Goal: Communication & Community: Participate in discussion

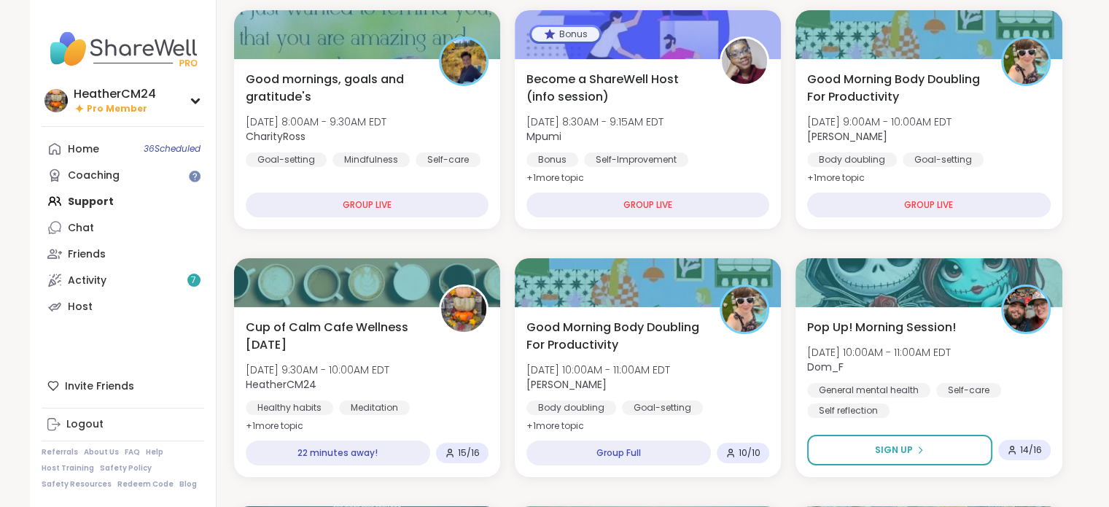
scroll to position [200, 0]
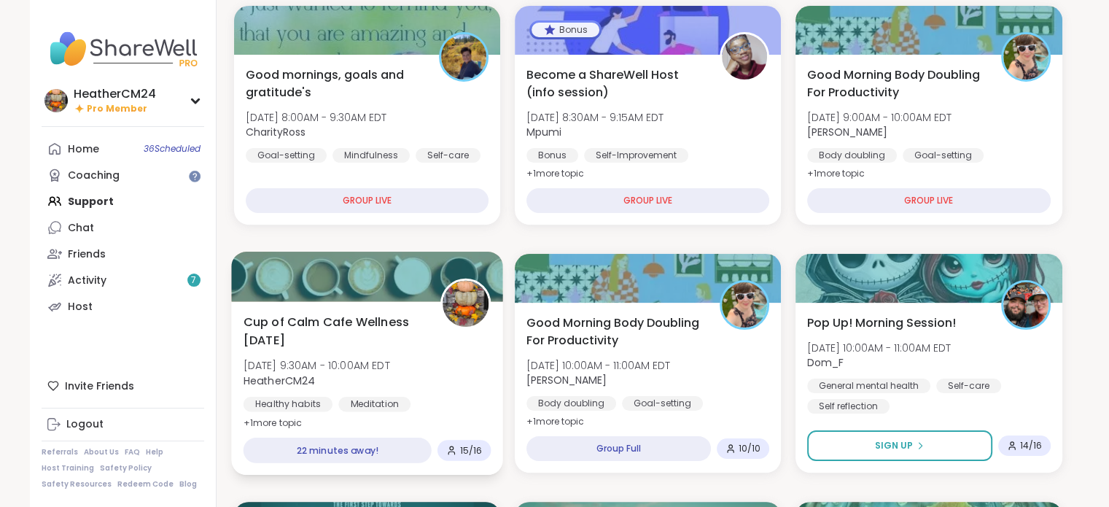
click at [370, 353] on div "Cup of Calm Cafe Wellness Wednesday Wed, Oct 08 | 9:30AM - 10:00AM EDT HeatherC…" at bounding box center [367, 372] width 248 height 119
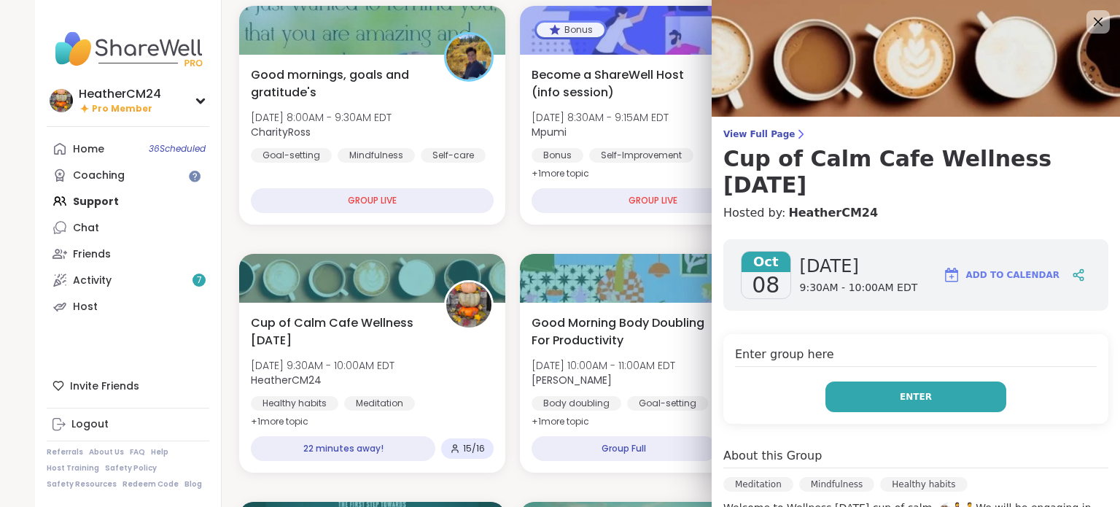
click at [859, 394] on button "Enter" at bounding box center [915, 396] width 181 height 31
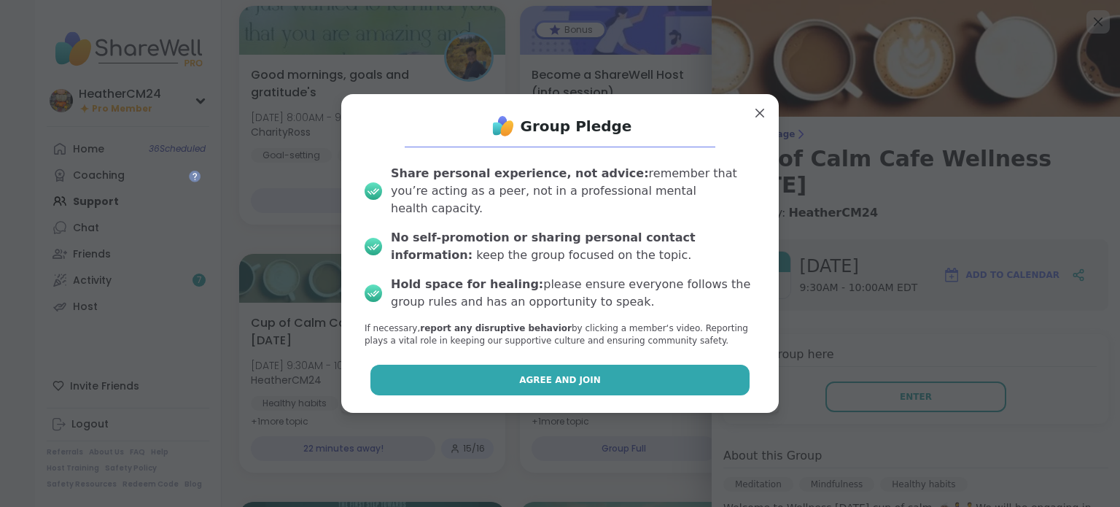
click at [658, 364] on button "Agree and Join" at bounding box center [560, 379] width 380 height 31
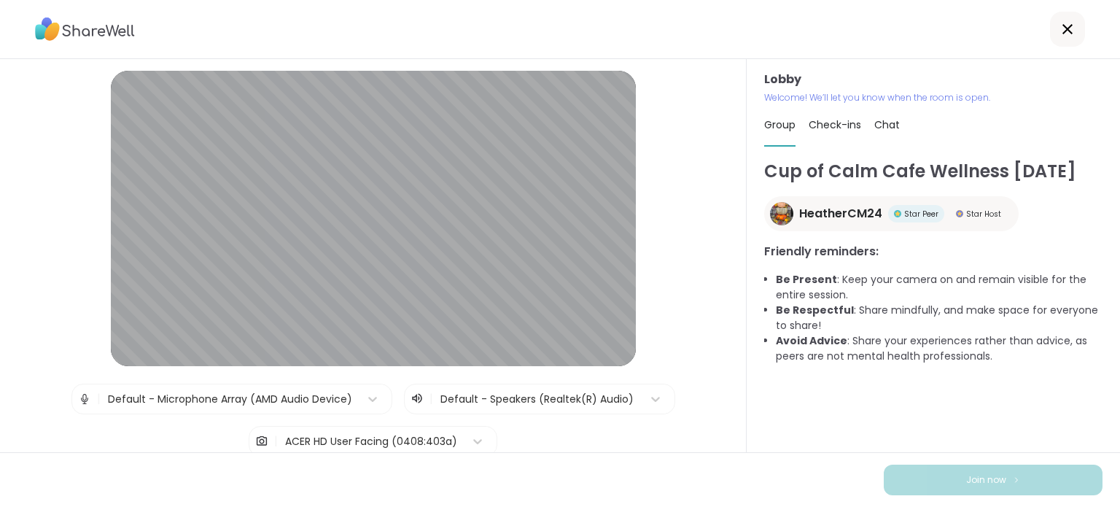
click at [767, 125] on span "Group" at bounding box center [779, 124] width 31 height 15
click at [881, 128] on span "Chat" at bounding box center [887, 124] width 26 height 15
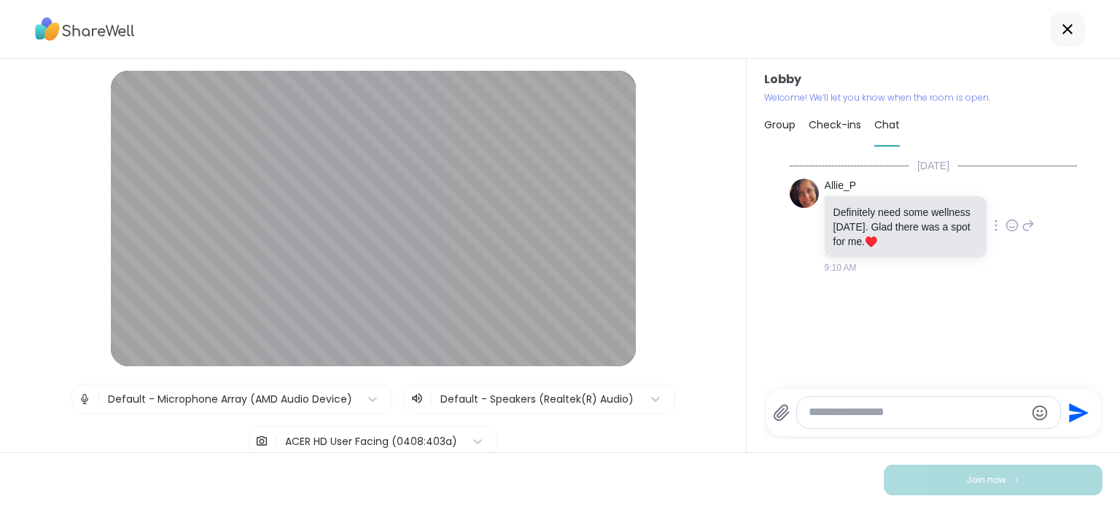
click at [1005, 227] on icon at bounding box center [1011, 225] width 13 height 15
click at [889, 205] on div "Select Reaction: Heart" at bounding box center [895, 201] width 13 height 13
click at [365, 393] on icon at bounding box center [372, 398] width 15 height 15
click at [625, 464] on div "Join now" at bounding box center [560, 479] width 1120 height 55
click at [365, 402] on icon at bounding box center [372, 398] width 15 height 15
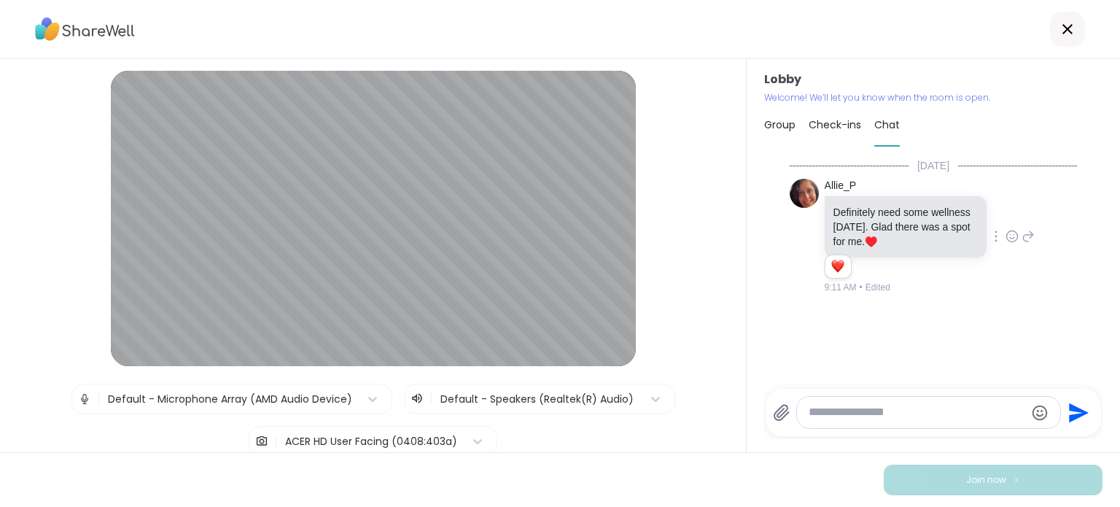
click at [1058, 30] on icon at bounding box center [1066, 28] width 17 height 17
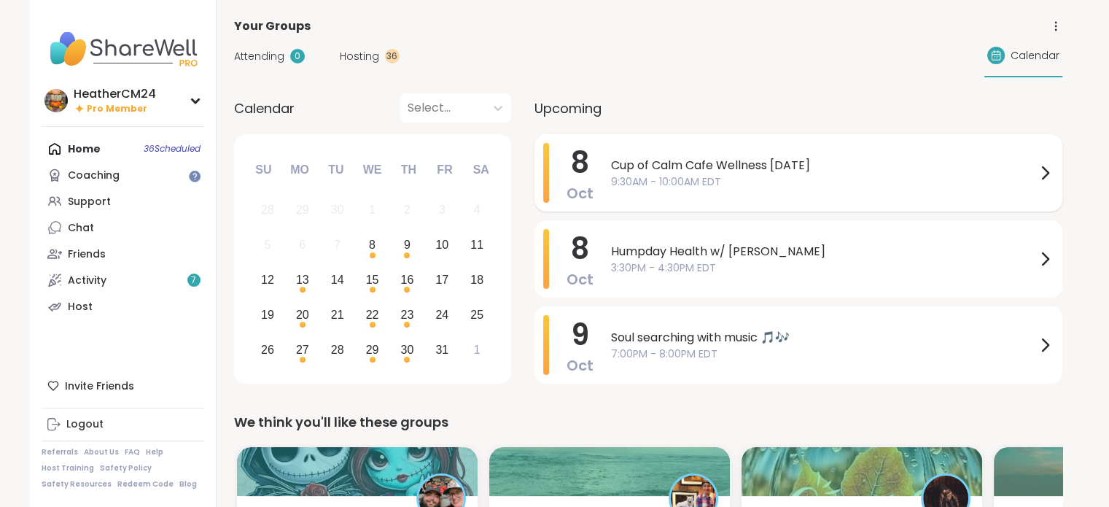
click at [906, 157] on span "Cup of Calm Cafe Wellness [DATE]" at bounding box center [823, 165] width 425 height 17
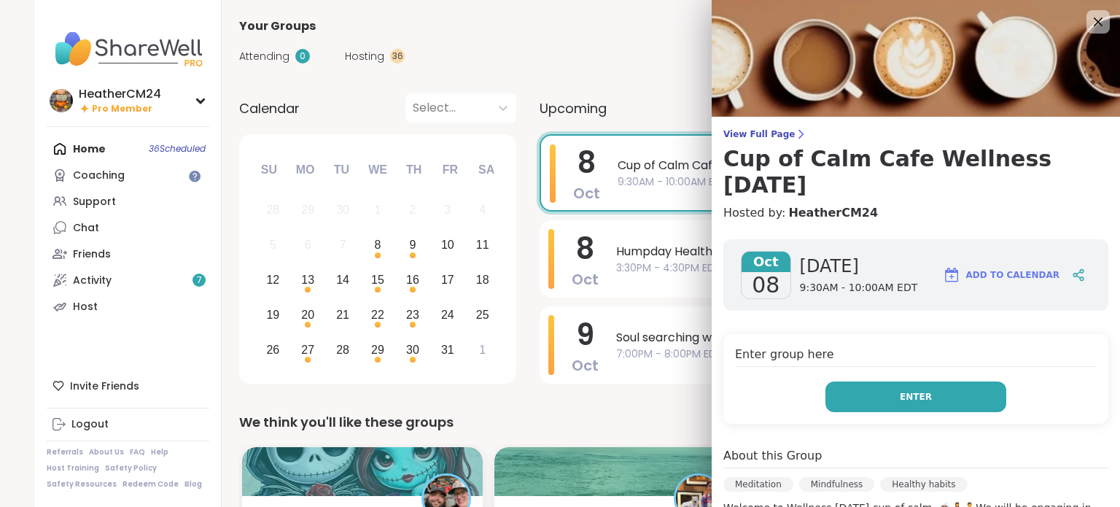
click at [922, 402] on button "Enter" at bounding box center [915, 396] width 181 height 31
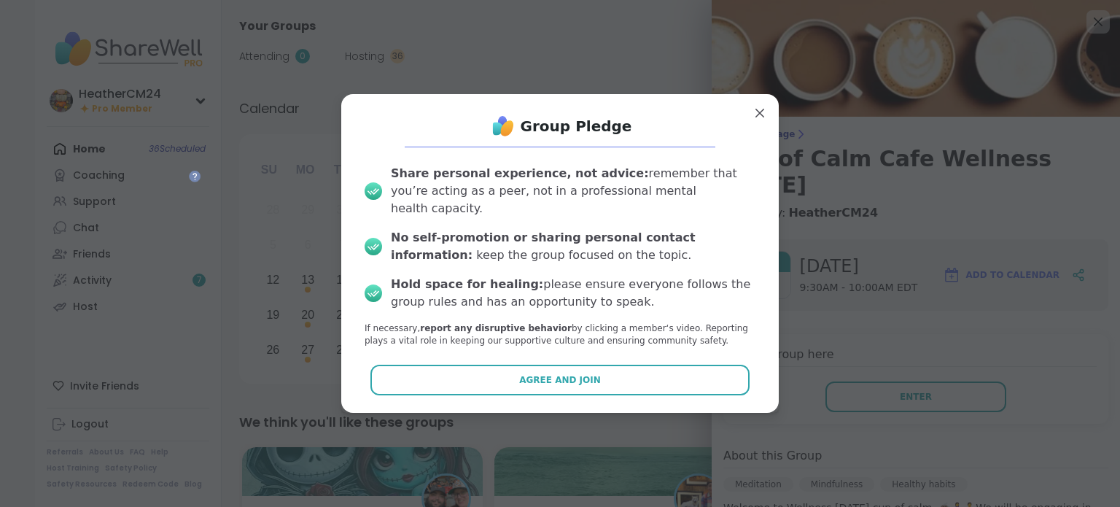
click at [699, 372] on button "Agree and Join" at bounding box center [560, 379] width 380 height 31
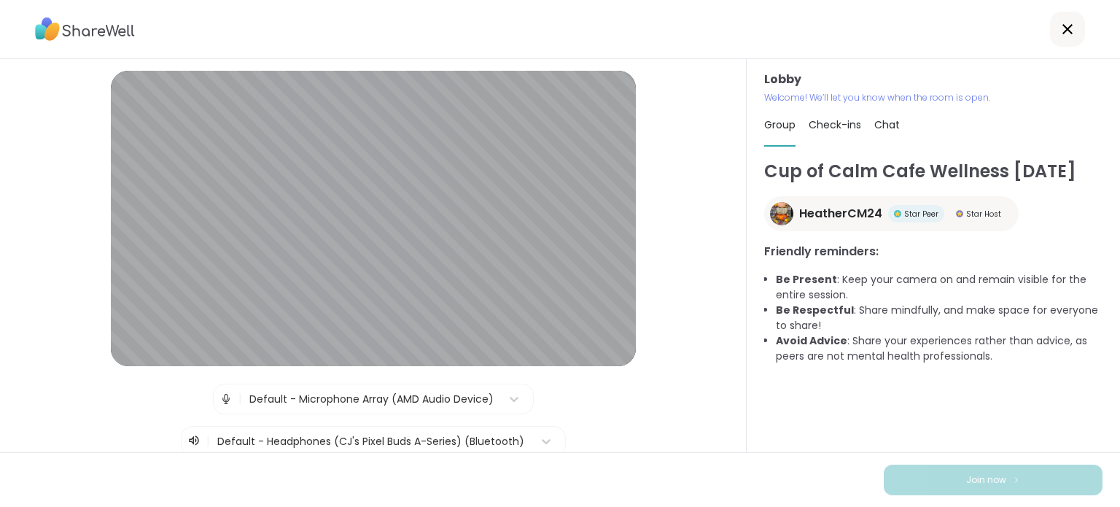
click at [877, 126] on span "Chat" at bounding box center [887, 124] width 26 height 15
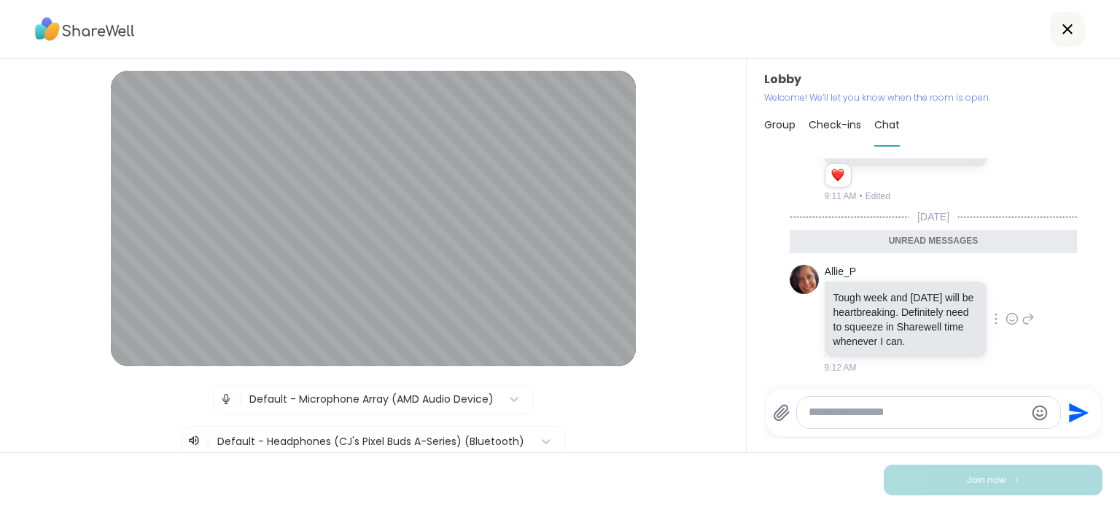
scroll to position [105, 0]
click at [1006, 313] on icon at bounding box center [1011, 318] width 11 height 11
click at [889, 289] on div "Select Reaction: Heart" at bounding box center [895, 295] width 13 height 13
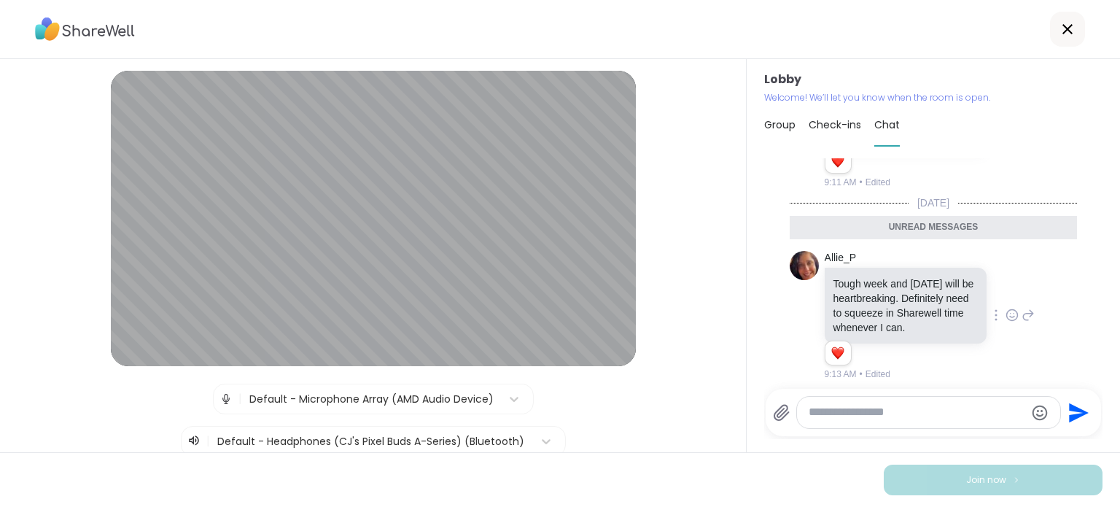
scroll to position [126, 0]
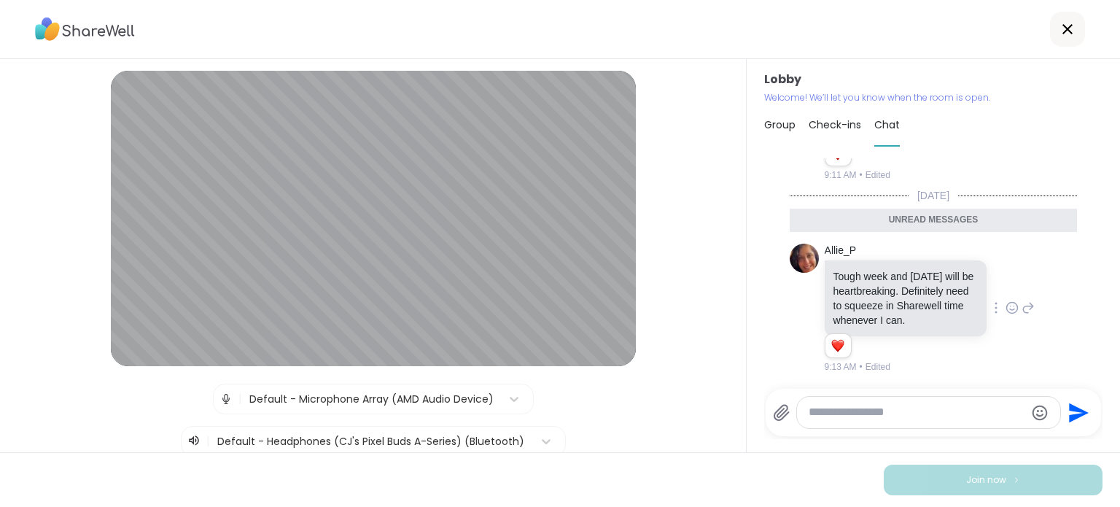
click at [849, 405] on textarea "Type your message" at bounding box center [916, 412] width 216 height 15
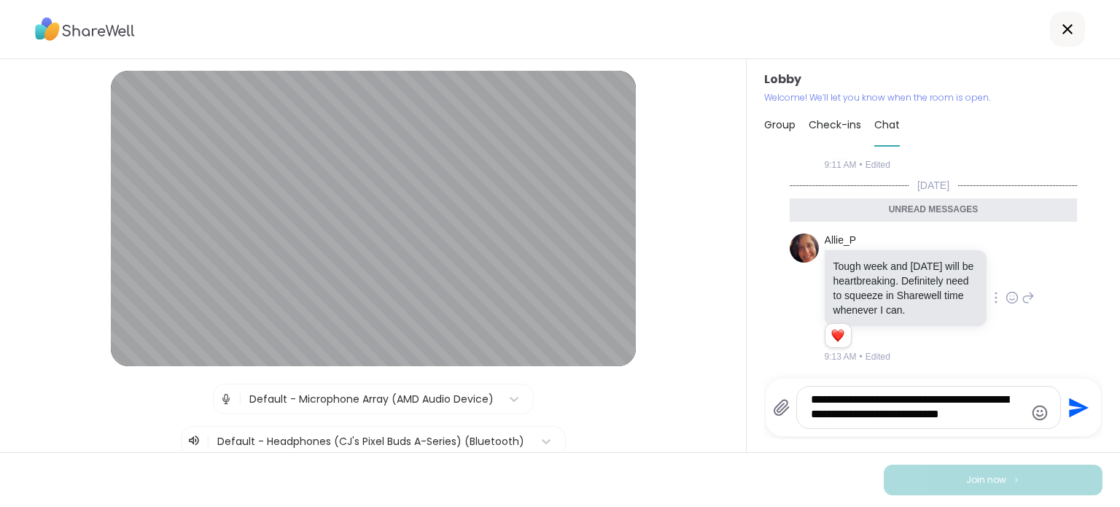
type textarea "**********"
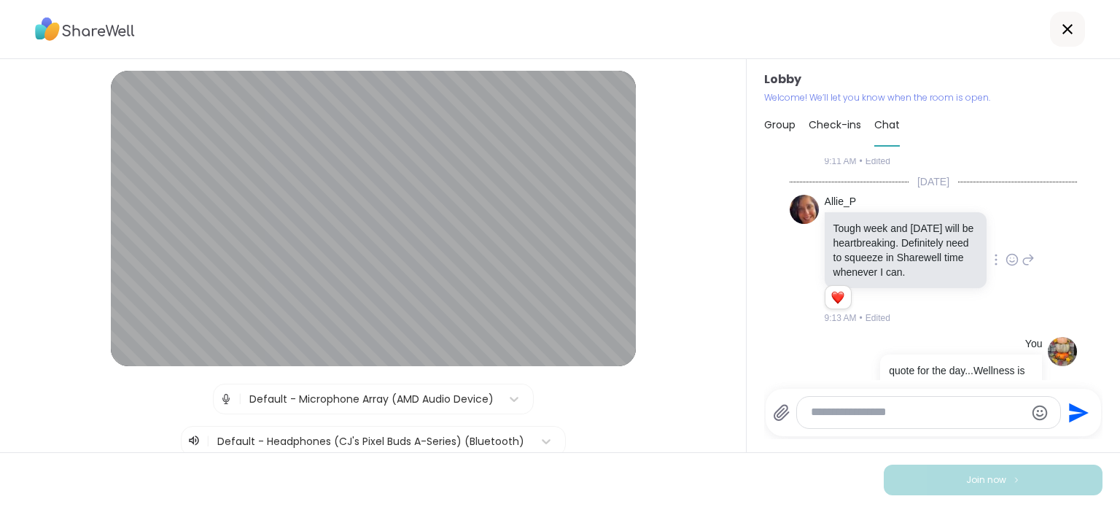
scroll to position [198, 0]
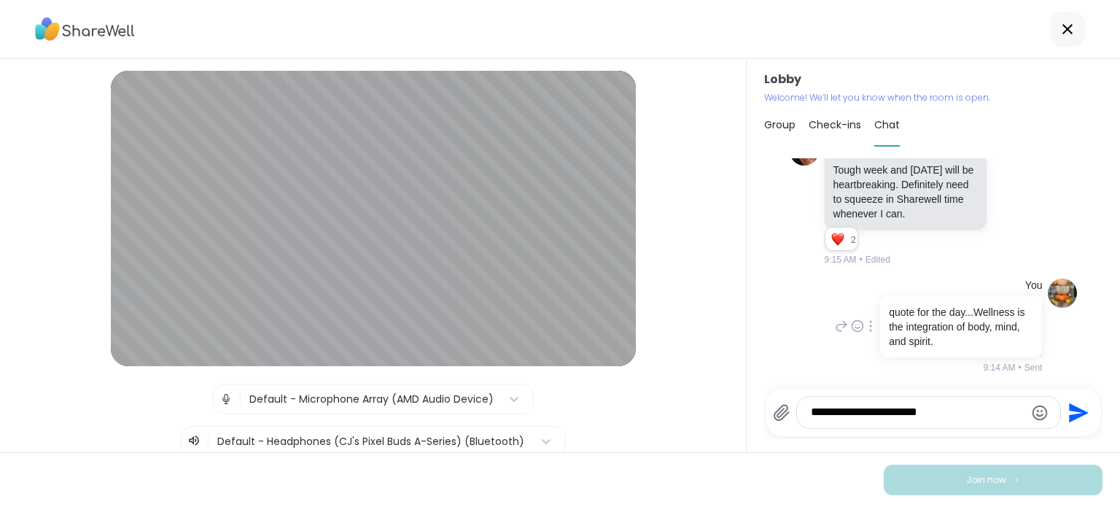
click at [796, 323] on div "You quote for the day...Wellness is the integration of body, mind, and spirit. …" at bounding box center [933, 326] width 288 height 107
click at [961, 411] on textarea "**********" at bounding box center [916, 412] width 212 height 15
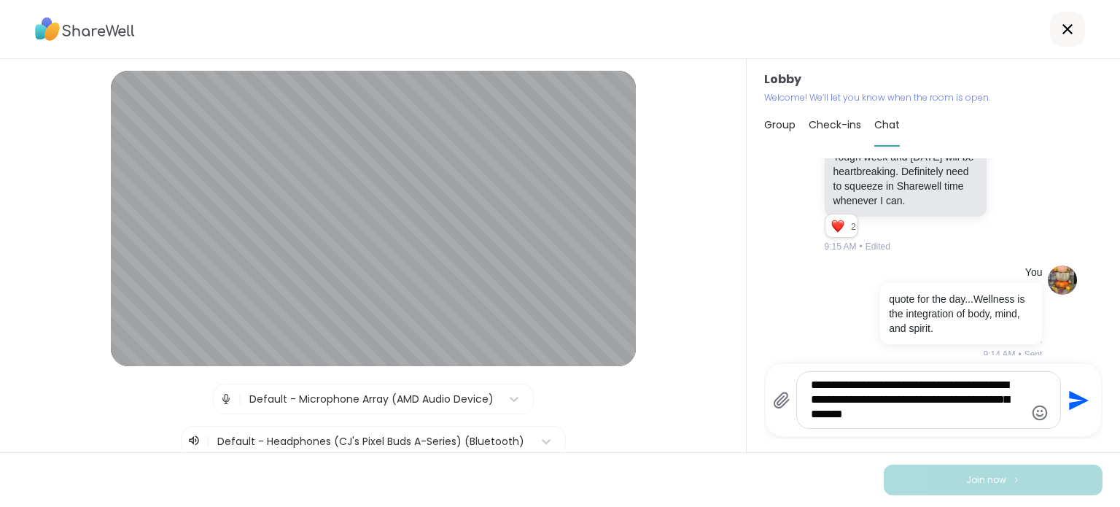
type textarea "**********"
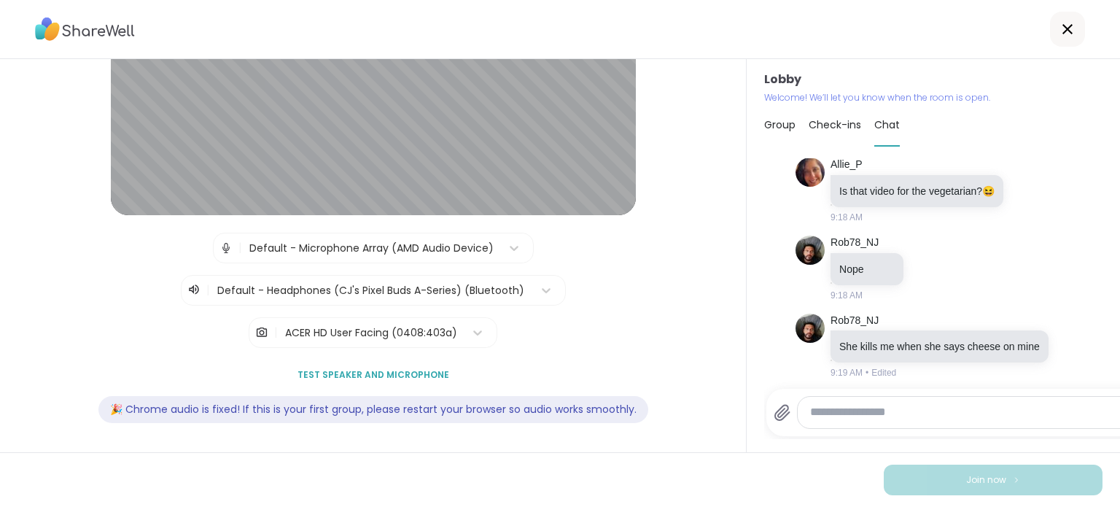
scroll to position [160, 0]
click at [375, 368] on span "Test speaker and microphone" at bounding box center [373, 374] width 152 height 13
click at [1058, 31] on icon at bounding box center [1066, 28] width 17 height 17
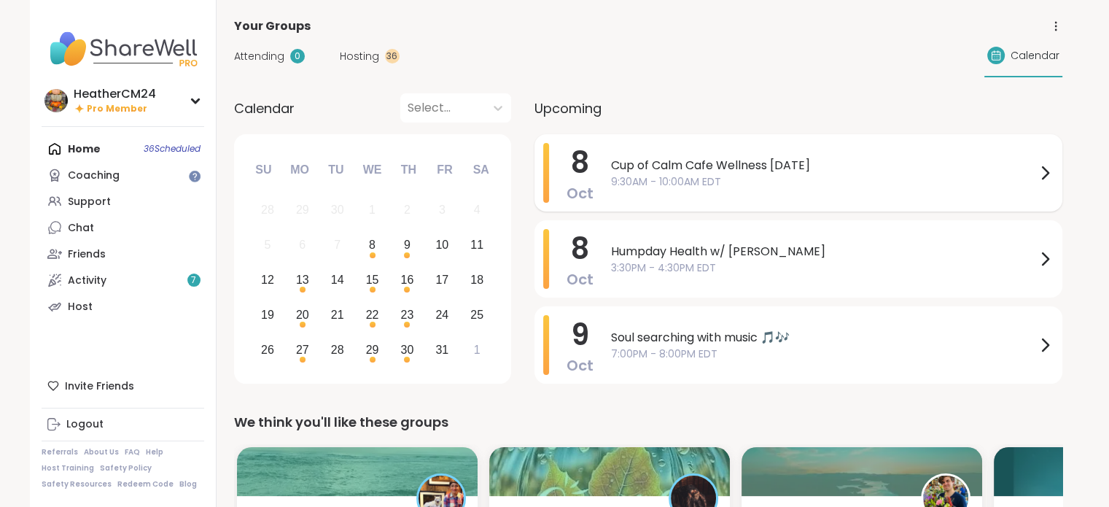
click at [737, 166] on span "Cup of Calm Cafe Wellness [DATE]" at bounding box center [823, 165] width 425 height 17
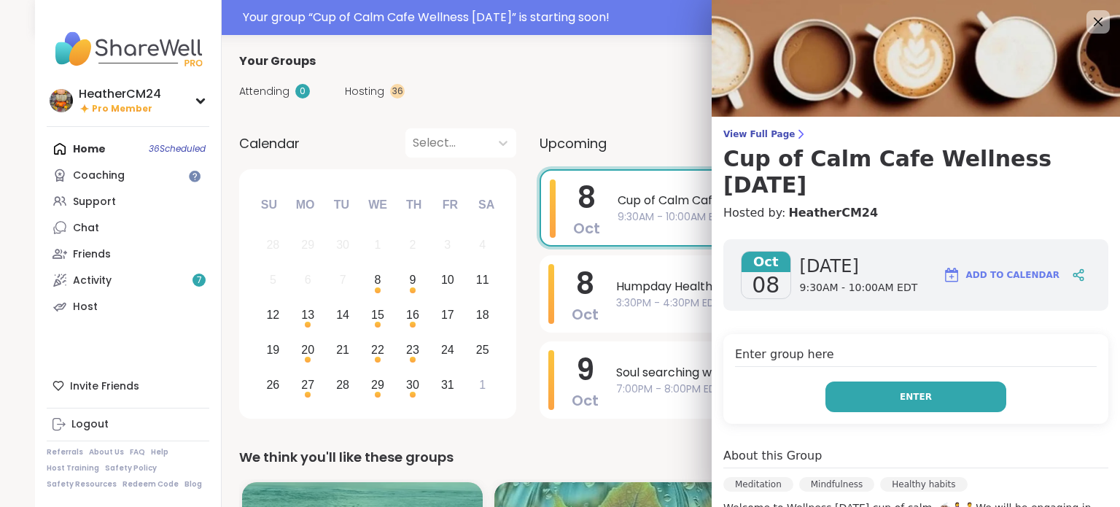
click at [921, 386] on button "Enter" at bounding box center [915, 396] width 181 height 31
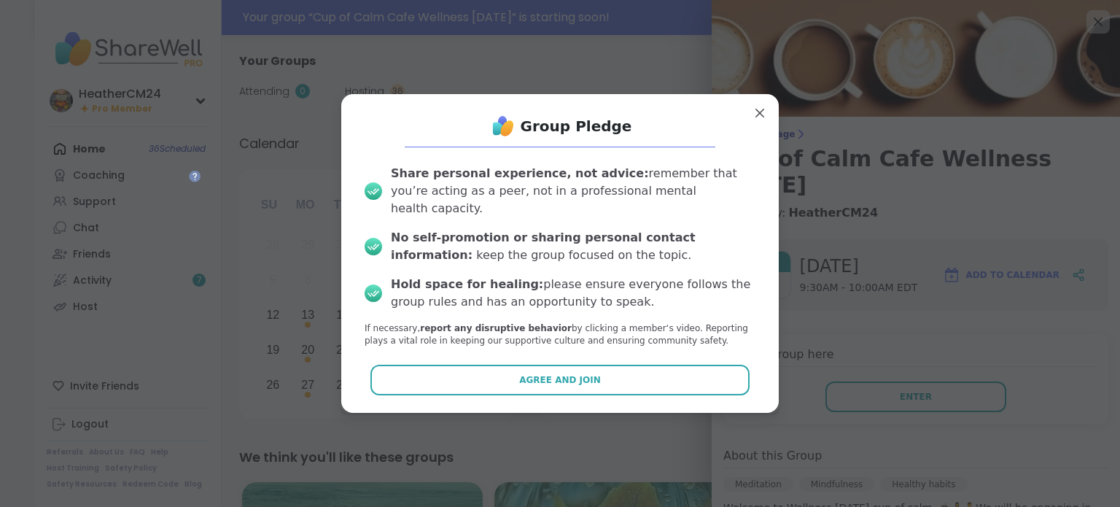
click at [706, 371] on button "Agree and Join" at bounding box center [560, 379] width 380 height 31
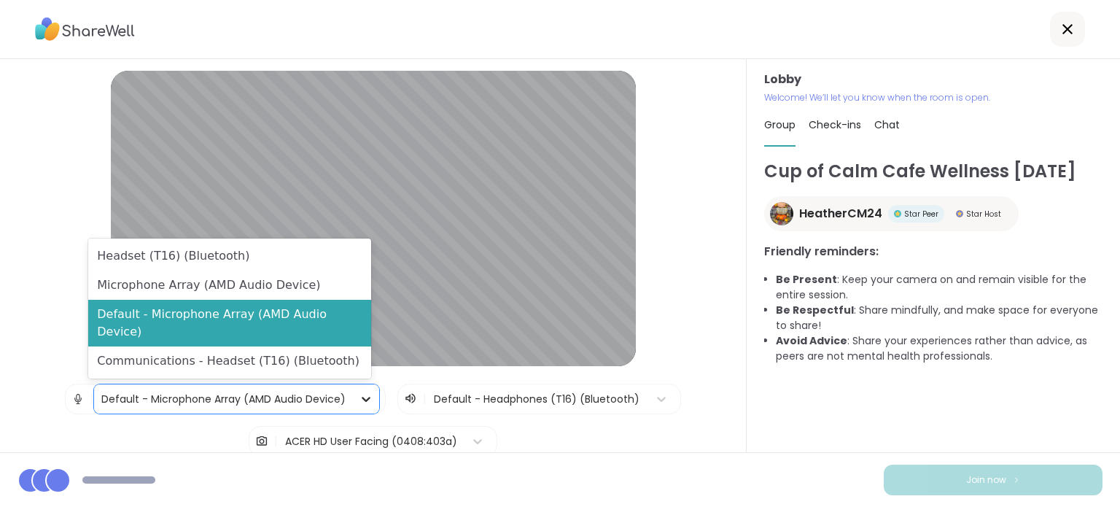
click at [359, 395] on icon at bounding box center [366, 398] width 15 height 15
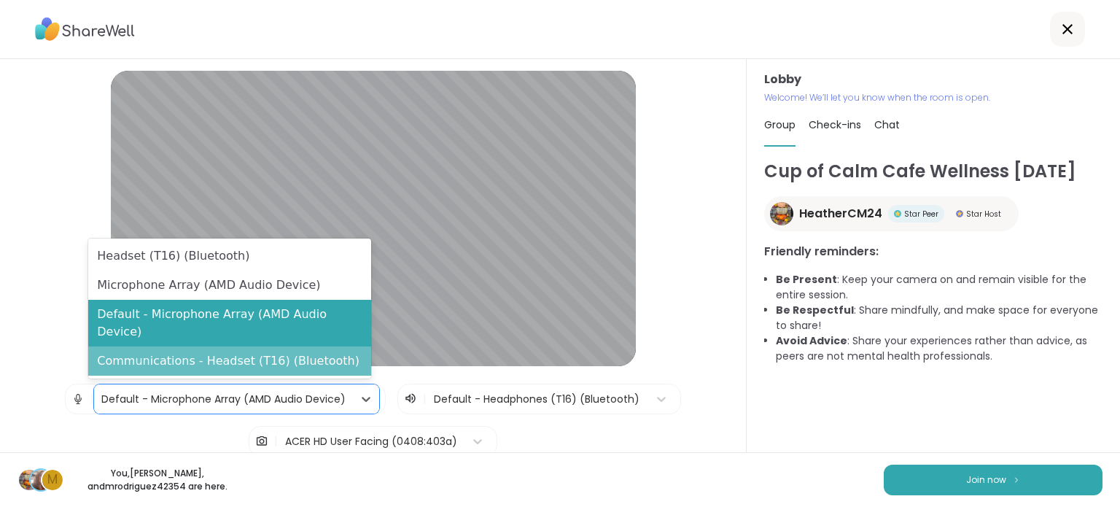
click at [329, 358] on div "Communications - Headset (T16) (Bluetooth)" at bounding box center [229, 360] width 283 height 29
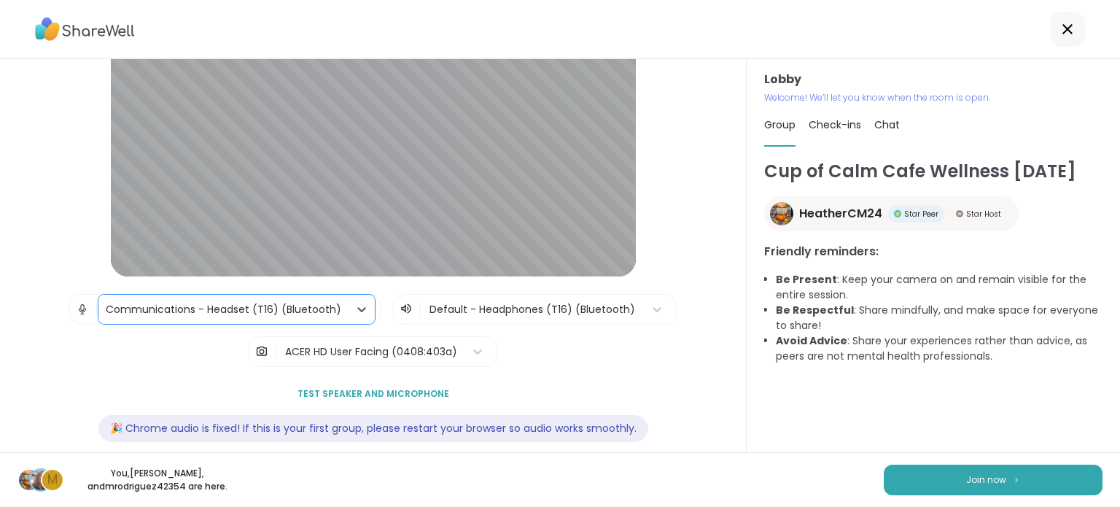
scroll to position [107, 0]
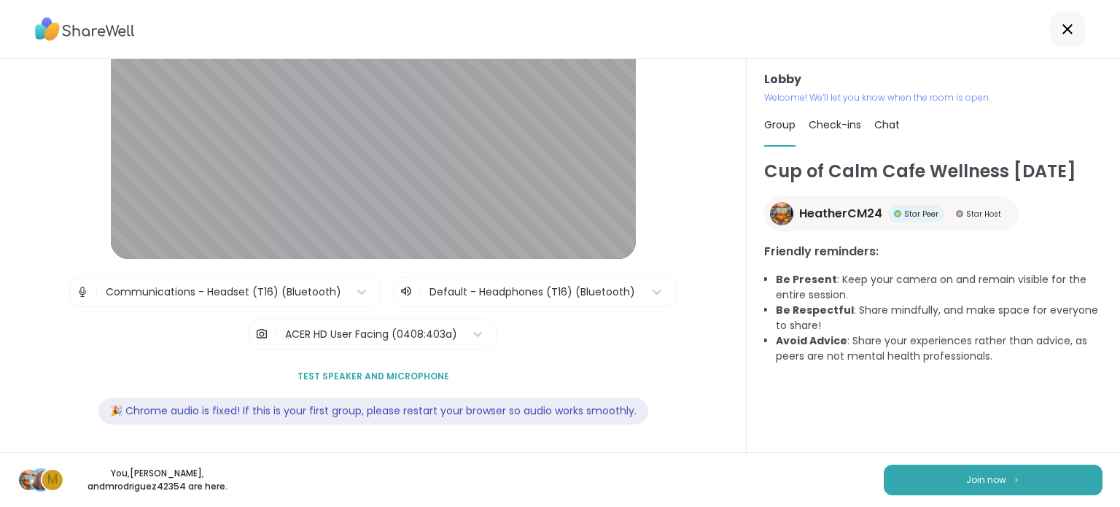
click at [364, 372] on span "Test speaker and microphone" at bounding box center [373, 376] width 152 height 13
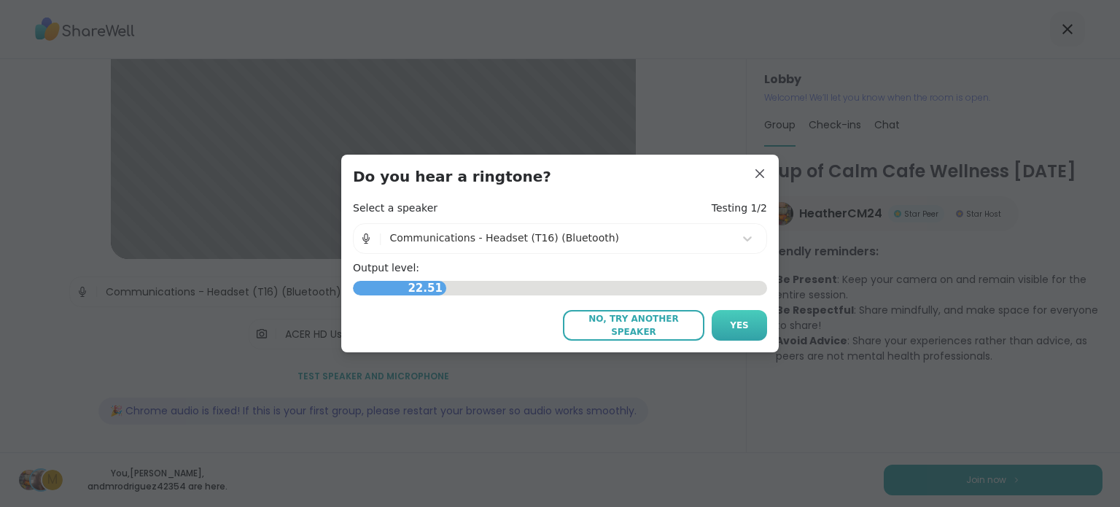
click at [733, 330] on span "Yes" at bounding box center [739, 325] width 19 height 13
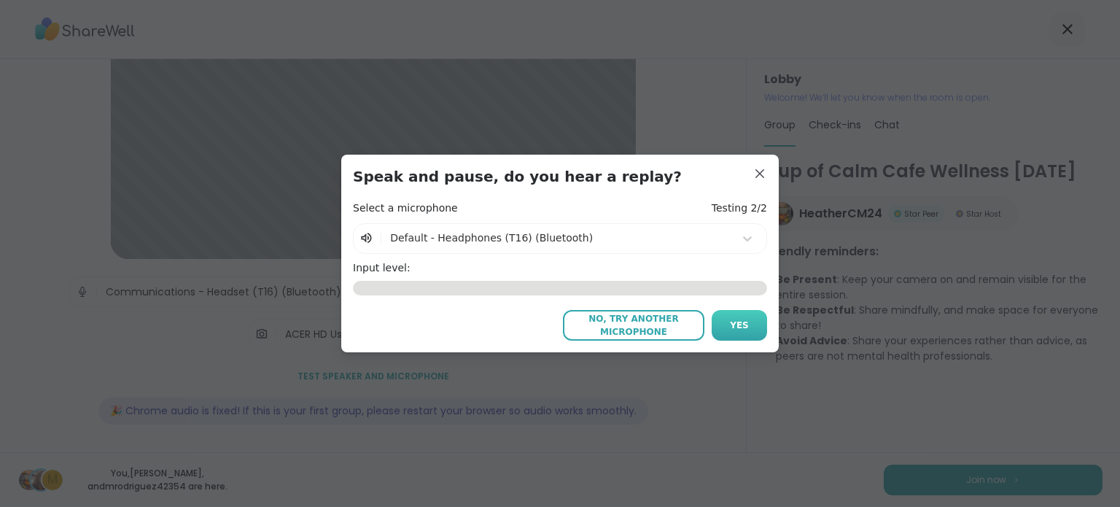
click at [730, 328] on span "Yes" at bounding box center [739, 325] width 19 height 13
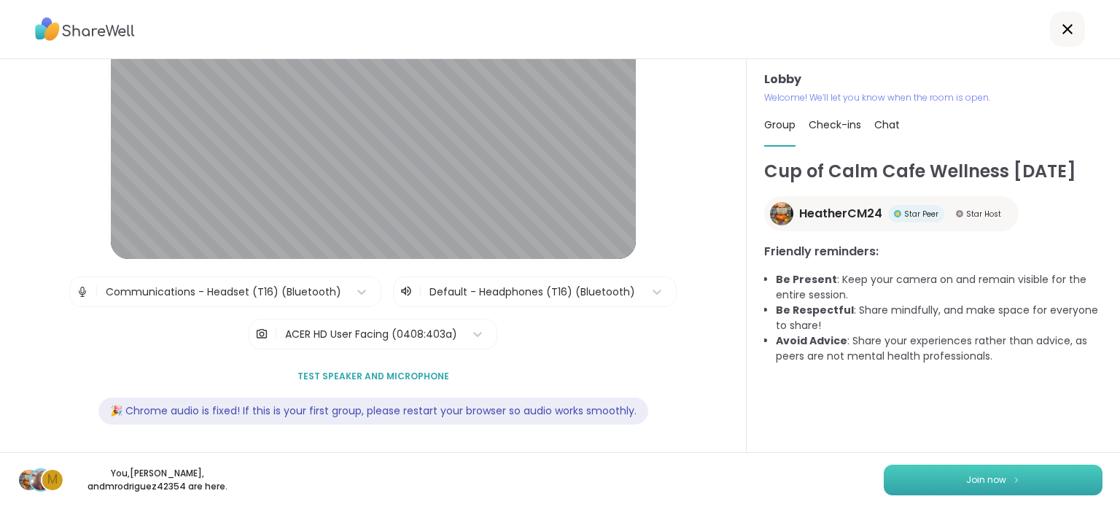
click at [1015, 483] on button "Join now" at bounding box center [992, 479] width 219 height 31
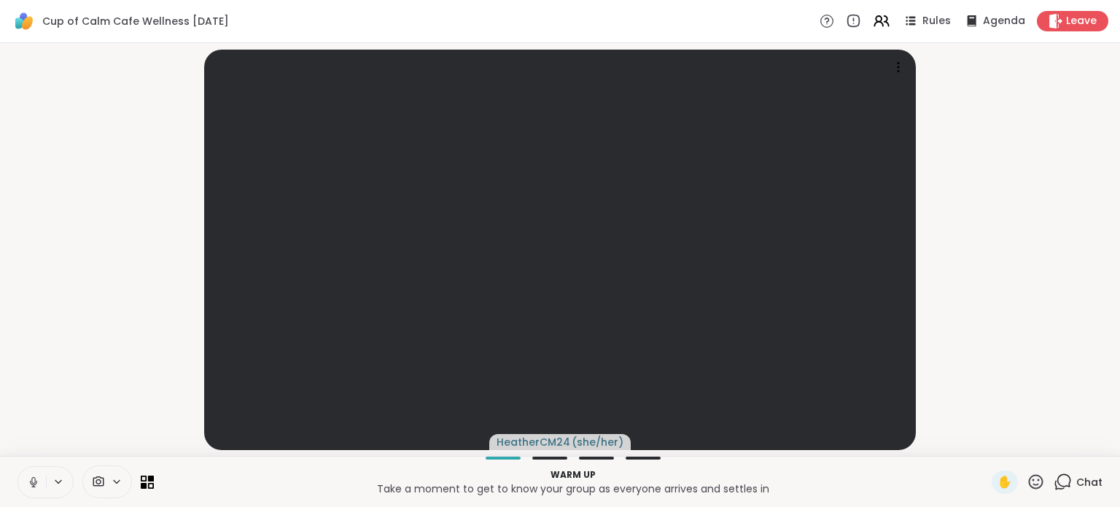
click at [1055, 483] on icon at bounding box center [1062, 481] width 18 height 18
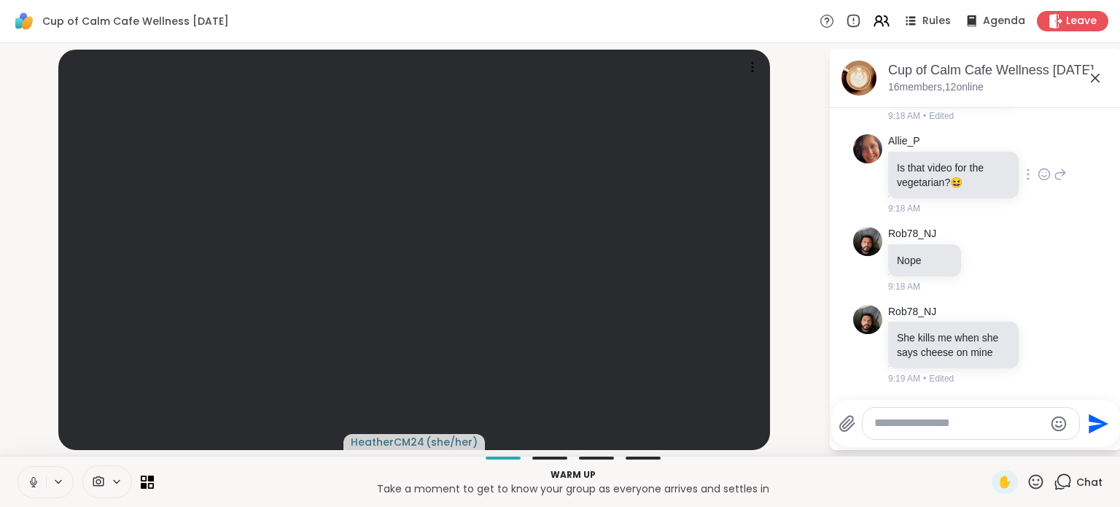
scroll to position [1216, 0]
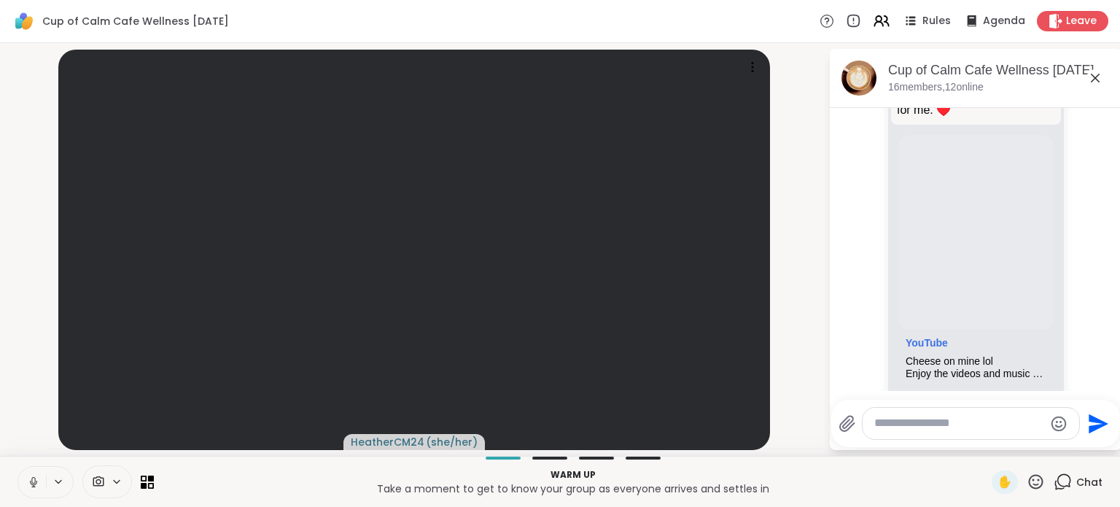
scroll to position [741, 0]
click at [1066, 345] on div "Rob78_NJ Allie_P Definitely need some wellness [DATE]. Glad there was a spot fo…" at bounding box center [975, 231] width 245 height 429
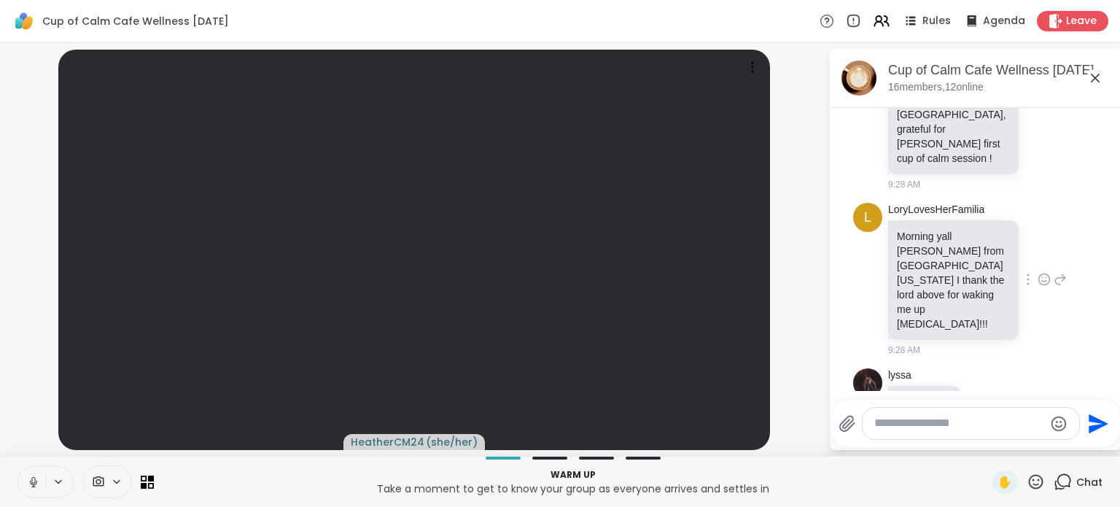
scroll to position [1538, 0]
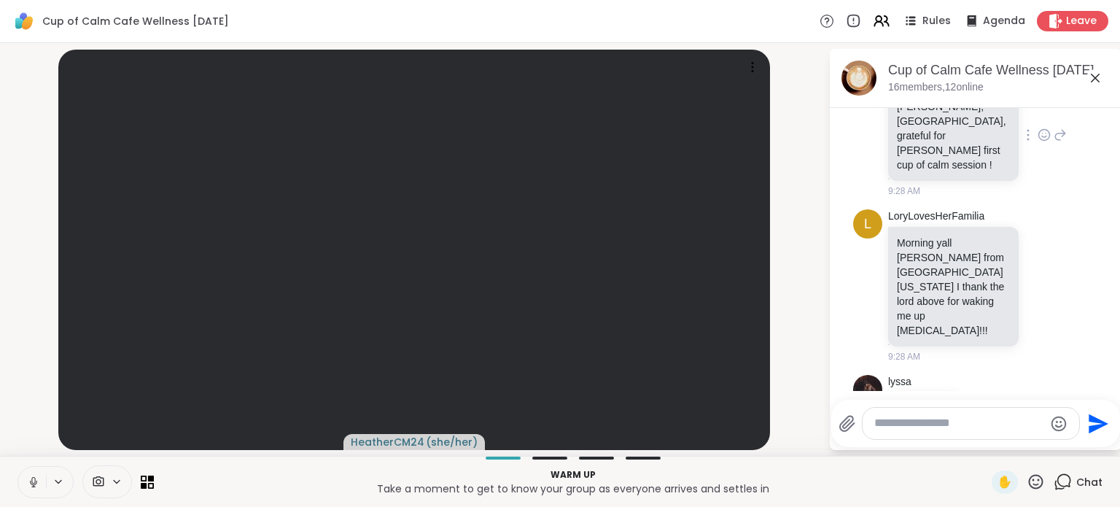
click at [1037, 142] on icon at bounding box center [1043, 135] width 13 height 15
click at [1037, 118] on div "Select Reaction: Heart" at bounding box center [1043, 111] width 13 height 13
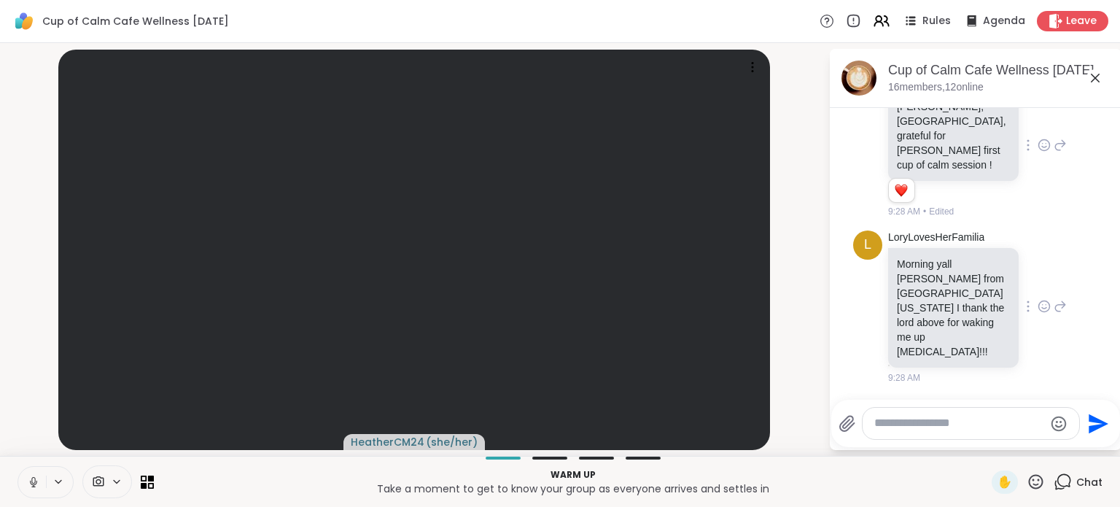
click at [1039, 301] on icon at bounding box center [1044, 306] width 11 height 11
click at [1037, 276] on div "Select Reaction: Heart" at bounding box center [1043, 282] width 13 height 13
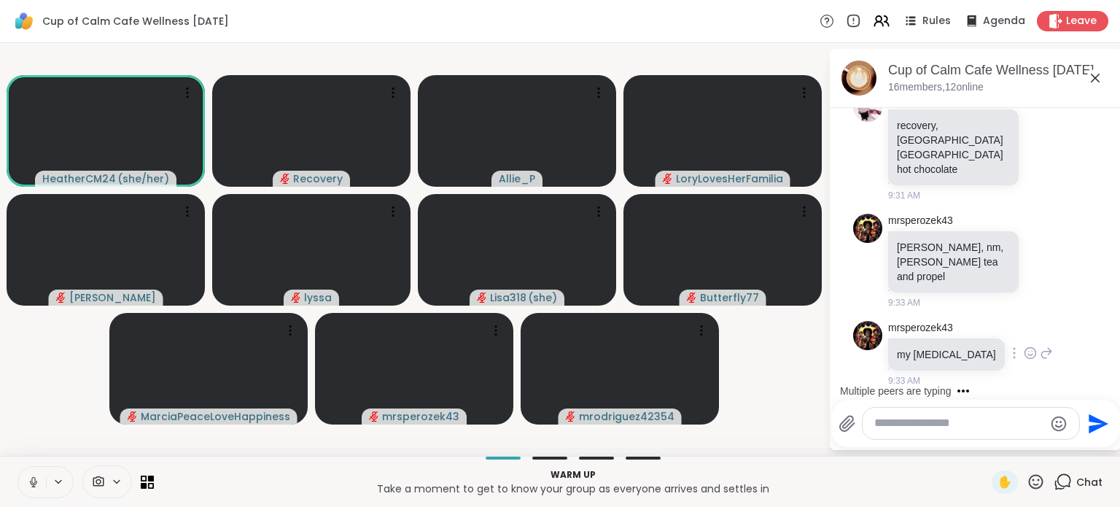
scroll to position [2216, 0]
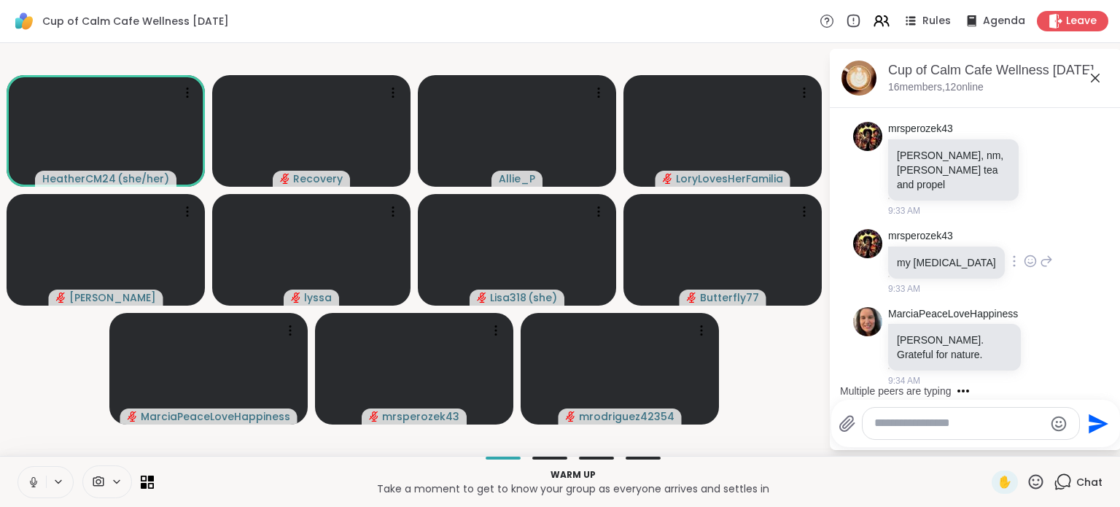
click at [1023, 254] on icon at bounding box center [1029, 261] width 13 height 15
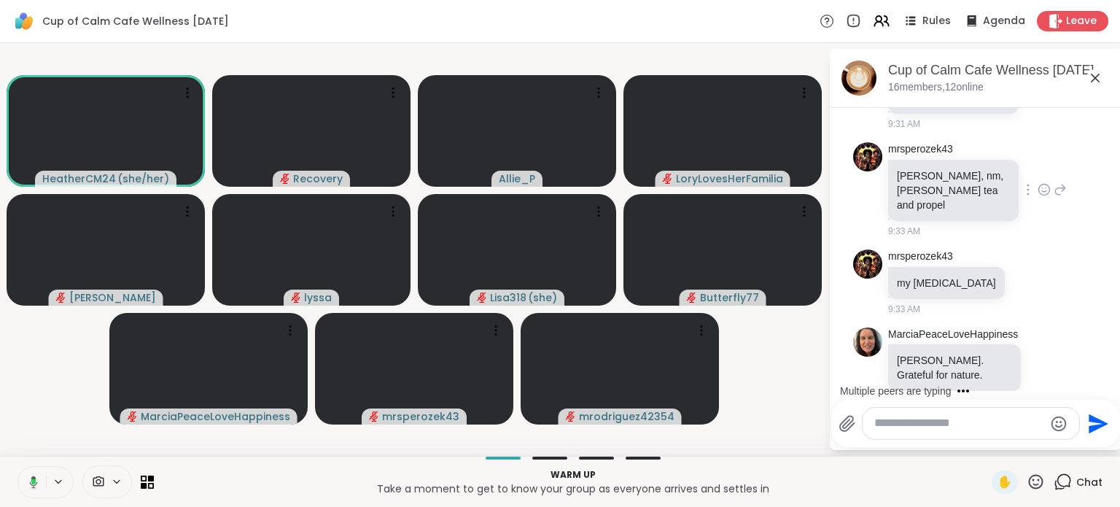
scroll to position [2144, 0]
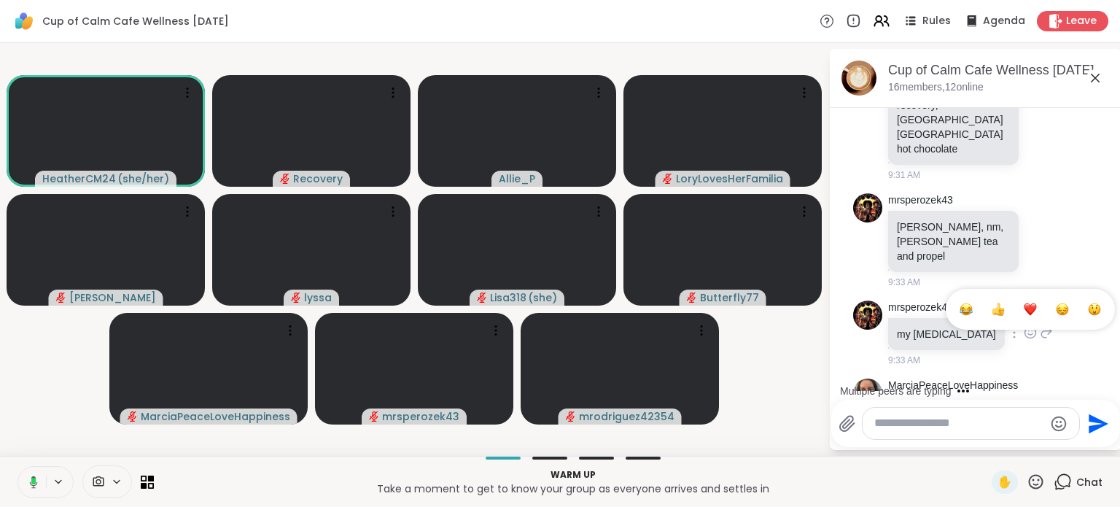
click at [1023, 302] on div "Select Reaction: Heart" at bounding box center [1029, 308] width 13 height 13
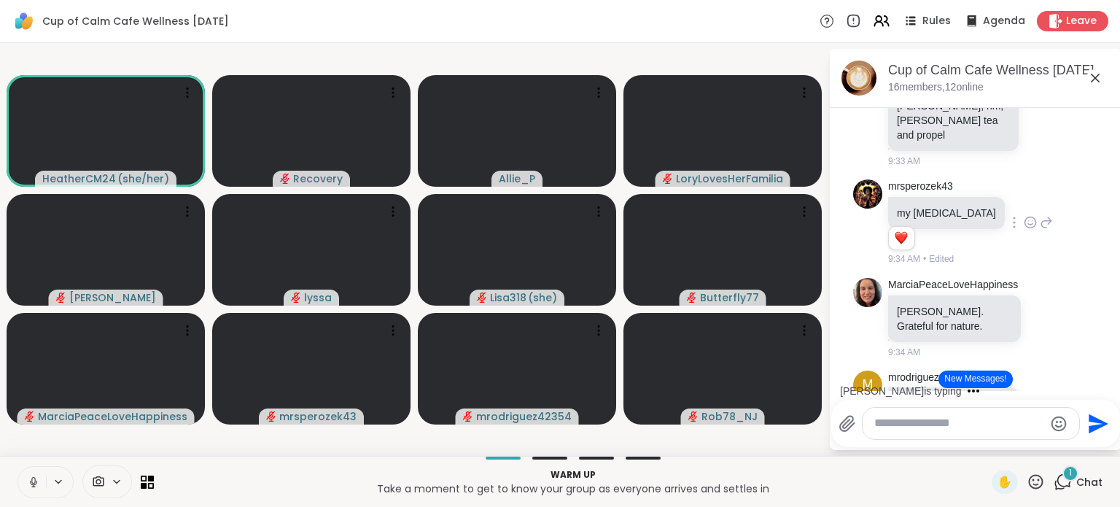
scroll to position [2272, 0]
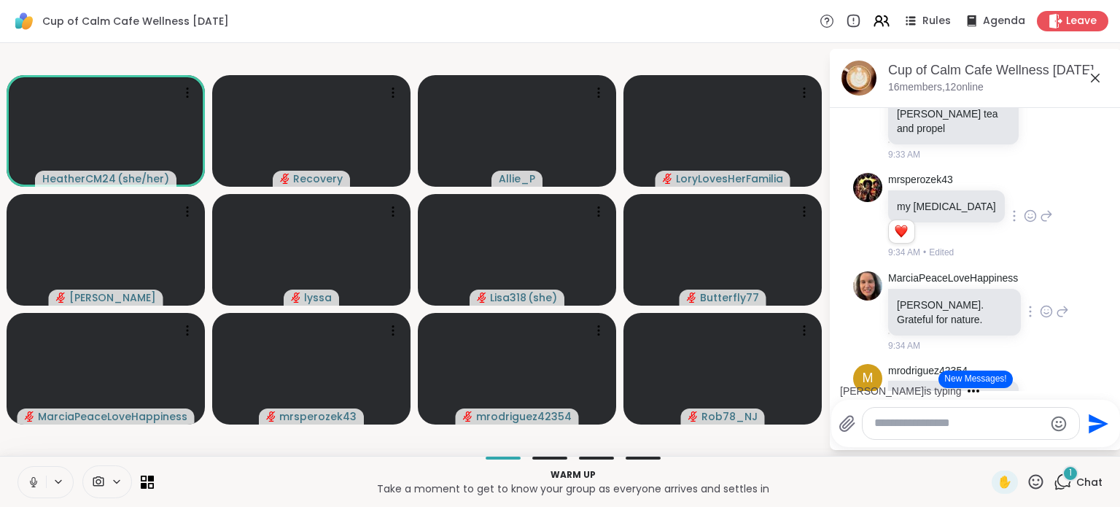
click at [1039, 304] on icon at bounding box center [1045, 311] width 13 height 15
click at [924, 281] on div "Select Reaction: Heart" at bounding box center [929, 287] width 13 height 13
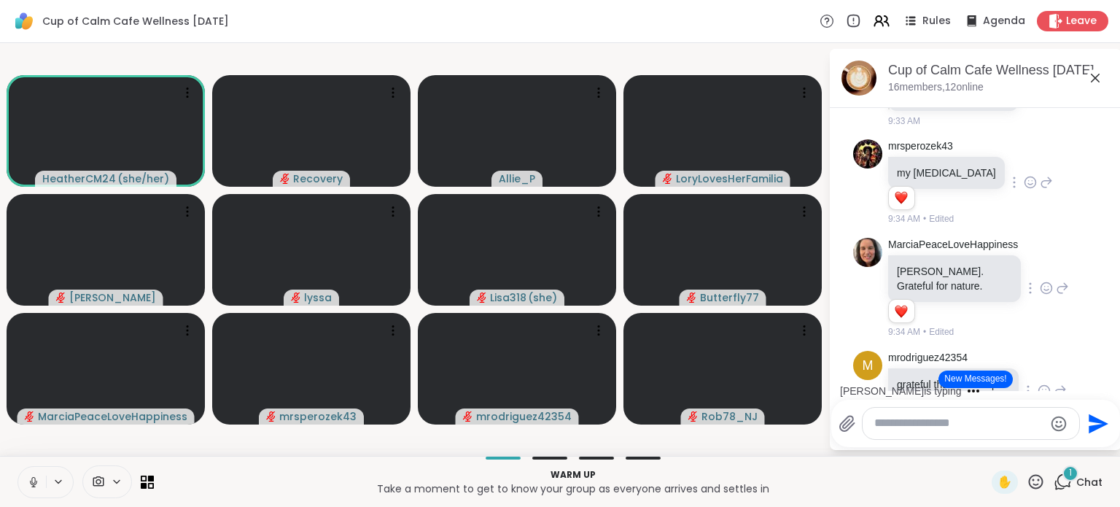
scroll to position [2308, 0]
click at [1037, 380] on icon at bounding box center [1043, 387] width 13 height 15
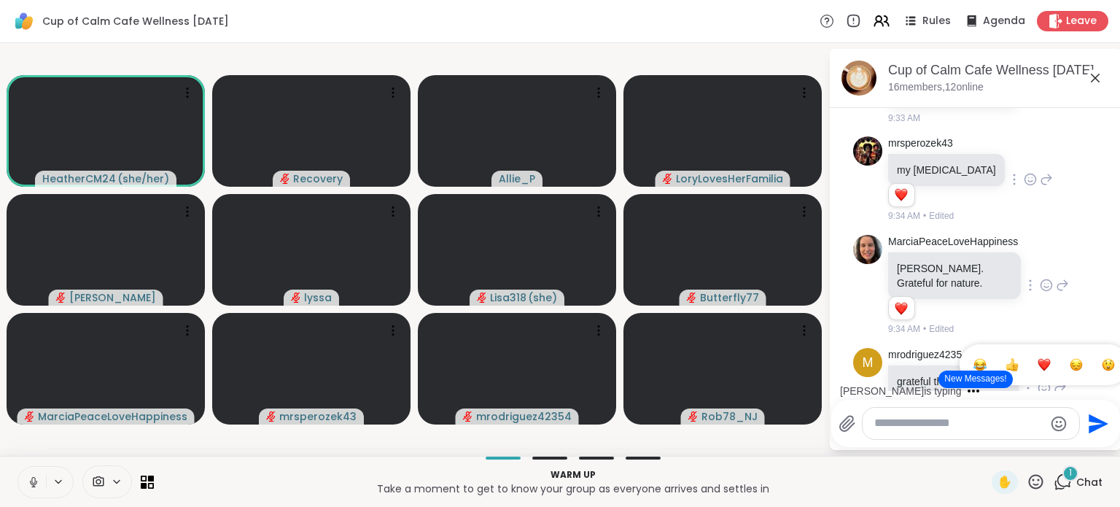
click at [1037, 358] on div "Select Reaction: Heart" at bounding box center [1043, 364] width 13 height 13
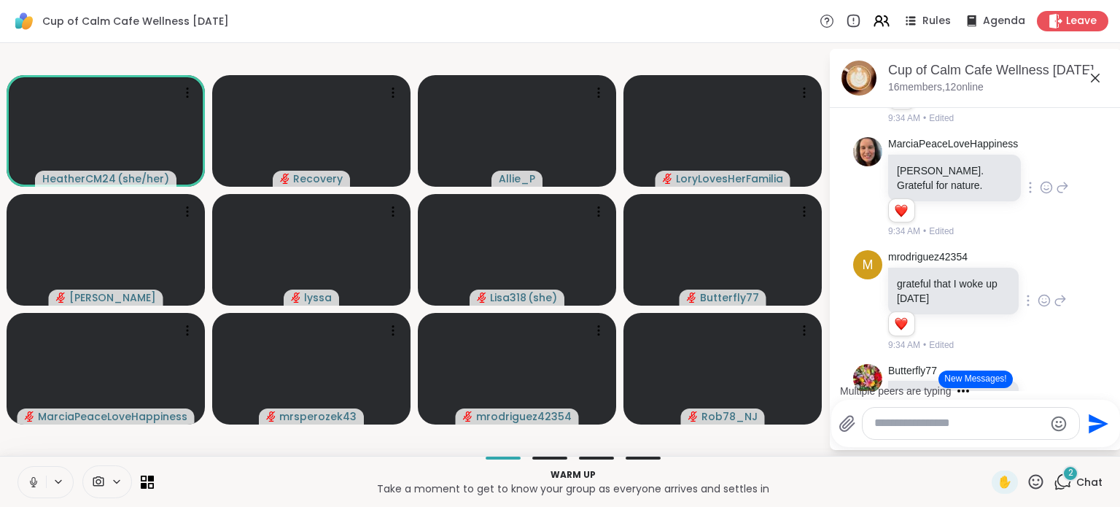
scroll to position [2418, 0]
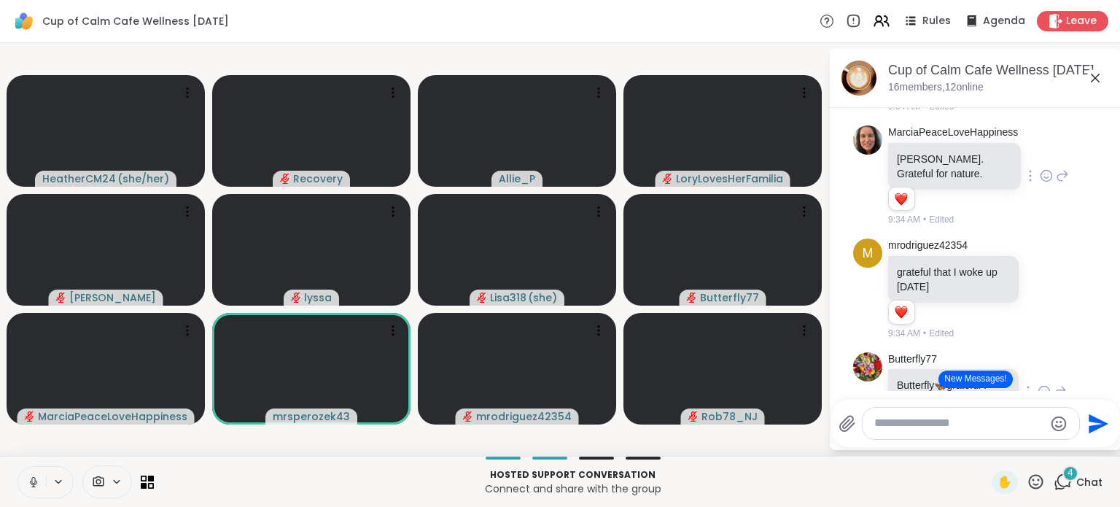
click at [1037, 384] on icon at bounding box center [1043, 391] width 13 height 15
click at [1037, 362] on div "Select Reaction: Heart" at bounding box center [1043, 368] width 13 height 13
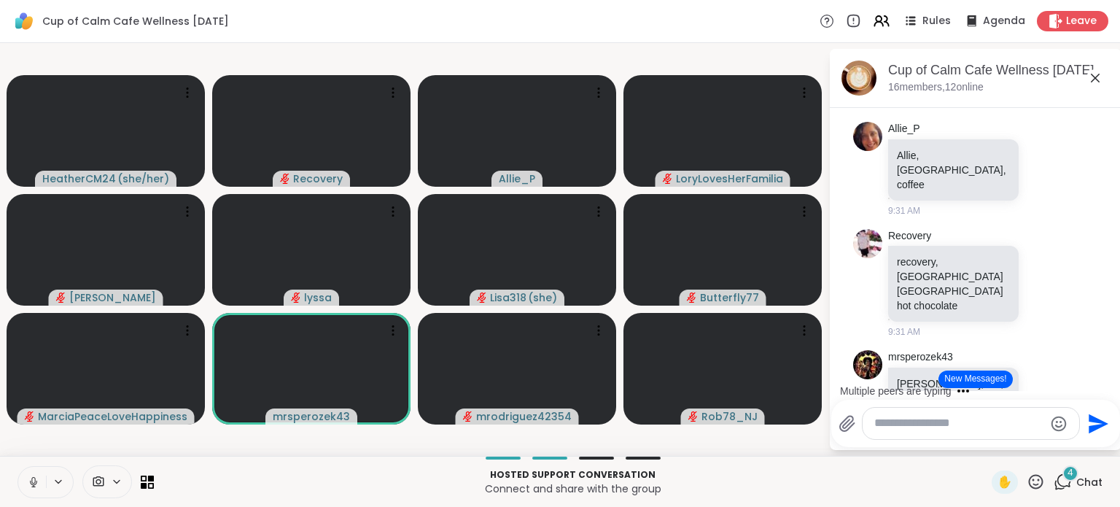
scroll to position [1926, 0]
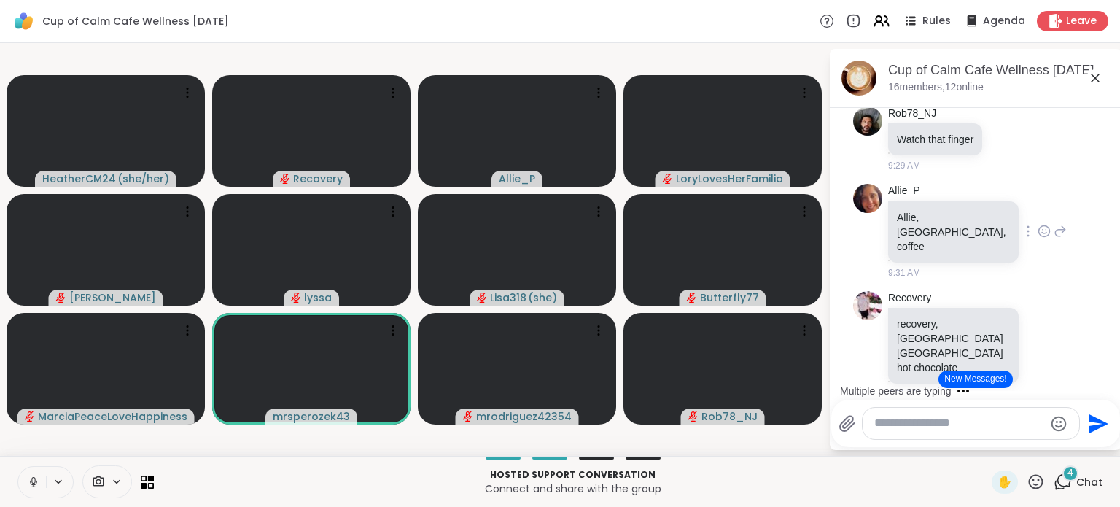
click at [1037, 224] on icon at bounding box center [1043, 231] width 13 height 15
click at [1037, 201] on div "Select Reaction: Heart" at bounding box center [1043, 207] width 13 height 13
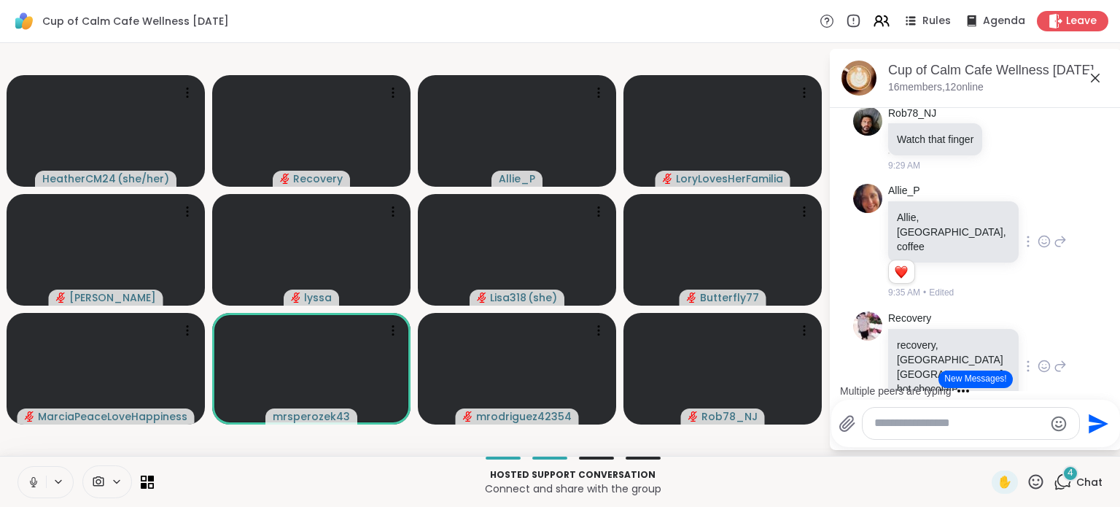
click at [1037, 359] on icon at bounding box center [1043, 366] width 13 height 15
click at [1037, 336] on div "Select Reaction: Heart" at bounding box center [1043, 342] width 13 height 13
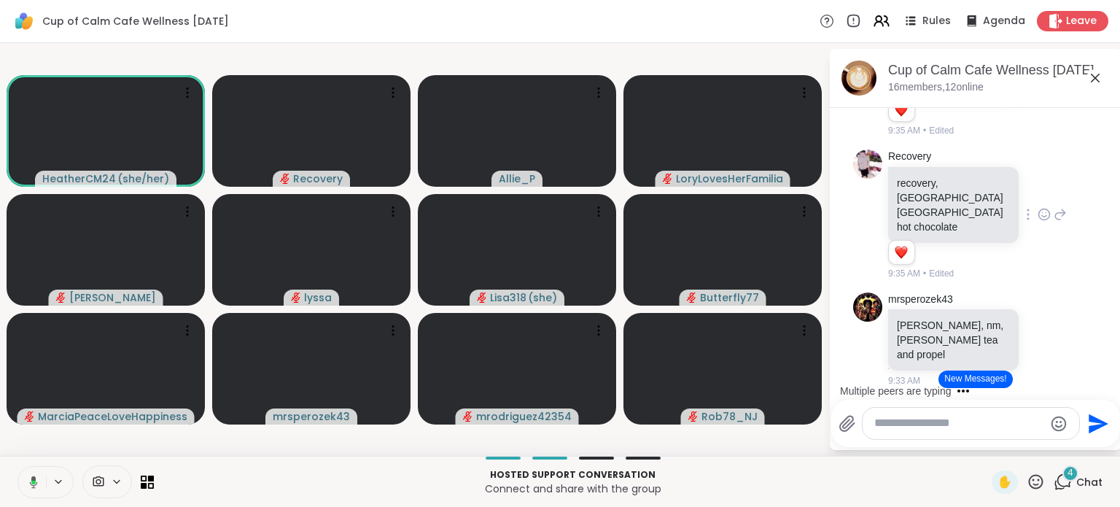
scroll to position [2090, 0]
click at [1037, 329] on icon at bounding box center [1043, 336] width 13 height 15
click at [1037, 307] on div "Select Reaction: Heart" at bounding box center [1043, 313] width 13 height 13
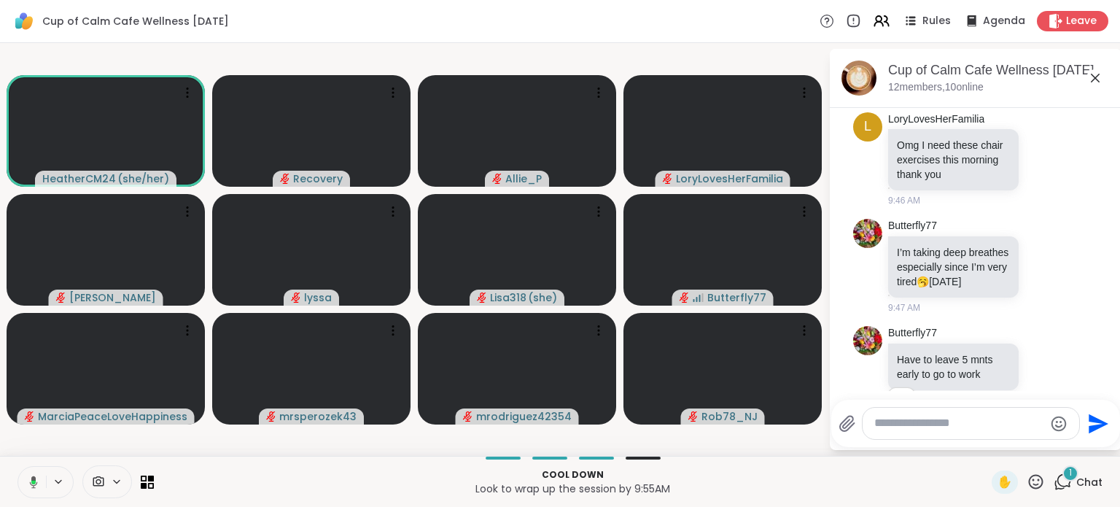
scroll to position [4618, 0]
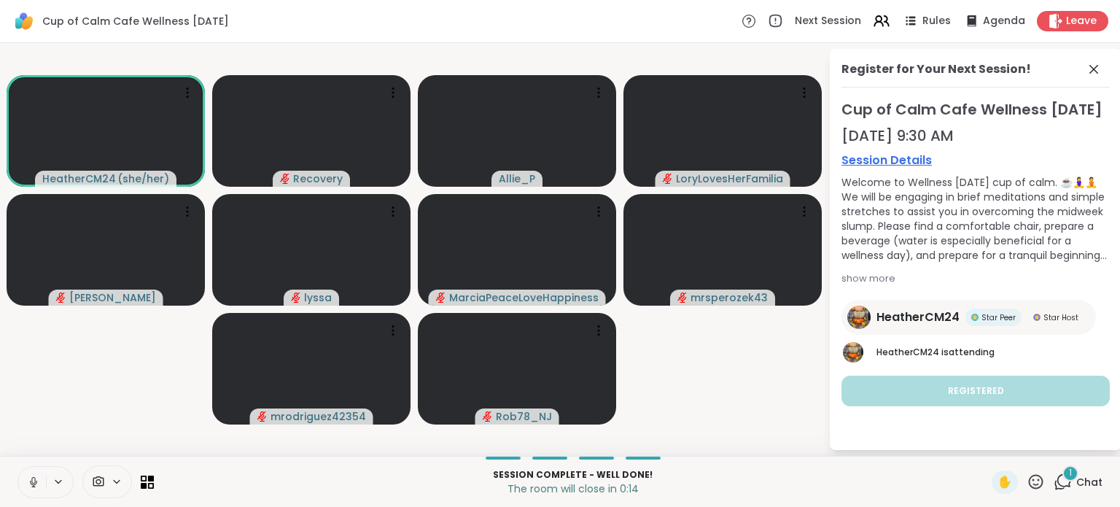
click at [1053, 472] on icon at bounding box center [1062, 481] width 18 height 18
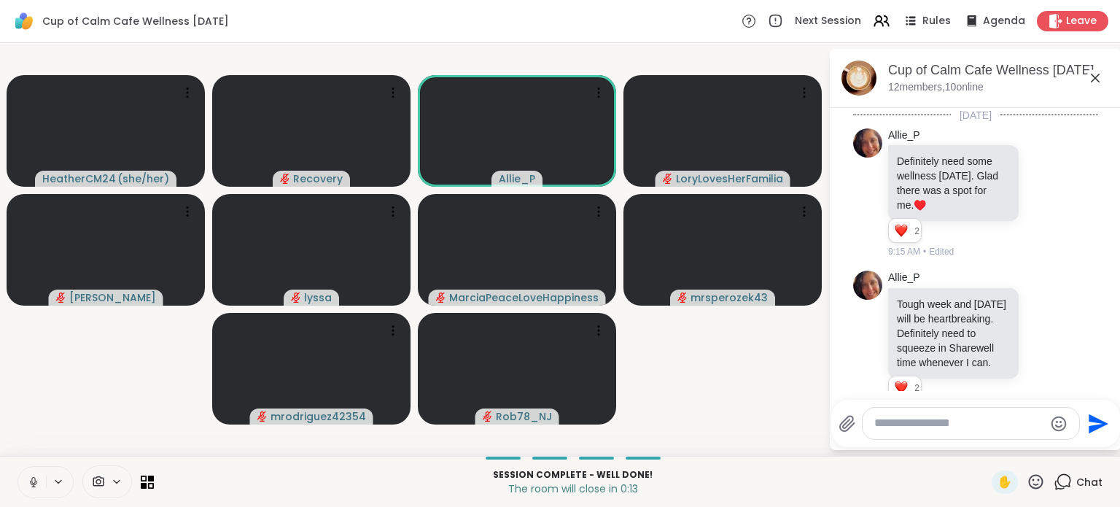
scroll to position [4788, 0]
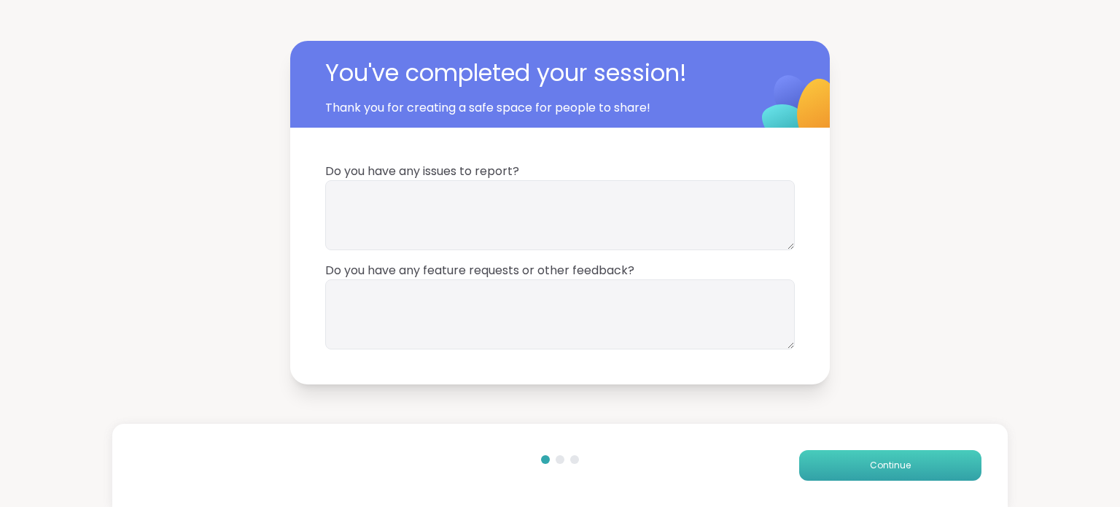
click at [878, 466] on span "Continue" at bounding box center [890, 464] width 41 height 13
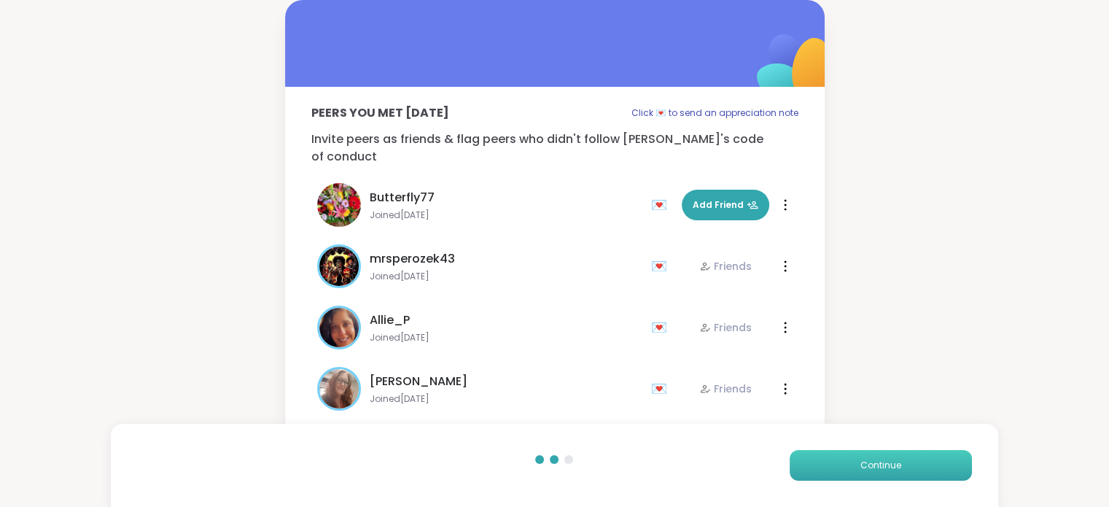
click at [878, 466] on span "Continue" at bounding box center [880, 464] width 41 height 13
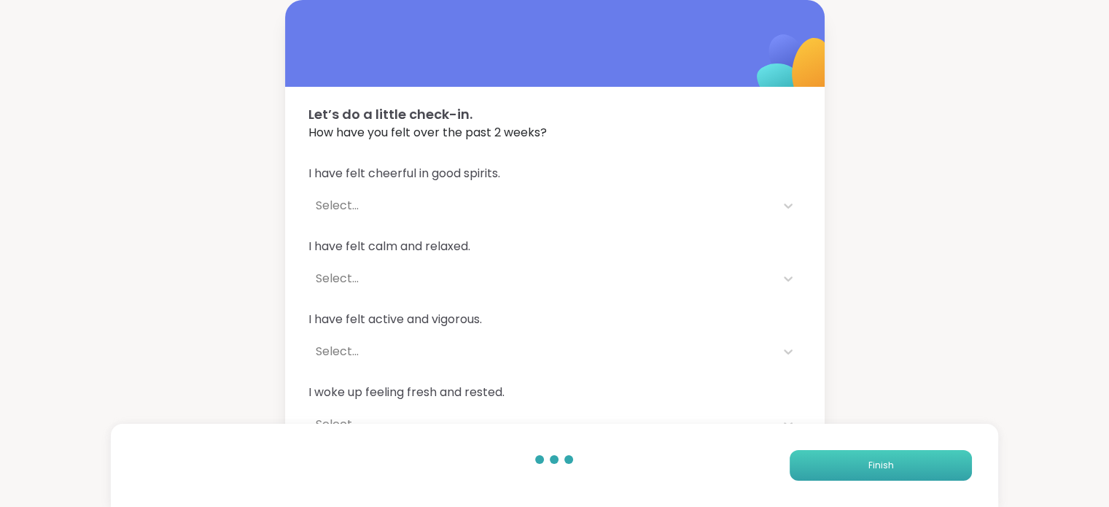
click at [878, 466] on span "Finish" at bounding box center [880, 464] width 26 height 13
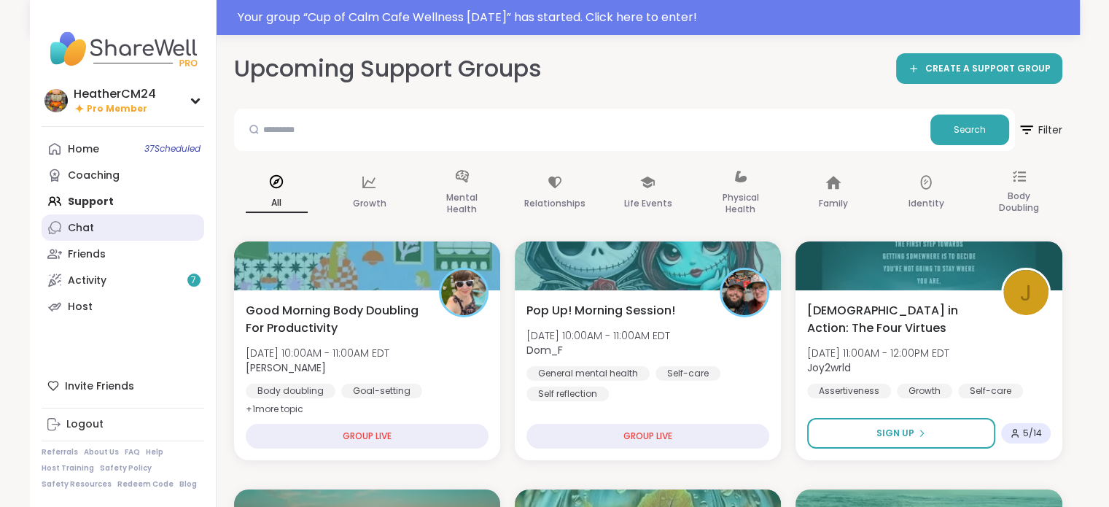
click at [85, 230] on div "Chat" at bounding box center [81, 228] width 26 height 15
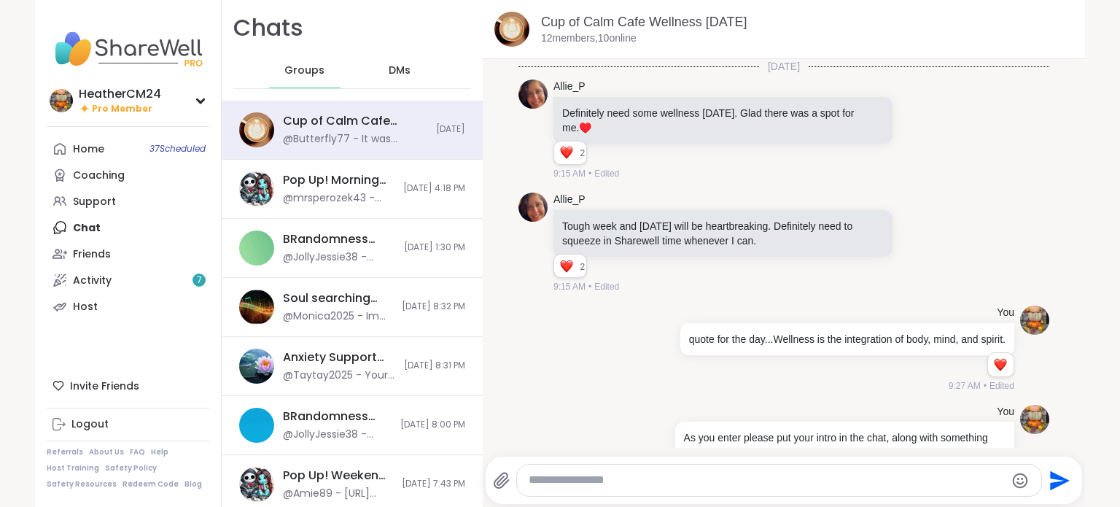
scroll to position [3678, 0]
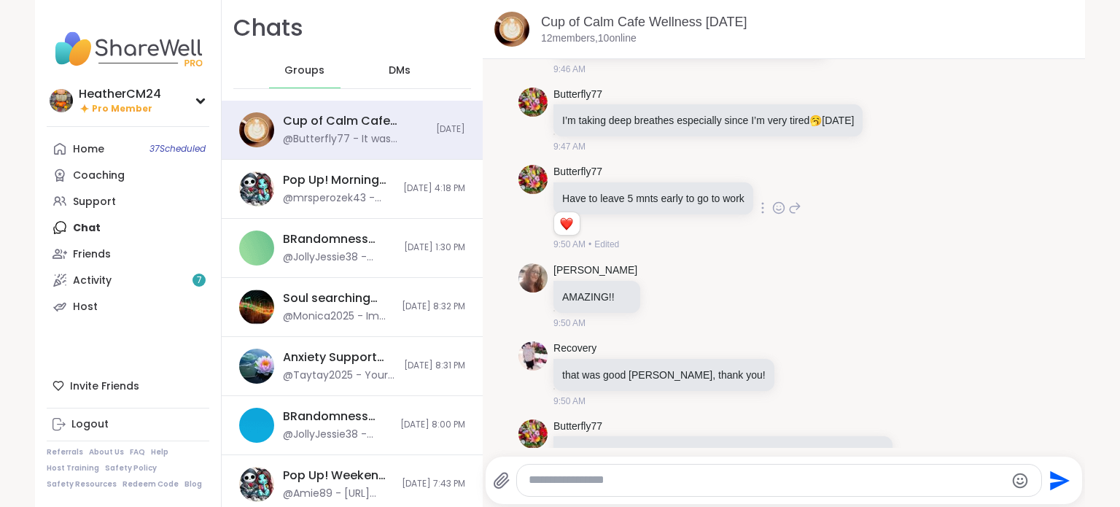
click at [773, 200] on icon at bounding box center [778, 207] width 13 height 15
click at [657, 178] on div "Select Reaction: Heart" at bounding box center [662, 184] width 13 height 13
click at [659, 289] on icon at bounding box center [665, 296] width 13 height 15
click at [659, 266] on div "Select Reaction: Heart" at bounding box center [665, 272] width 13 height 13
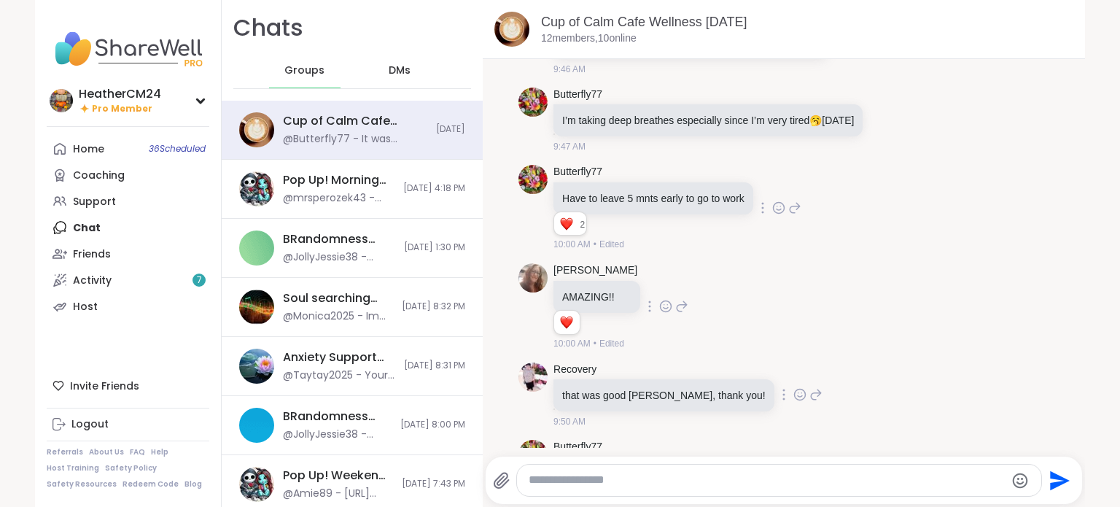
click at [793, 387] on icon at bounding box center [799, 394] width 13 height 15
click at [677, 364] on div "Select Reaction: Heart" at bounding box center [683, 370] width 13 height 13
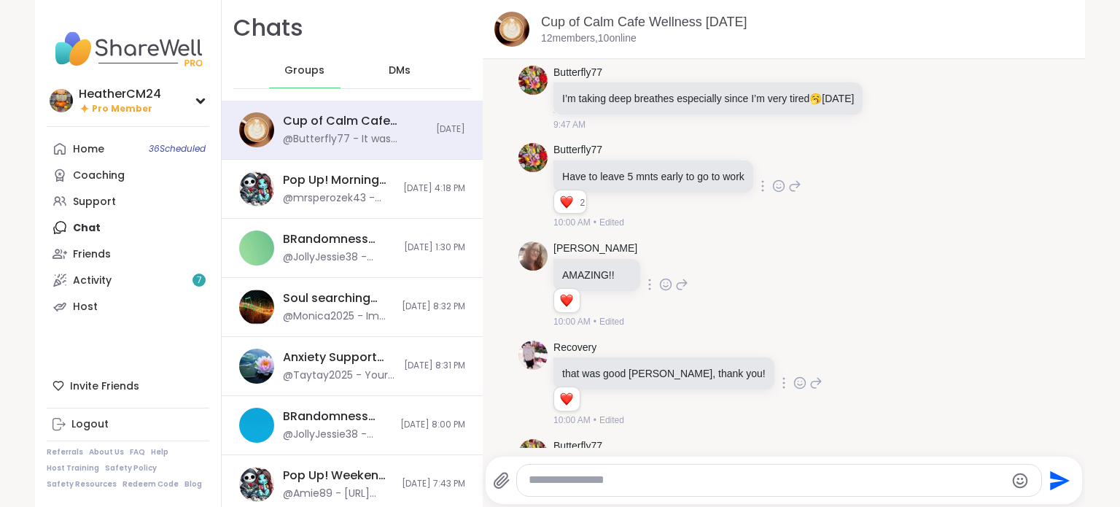
scroll to position [3719, 0]
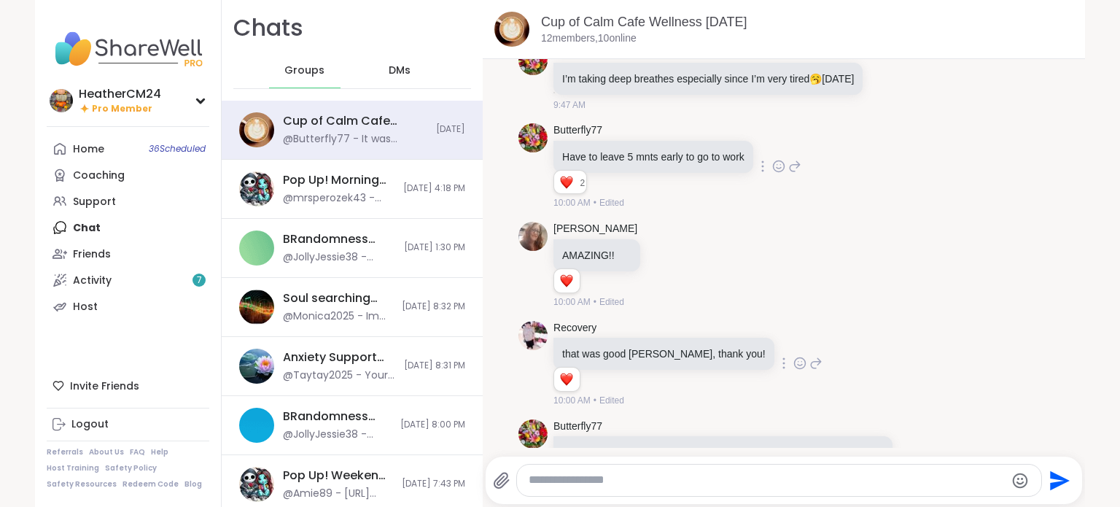
click at [911, 451] on icon at bounding box center [917, 458] width 13 height 15
click at [795, 429] on div "Select Reaction: Heart" at bounding box center [801, 435] width 13 height 13
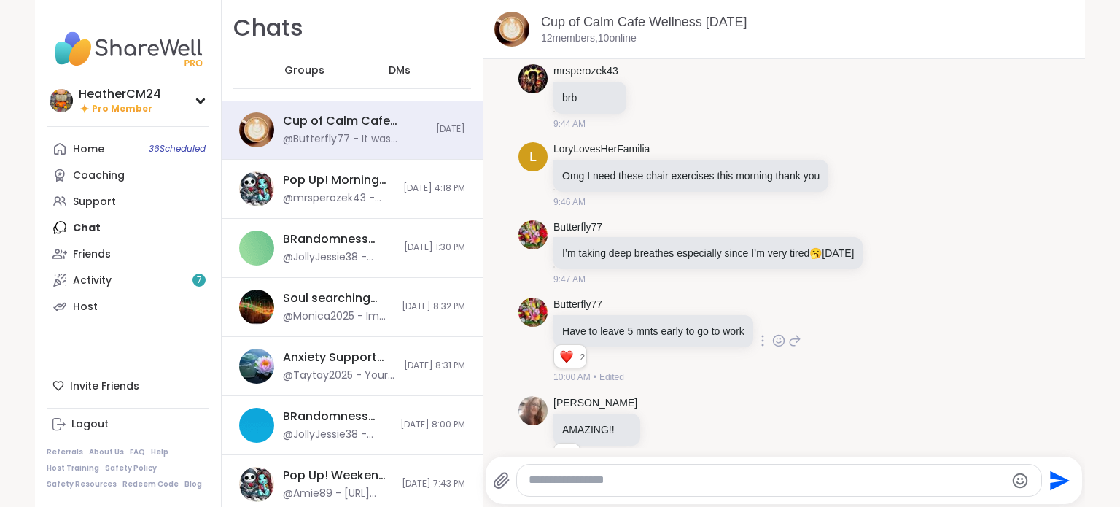
scroll to position [3541, 0]
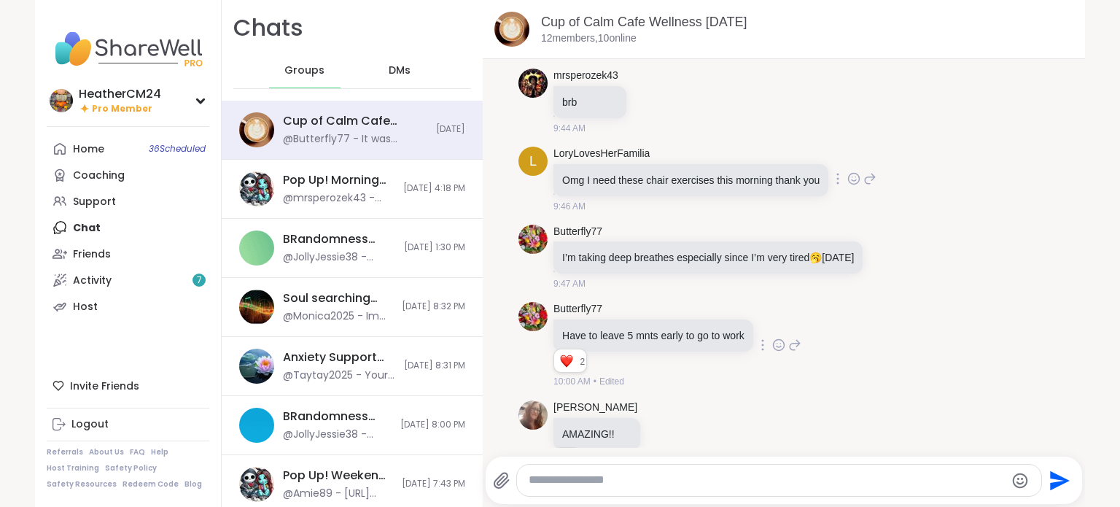
click at [848, 173] on icon at bounding box center [853, 178] width 11 height 11
click at [734, 149] on div "Select Reaction: Heart" at bounding box center [737, 155] width 13 height 13
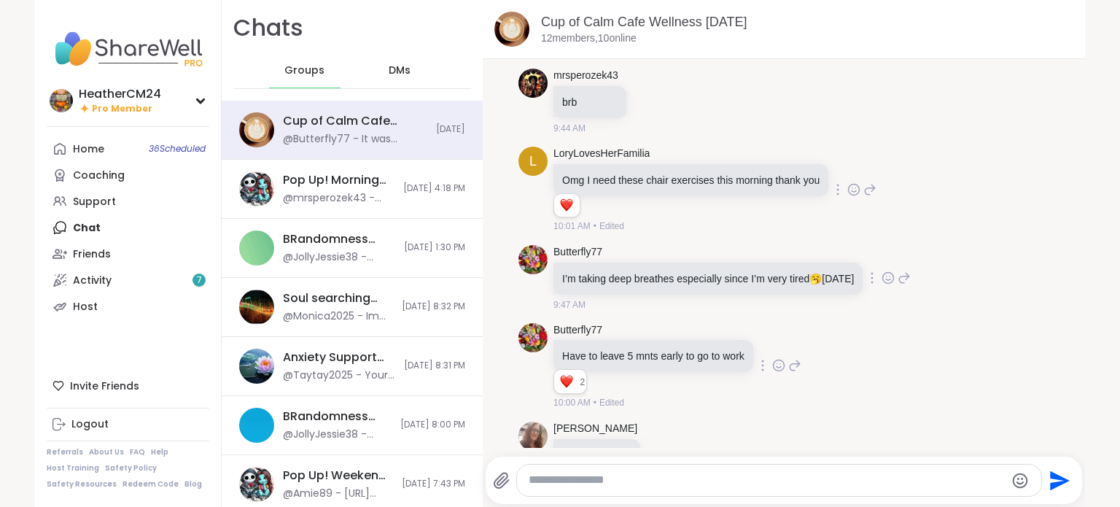
click at [881, 270] on icon at bounding box center [887, 277] width 13 height 15
click at [765, 248] on div "Select Reaction: Heart" at bounding box center [771, 254] width 13 height 13
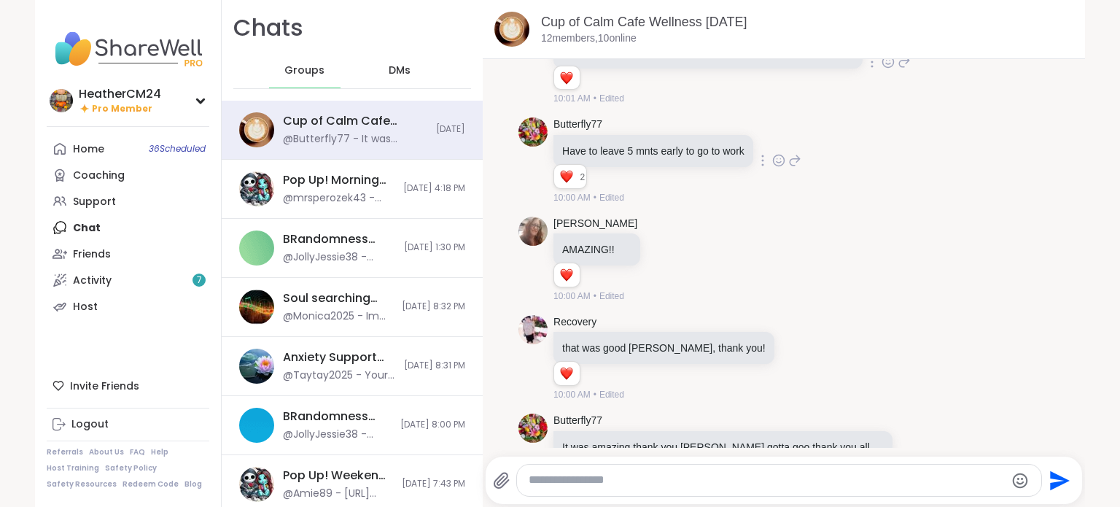
scroll to position [3781, 0]
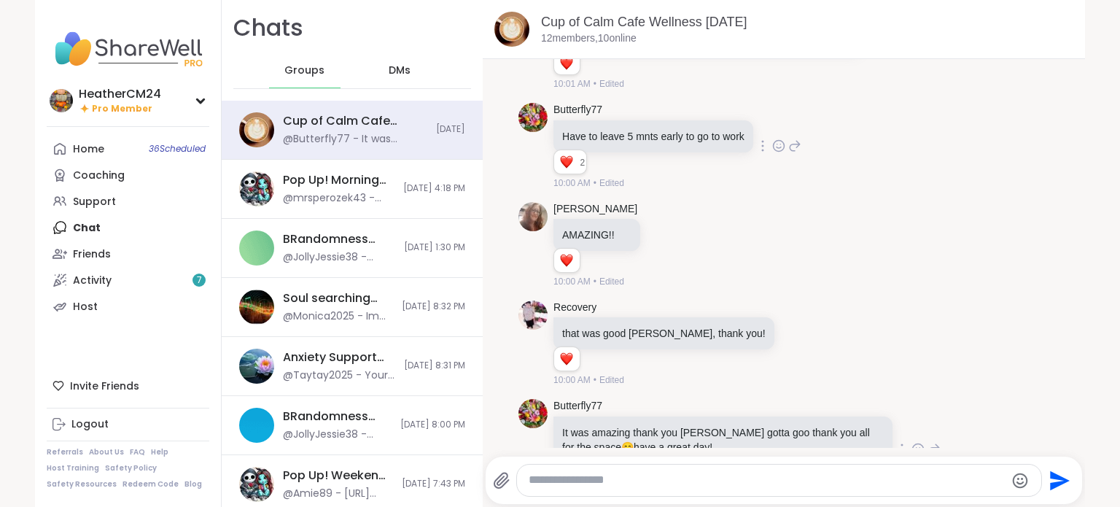
click at [720, 474] on textarea "Type your message" at bounding box center [766, 479] width 476 height 15
click at [720, 474] on textarea "*" at bounding box center [767, 479] width 476 height 15
click at [743, 425] on p "It was amazing thank you [PERSON_NAME] gotta goo thank you all for the space 😊 …" at bounding box center [722, 439] width 321 height 29
type textarea "*"
type textarea "**********"
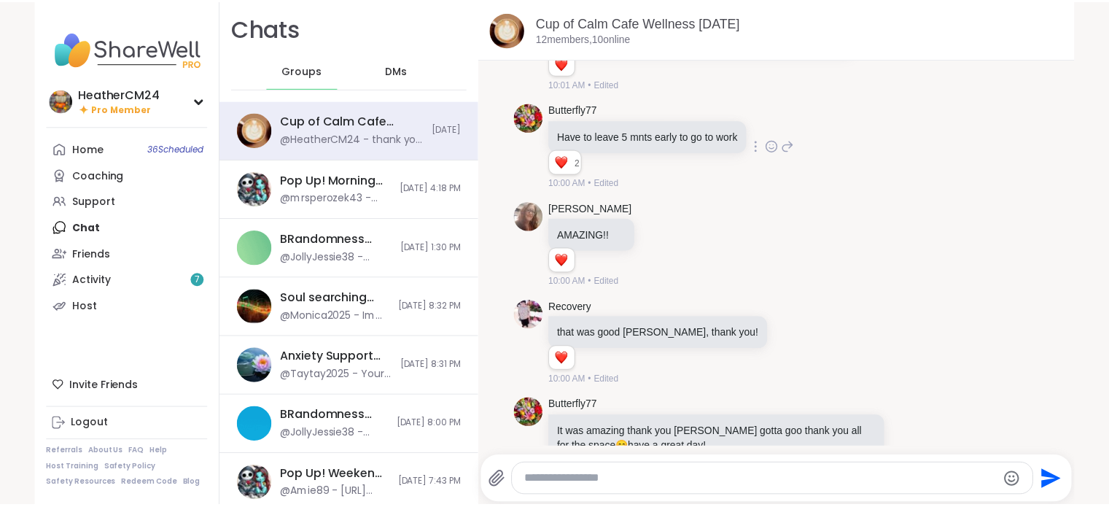
scroll to position [3874, 0]
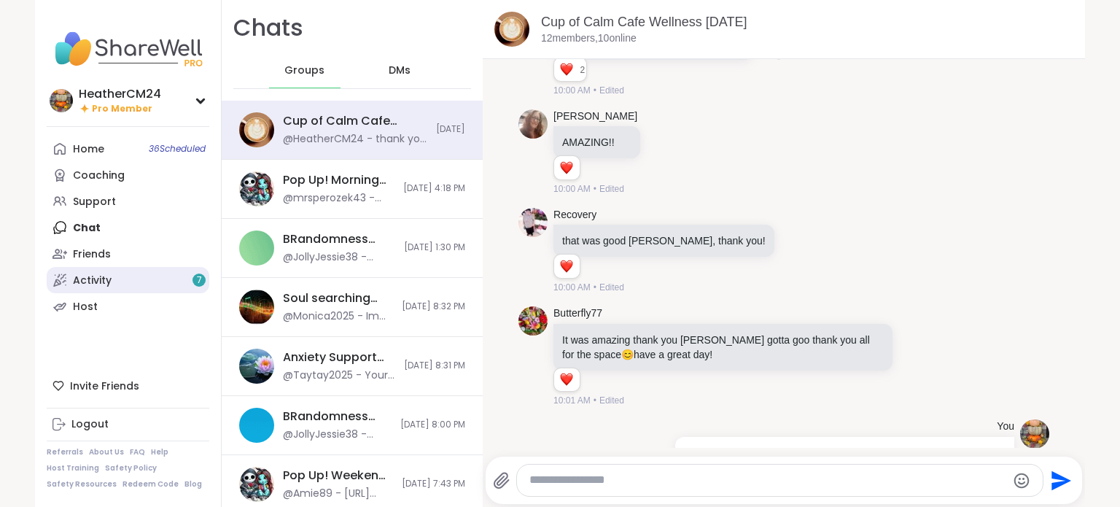
click at [84, 278] on div "Activity 7" at bounding box center [92, 280] width 39 height 15
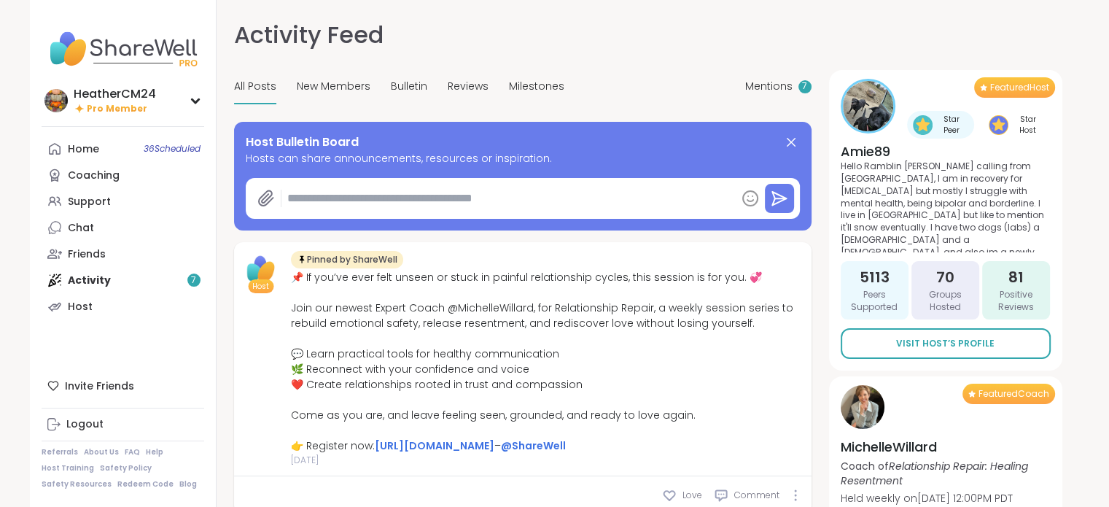
type textarea "*"
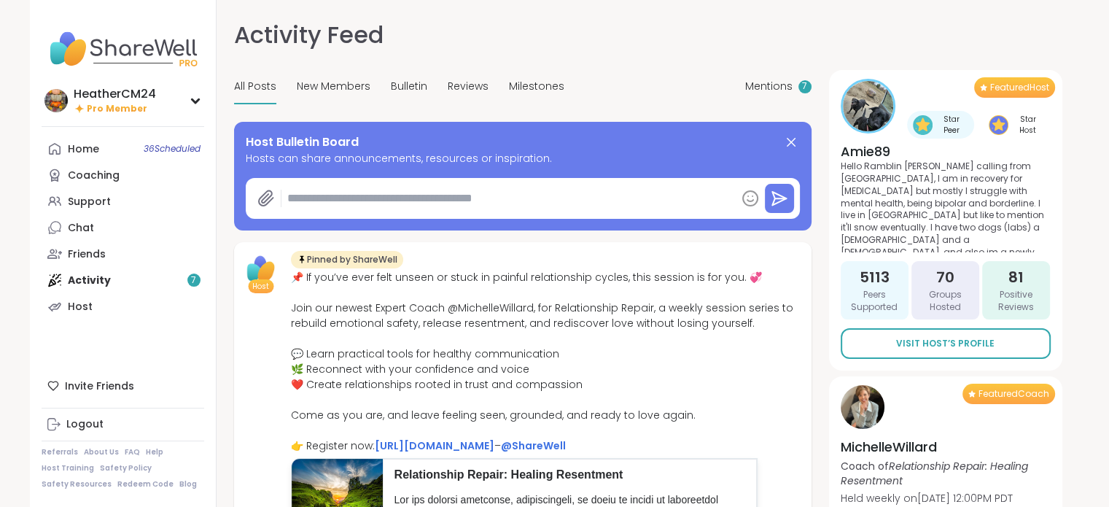
scroll to position [1, 0]
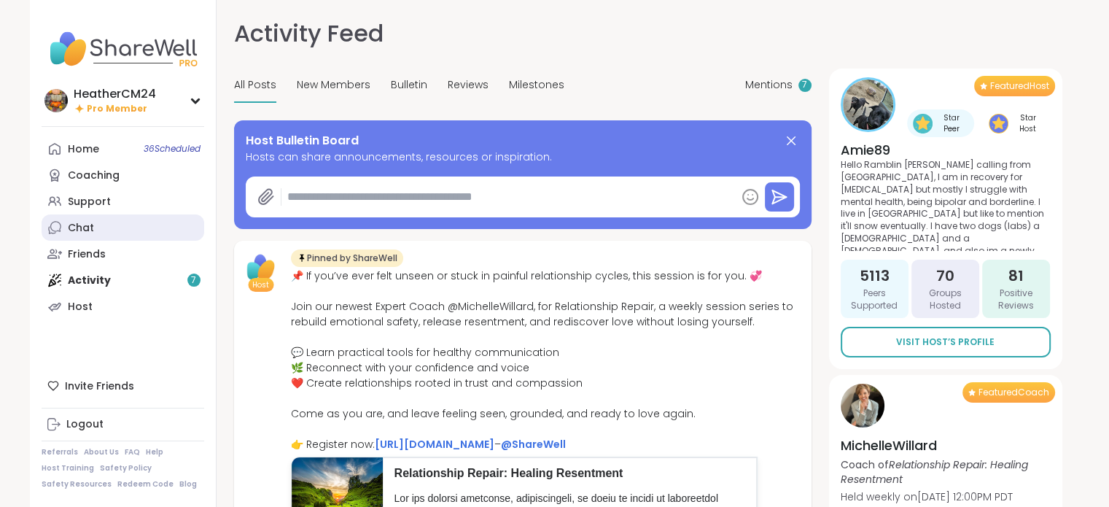
click at [77, 227] on div "Chat" at bounding box center [81, 228] width 26 height 15
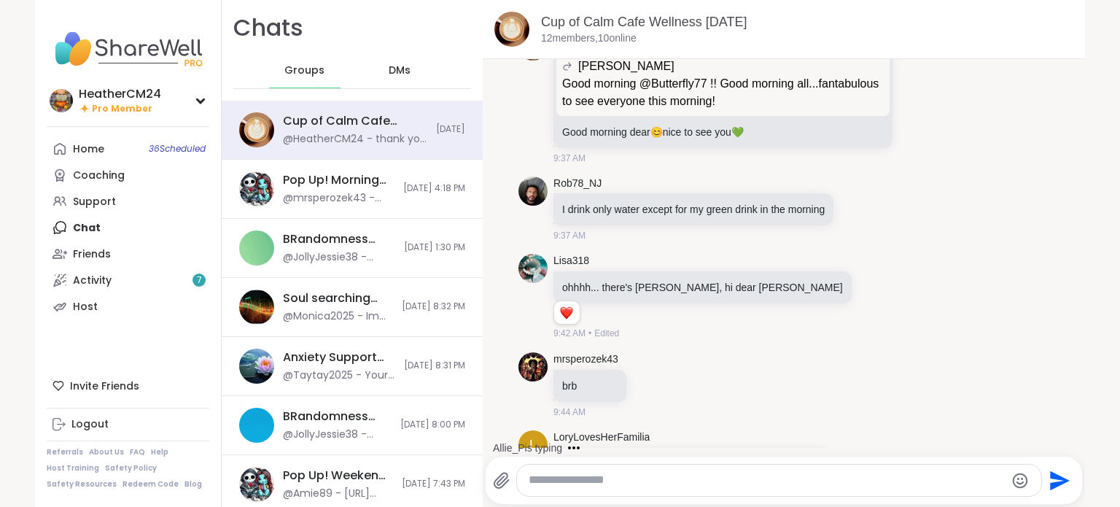
scroll to position [3259, 0]
click at [858, 199] on icon at bounding box center [858, 206] width 13 height 15
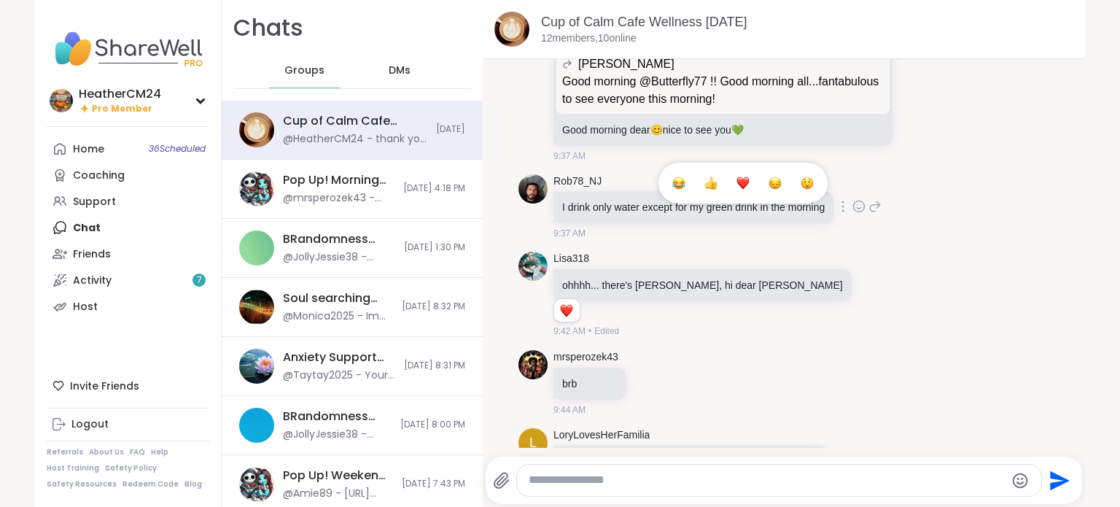
click at [737, 176] on div "Select Reaction: Heart" at bounding box center [742, 182] width 13 height 13
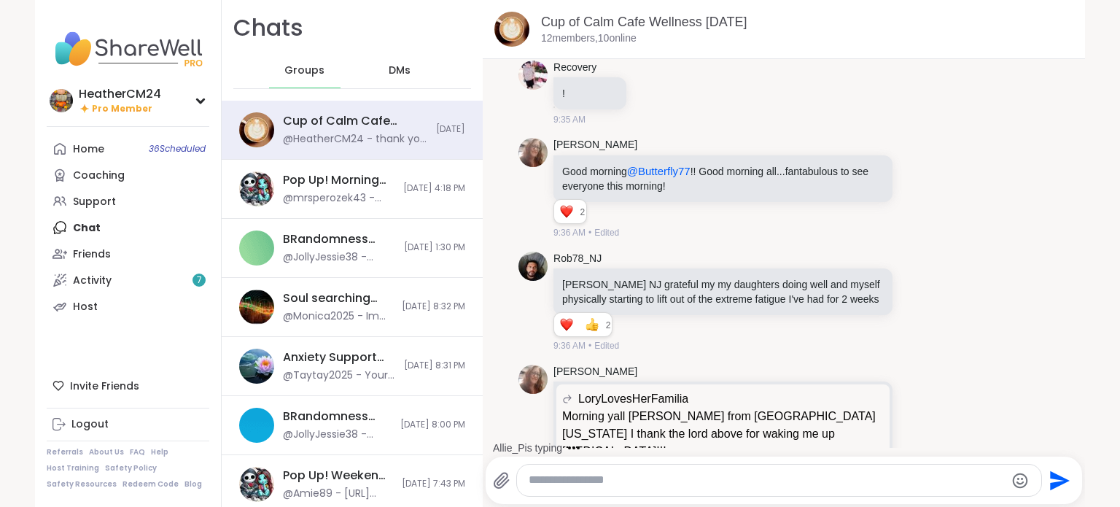
scroll to position [2741, 0]
click at [911, 181] on icon at bounding box center [917, 188] width 13 height 15
click at [795, 158] on div "Select Reaction: Heart" at bounding box center [801, 164] width 13 height 13
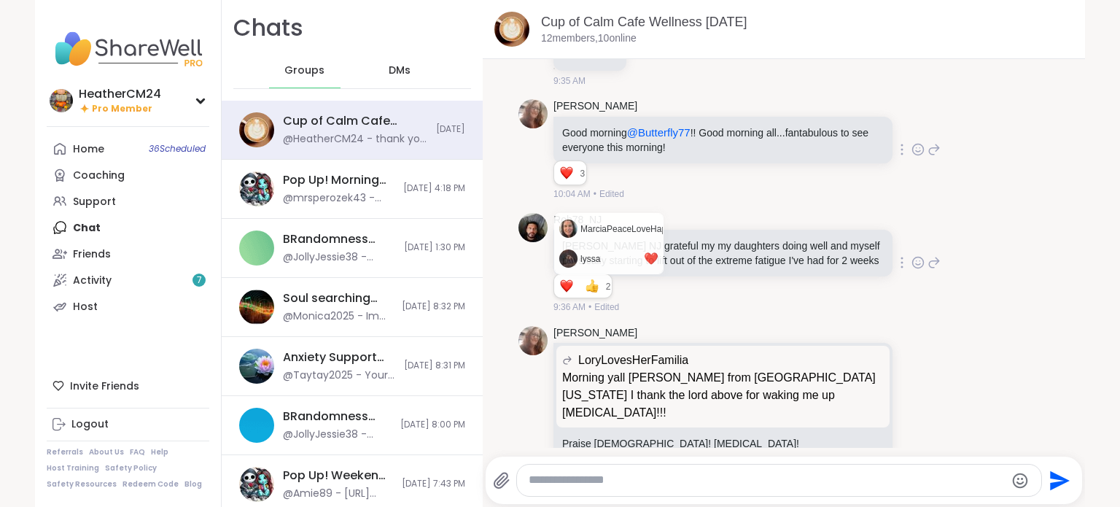
scroll to position [2778, 0]
click at [913, 259] on icon at bounding box center [918, 264] width 11 height 11
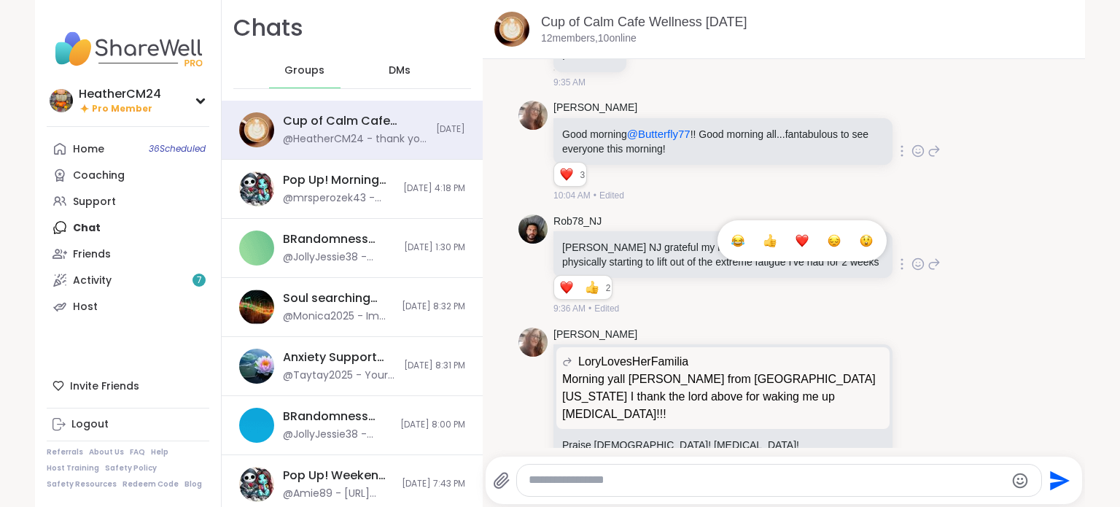
click at [787, 226] on button "Select Reaction: Heart" at bounding box center [801, 240] width 29 height 29
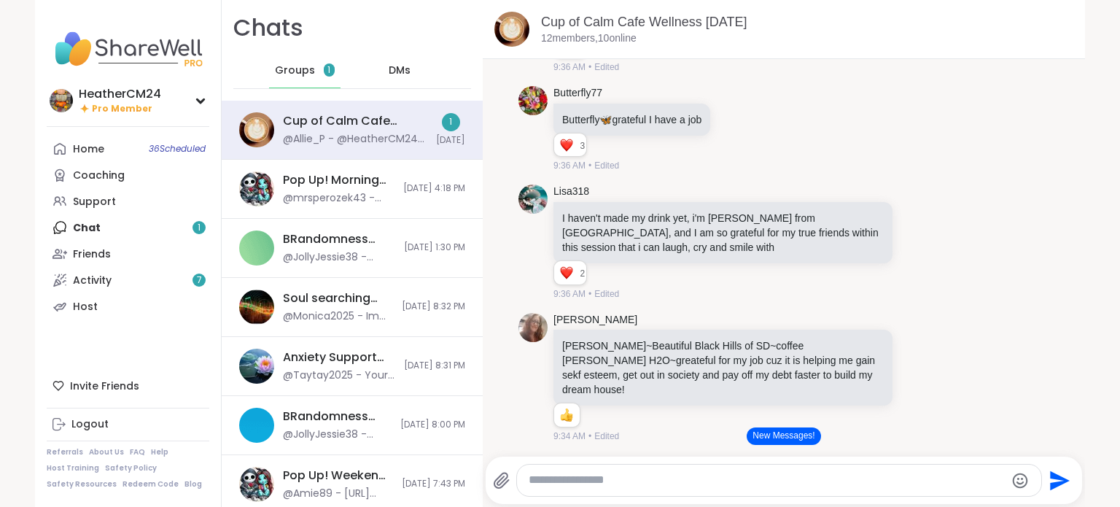
scroll to position [2252, 0]
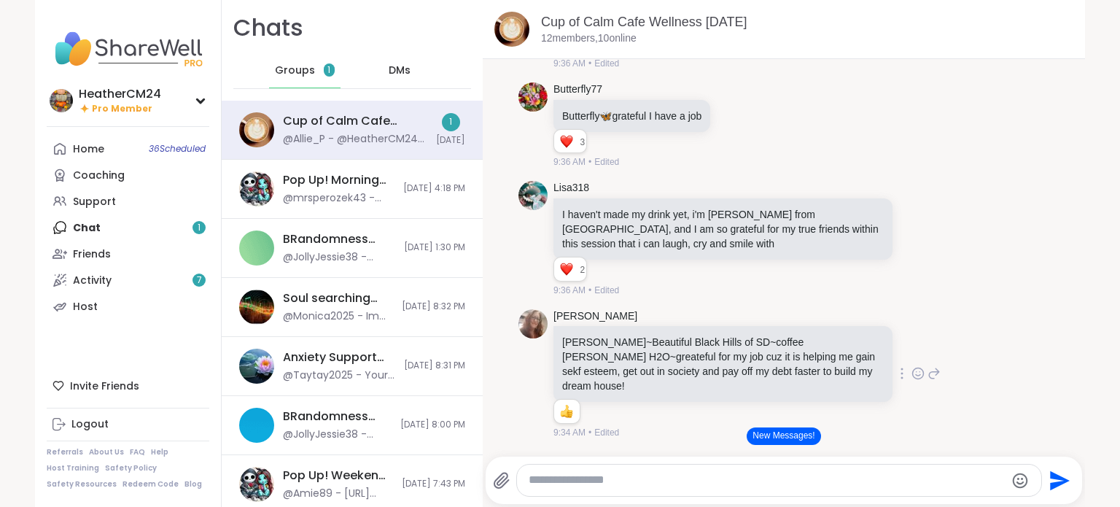
click at [911, 366] on icon at bounding box center [917, 373] width 13 height 15
click at [787, 335] on button "Select Reaction: Heart" at bounding box center [801, 349] width 29 height 29
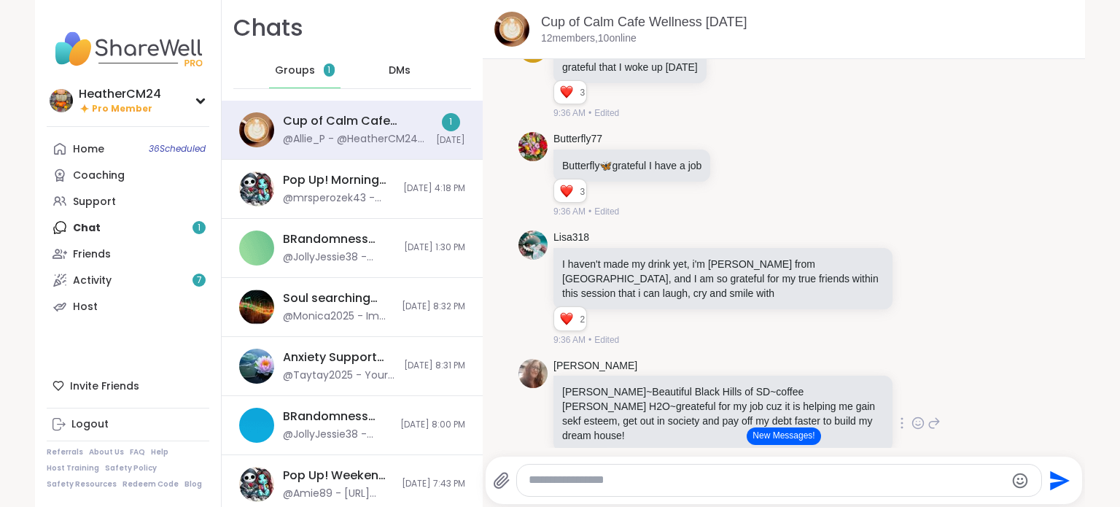
scroll to position [2208, 0]
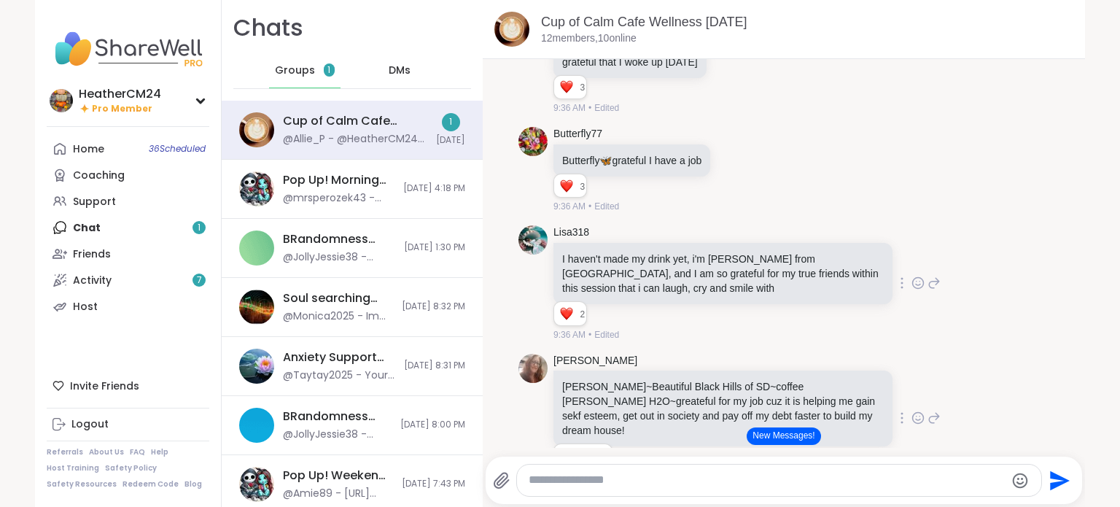
click at [911, 276] on icon at bounding box center [917, 283] width 13 height 15
click at [795, 253] on div "Select Reaction: Heart" at bounding box center [801, 259] width 13 height 13
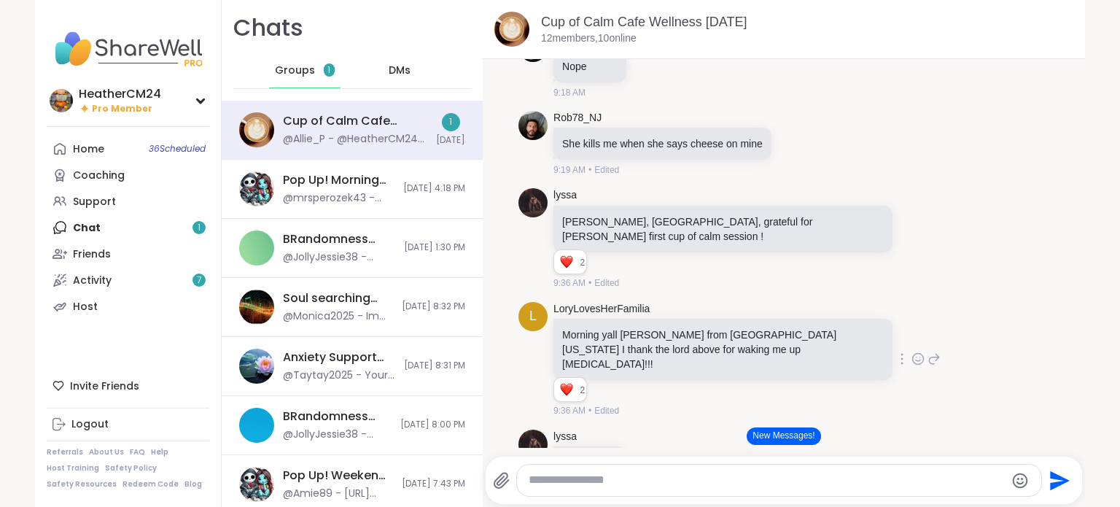
scroll to position [1145, 0]
click at [791, 148] on icon at bounding box center [796, 142] width 11 height 11
click at [674, 125] on div "Select Reaction: Heart" at bounding box center [680, 118] width 13 height 13
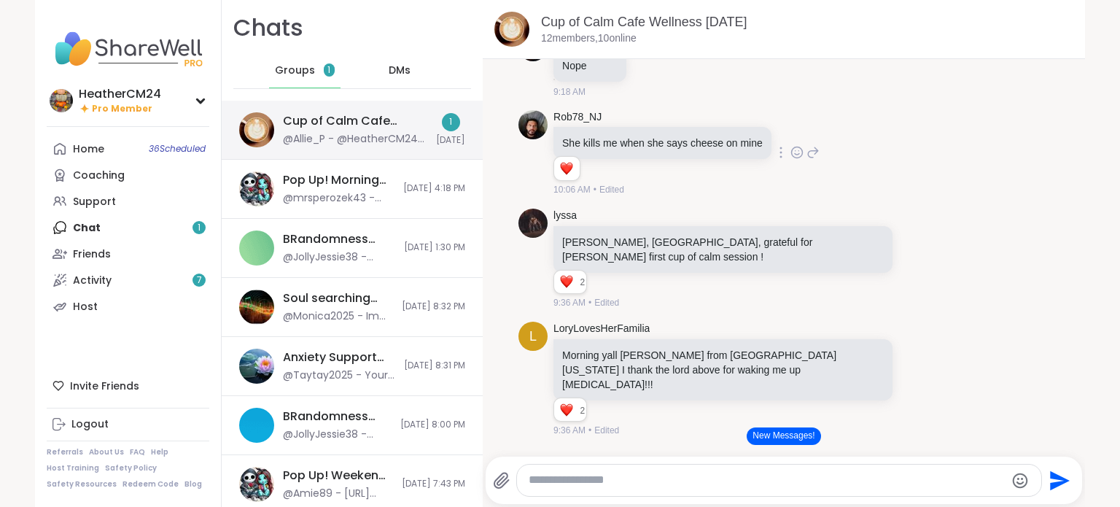
click at [316, 113] on div "Cup of Calm Cafe Wellness [DATE]" at bounding box center [355, 121] width 144 height 16
click at [756, 435] on button "New Messages!" at bounding box center [783, 435] width 74 height 17
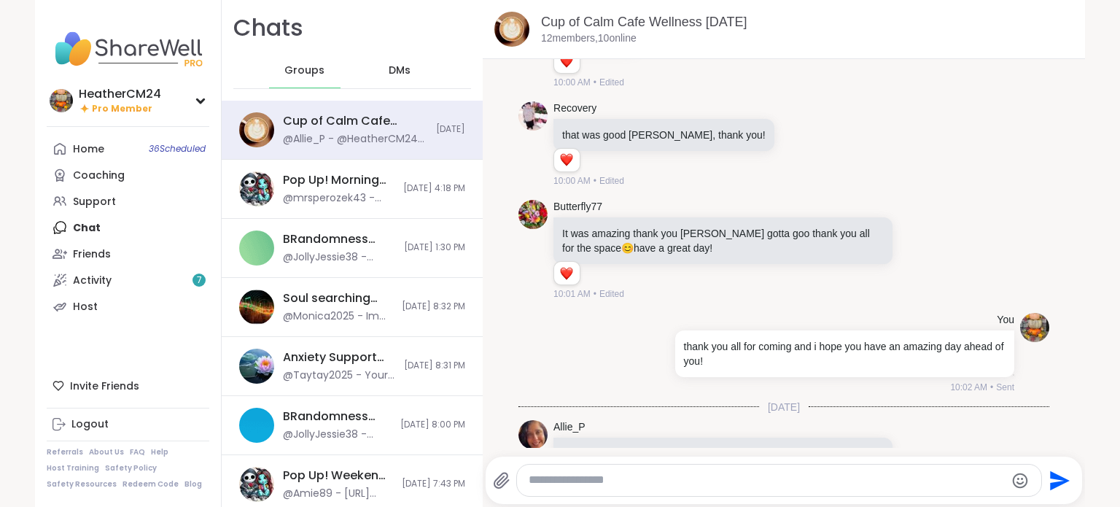
click at [927, 450] on icon at bounding box center [933, 458] width 13 height 17
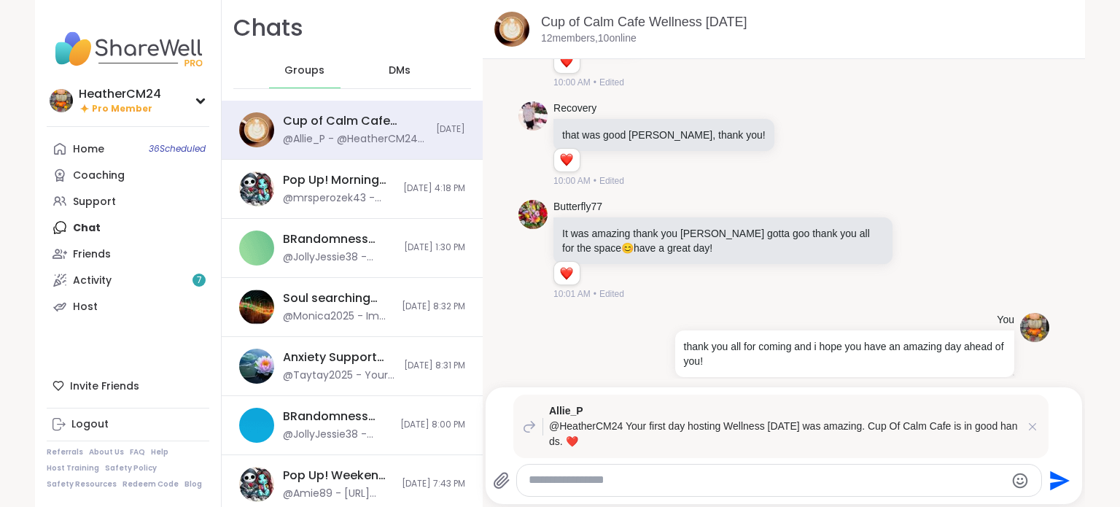
scroll to position [4057, 0]
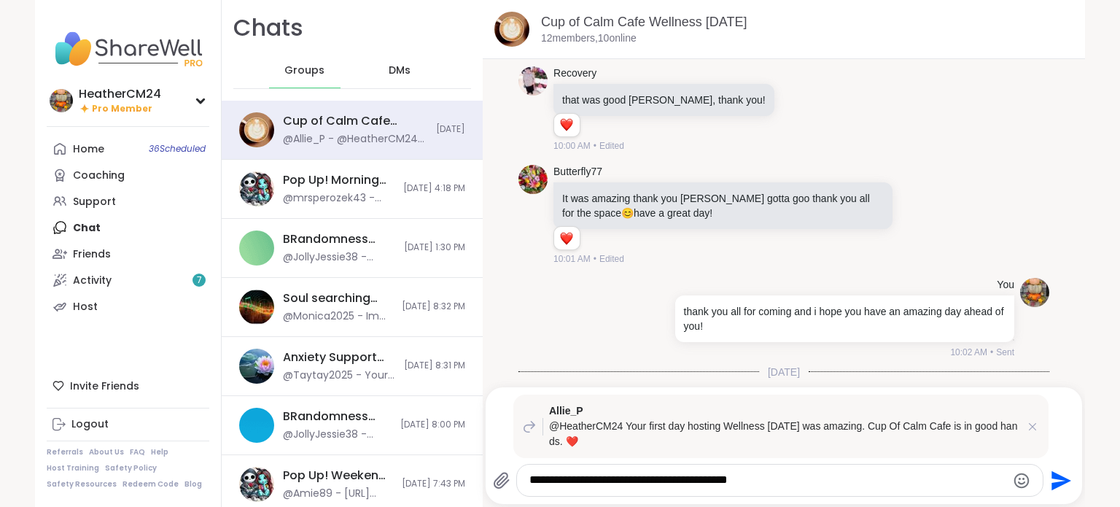
type textarea "**********"
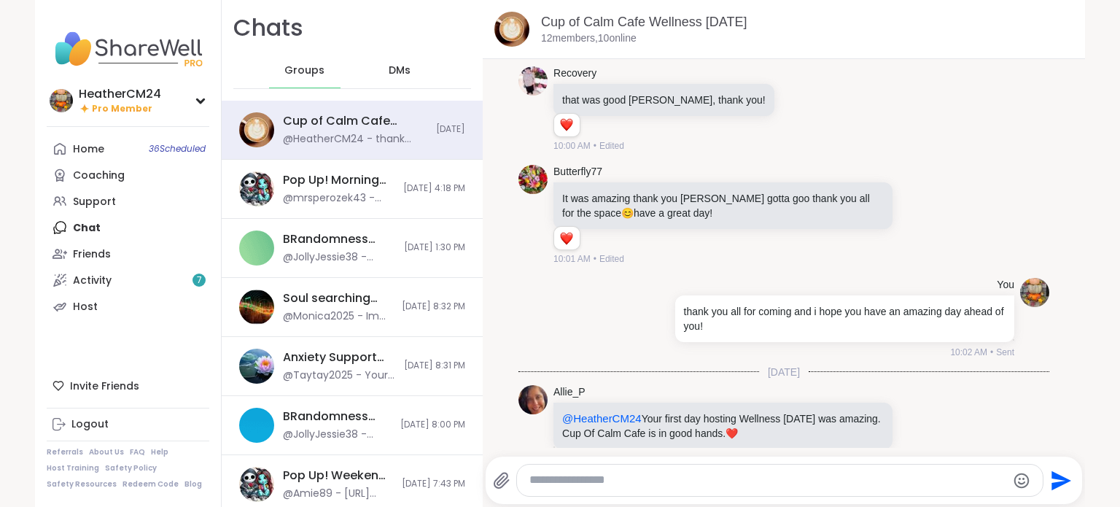
scroll to position [4166, 0]
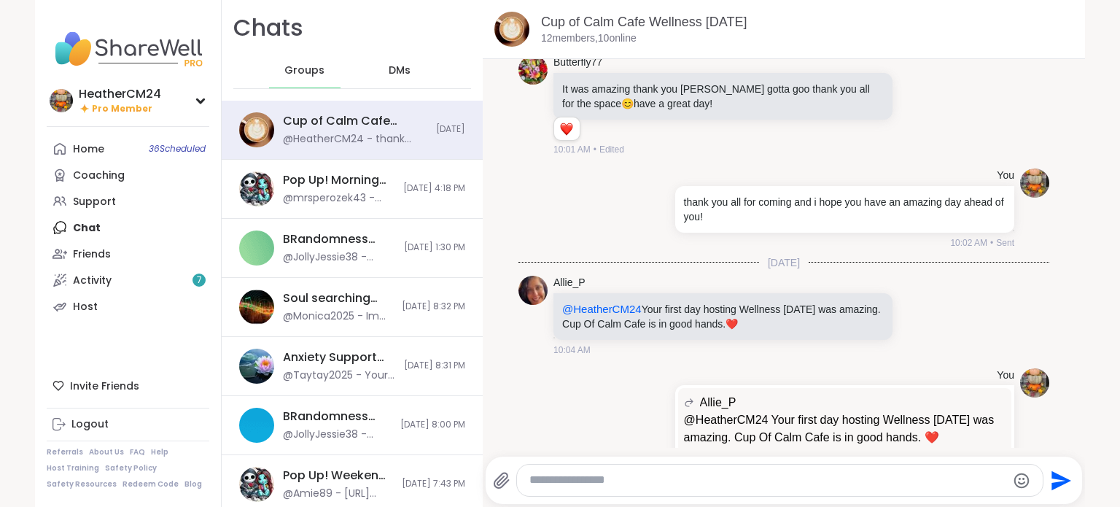
click at [97, 224] on div "Home 36 Scheduled Coaching Support Chat Friends Activity 7 Host" at bounding box center [128, 228] width 163 height 184
click at [70, 225] on div "Home 36 Scheduled Coaching Support Chat Friends Activity 7 Host" at bounding box center [128, 228] width 163 height 184
click at [388, 69] on span "DMs" at bounding box center [399, 70] width 22 height 15
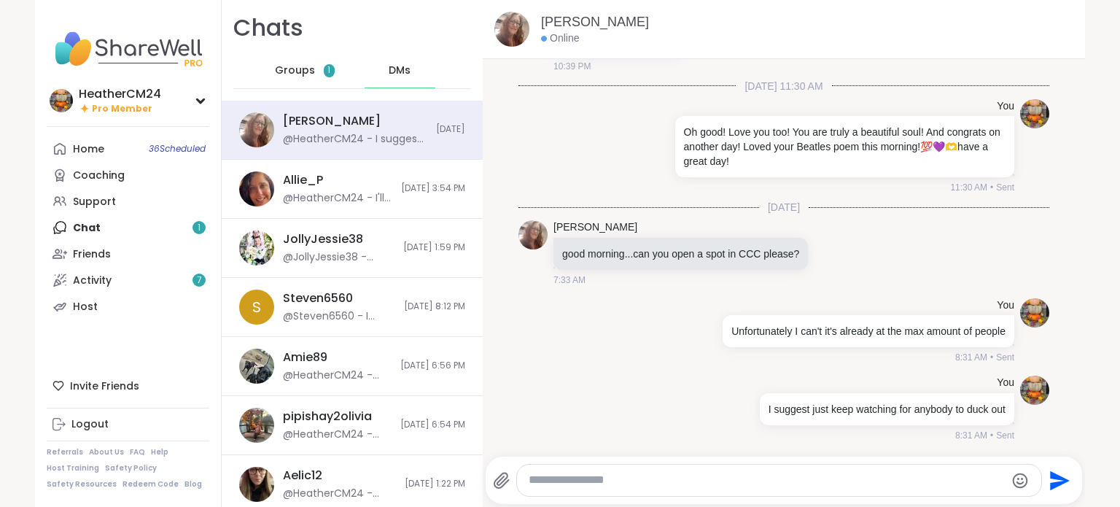
click at [93, 223] on div "Home 36 Scheduled Coaching Support Chat 1 Friends Activity 7 Host" at bounding box center [128, 228] width 163 height 184
click at [294, 70] on span "Groups" at bounding box center [295, 70] width 40 height 15
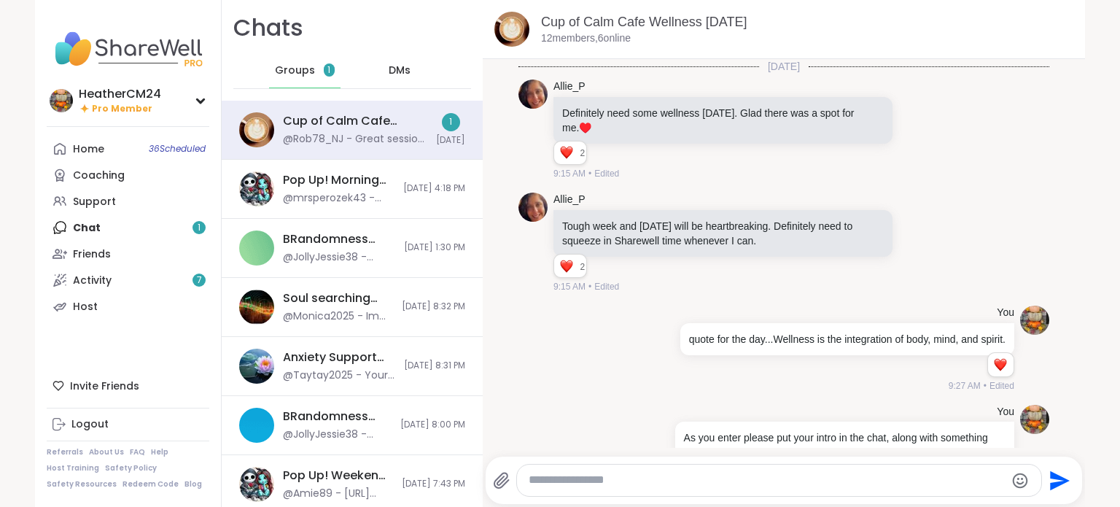
scroll to position [4278, 0]
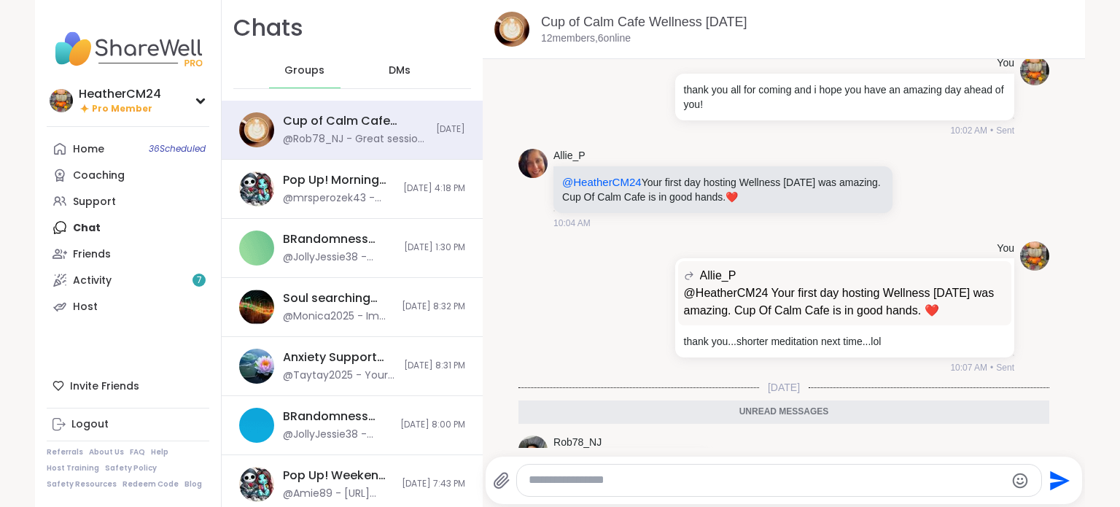
click at [733, 460] on icon at bounding box center [738, 467] width 13 height 15
click at [616, 437] on div "Select Reaction: Heart" at bounding box center [622, 443] width 13 height 13
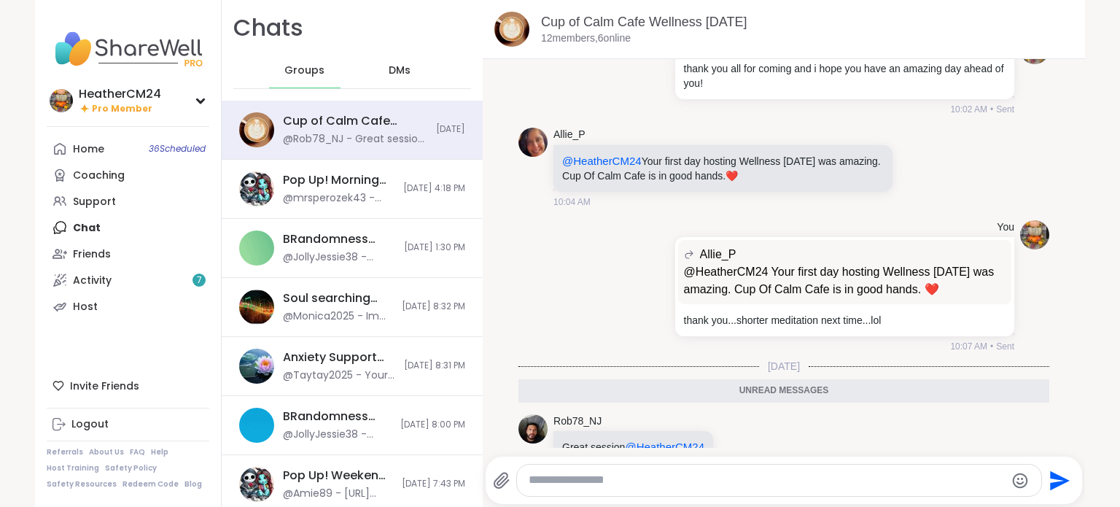
click at [388, 72] on span "DMs" at bounding box center [399, 70] width 22 height 15
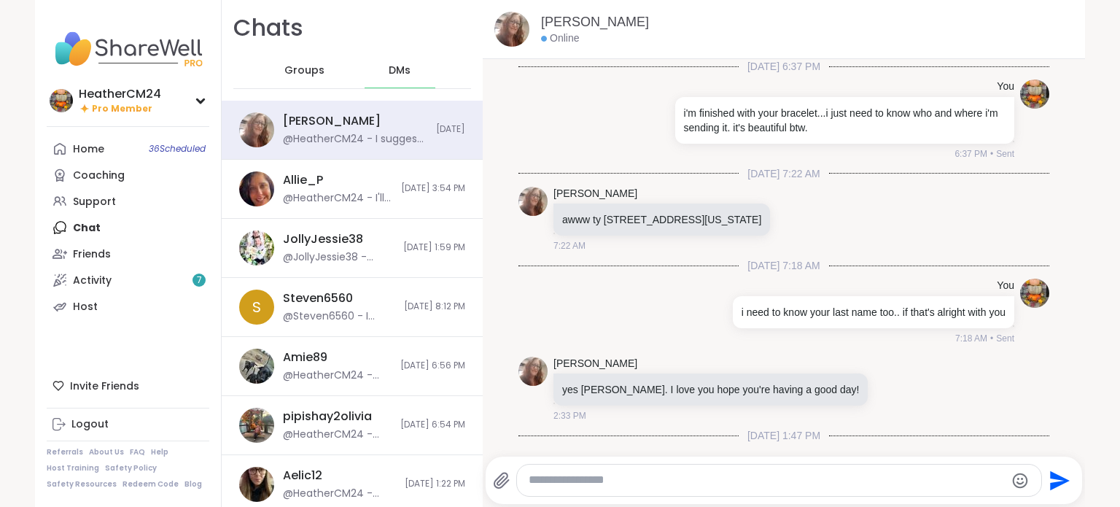
scroll to position [1312, 0]
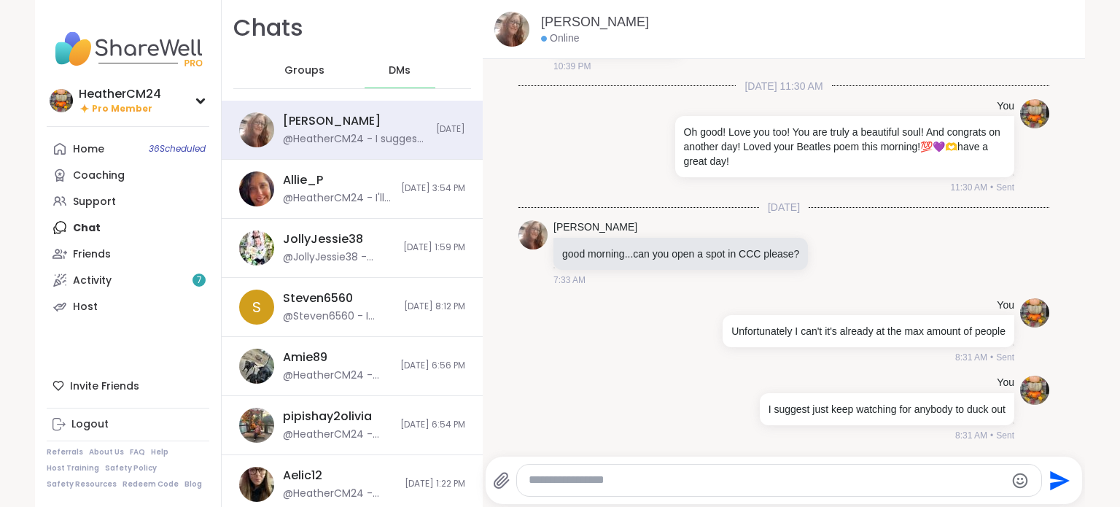
click at [738, 475] on textarea "Type your message" at bounding box center [766, 479] width 476 height 15
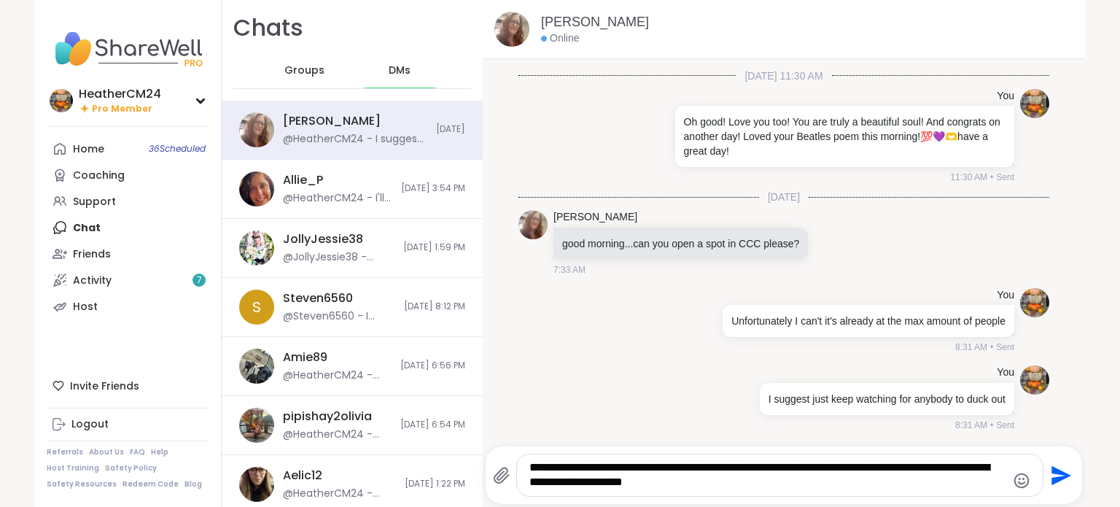
click at [647, 488] on textarea "**********" at bounding box center [767, 475] width 476 height 30
click at [650, 486] on textarea "**********" at bounding box center [767, 475] width 476 height 30
type textarea "**********"
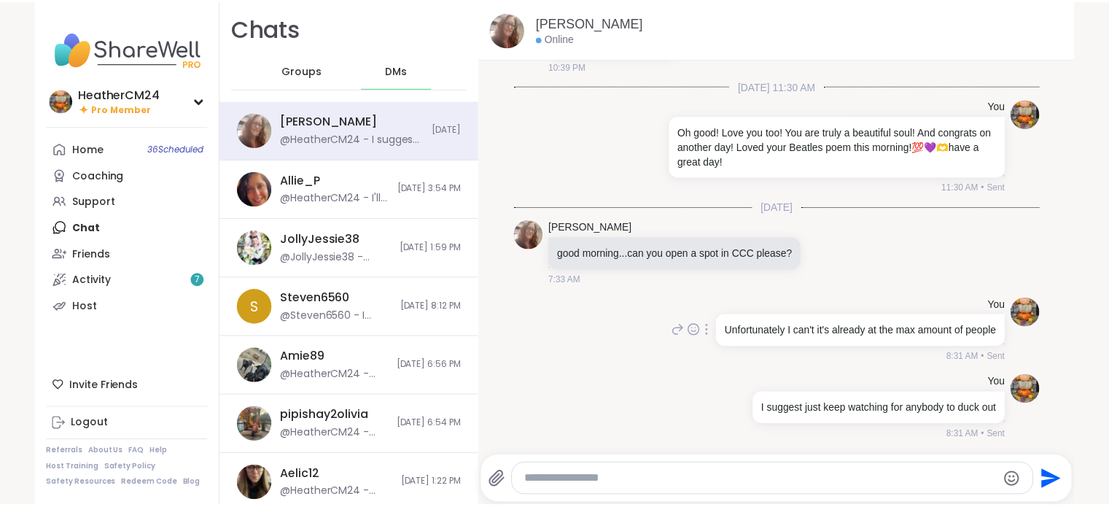
scroll to position [1404, 0]
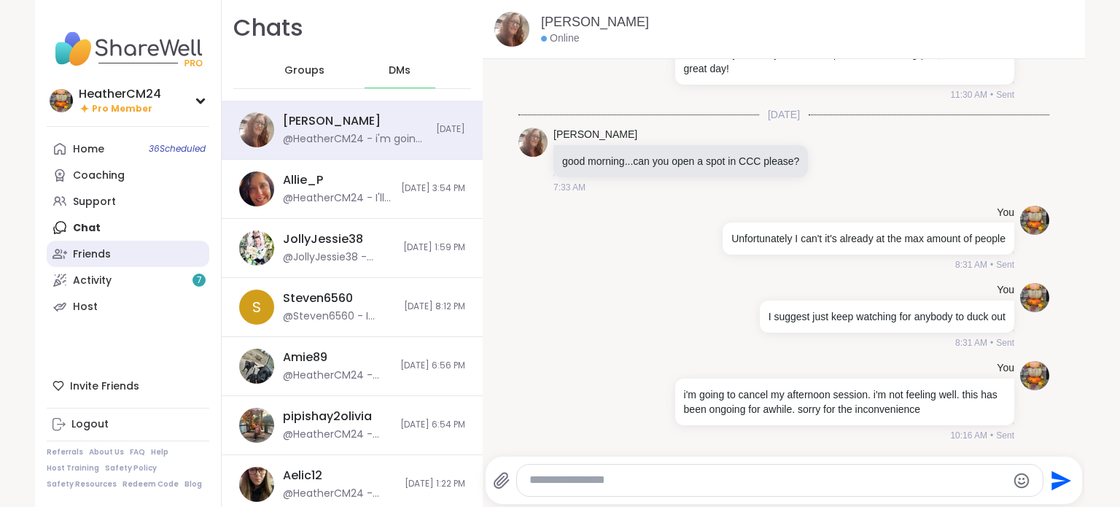
click at [112, 256] on link "Friends" at bounding box center [128, 254] width 163 height 26
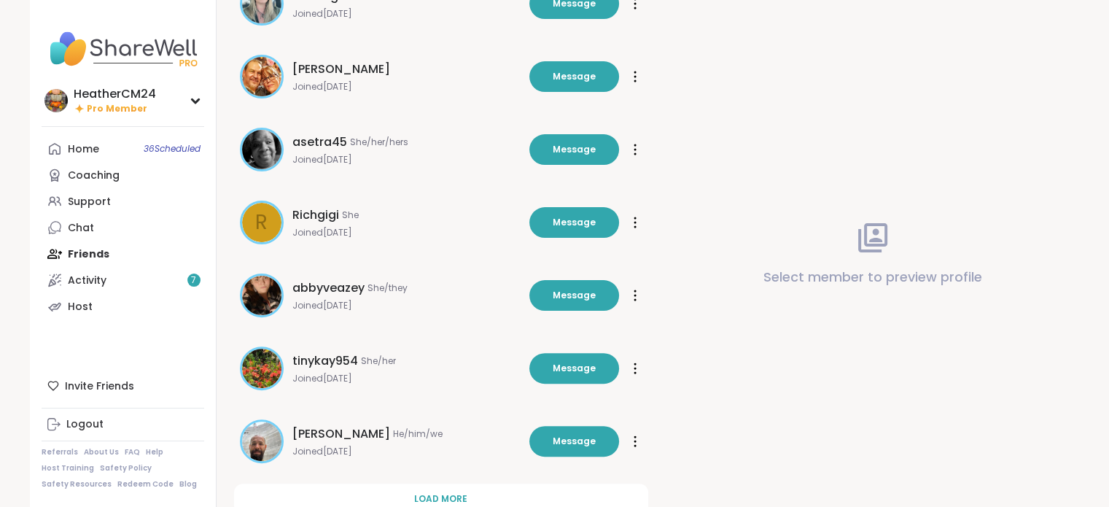
scroll to position [429, 0]
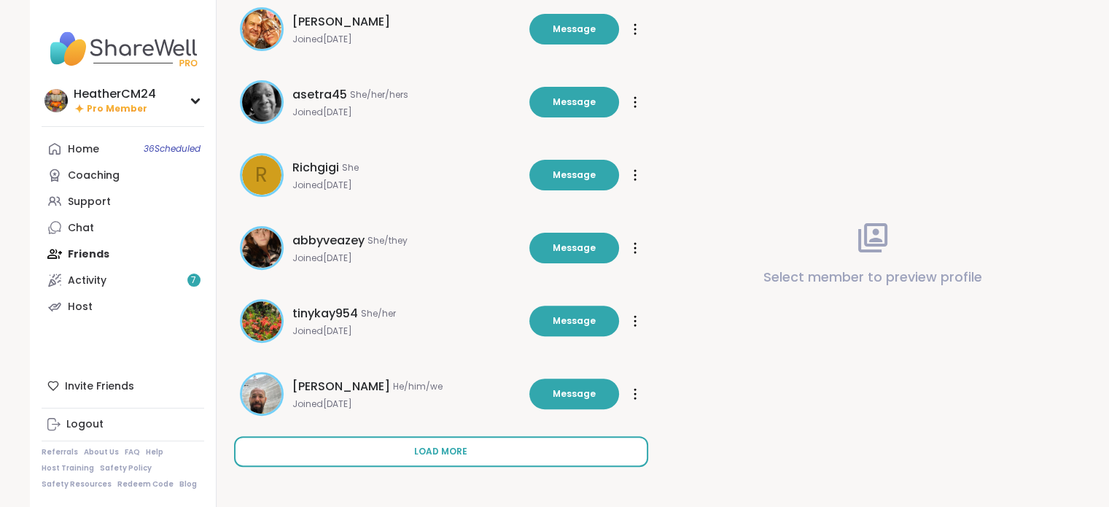
click at [437, 456] on span "Load more" at bounding box center [440, 451] width 53 height 13
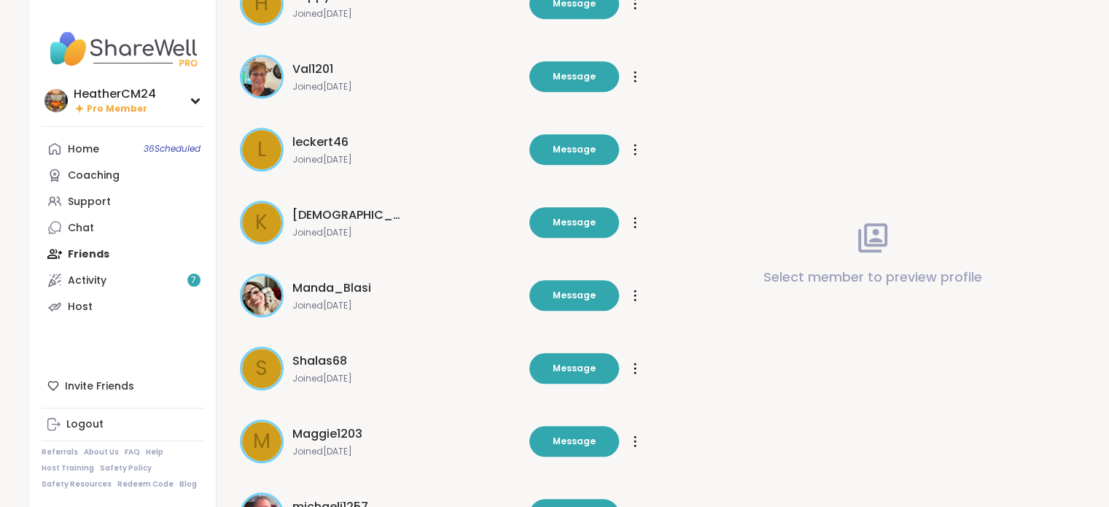
scroll to position [1158, 0]
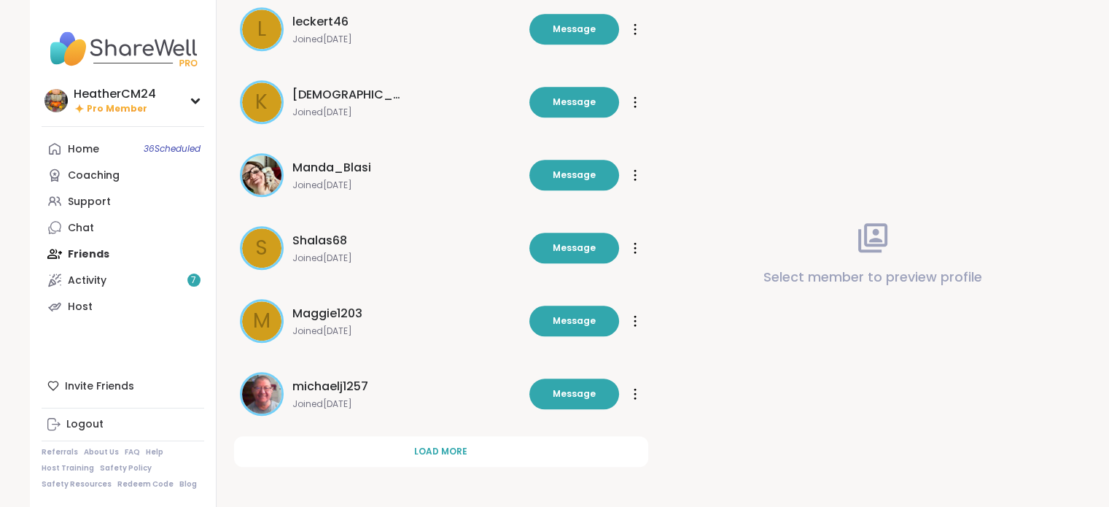
click at [437, 456] on span "Load more" at bounding box center [440, 451] width 53 height 13
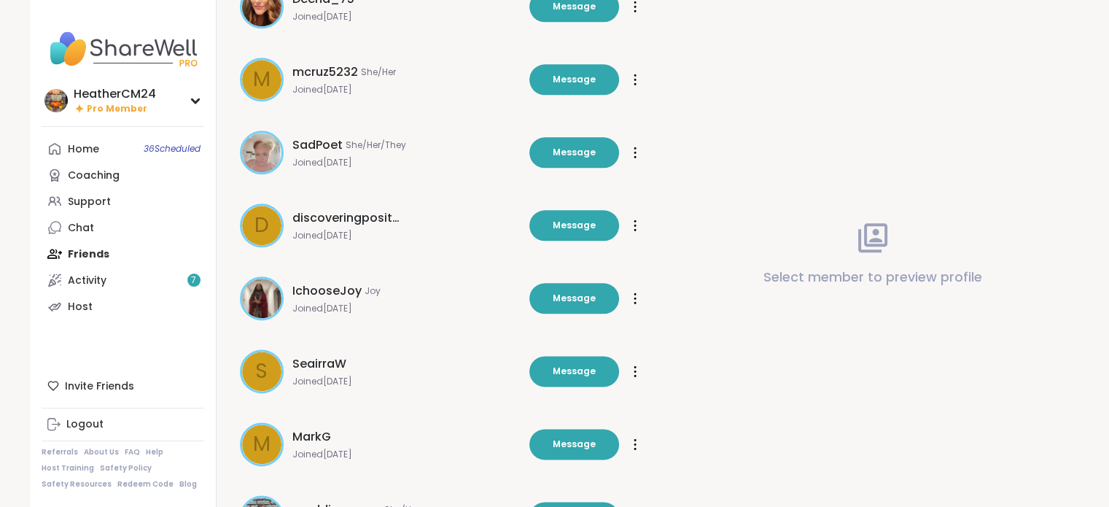
scroll to position [1887, 0]
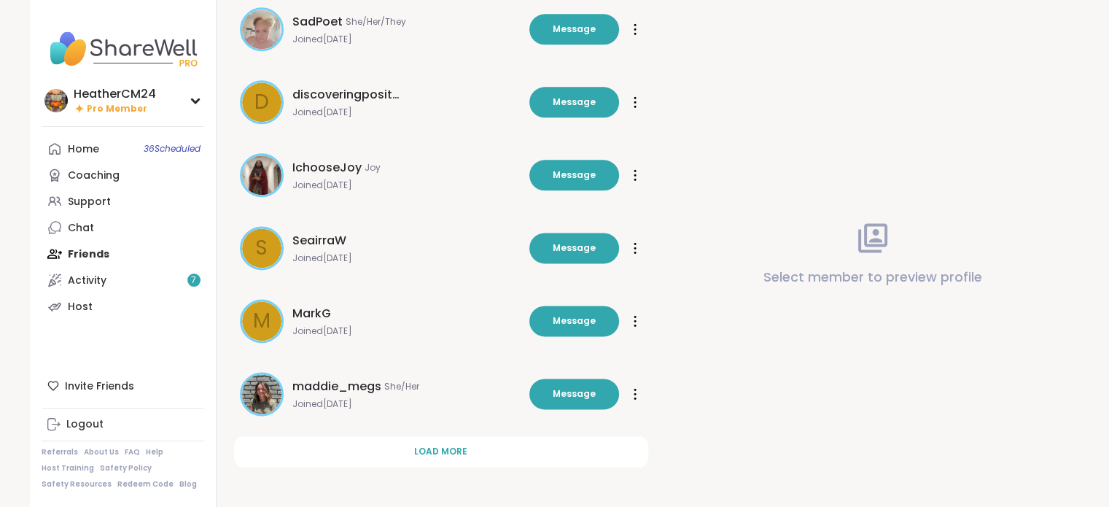
click at [437, 456] on span "Load more" at bounding box center [440, 451] width 53 height 13
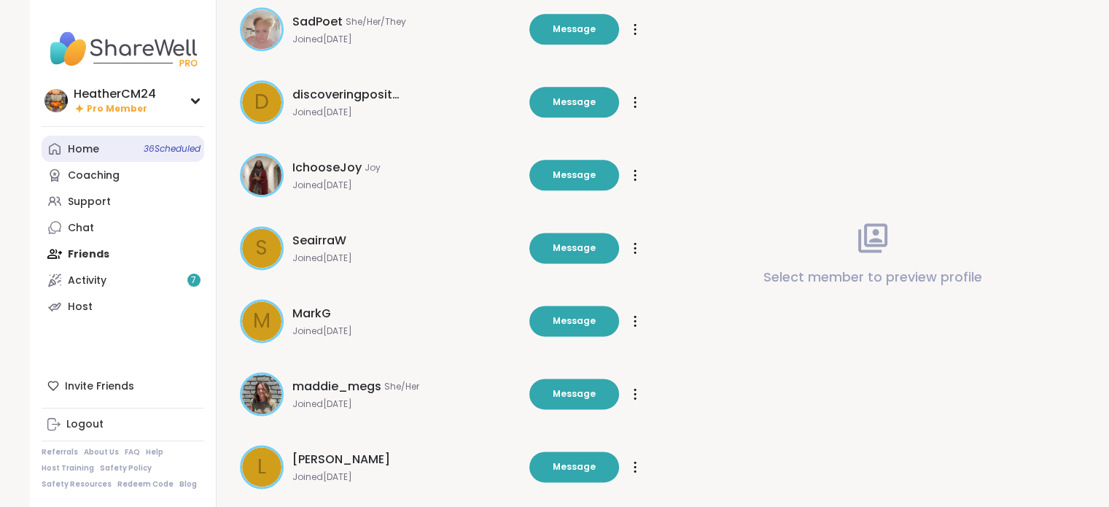
click at [96, 154] on div "Home 36 Scheduled" at bounding box center [83, 149] width 31 height 15
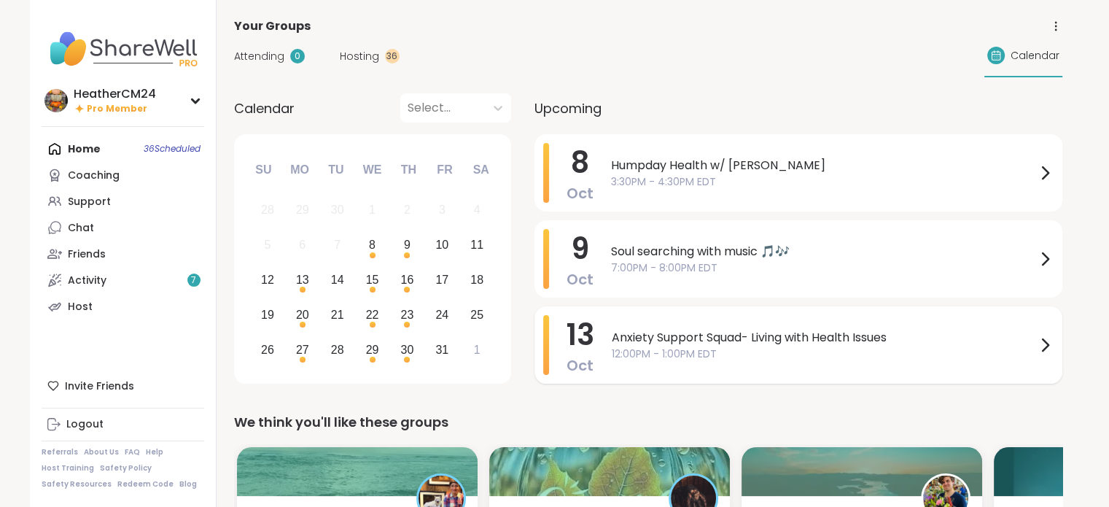
click at [685, 362] on div "Anxiety Support Squad- Living with Health Issues 12:00PM - 1:00PM EDT" at bounding box center [833, 345] width 442 height 60
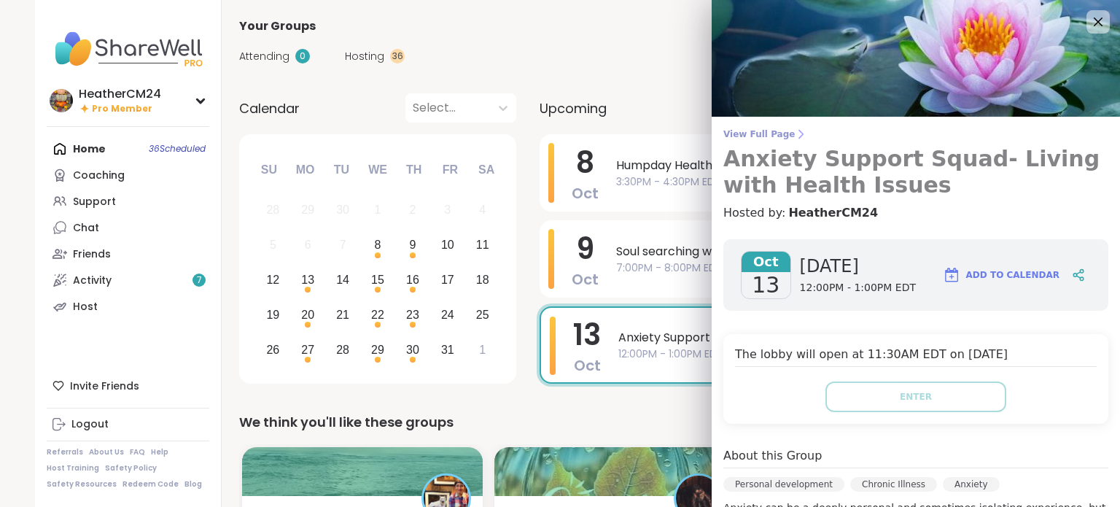
click at [754, 140] on link "View Full Page Anxiety Support Squad- Living with Health Issues" at bounding box center [915, 163] width 385 height 70
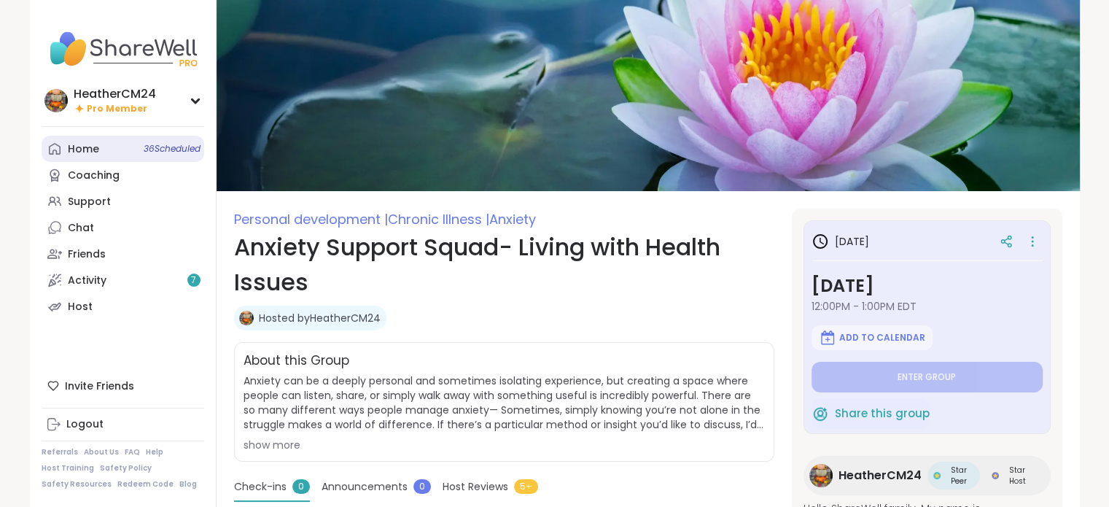
click at [95, 146] on div "Home 36 Scheduled" at bounding box center [83, 149] width 31 height 15
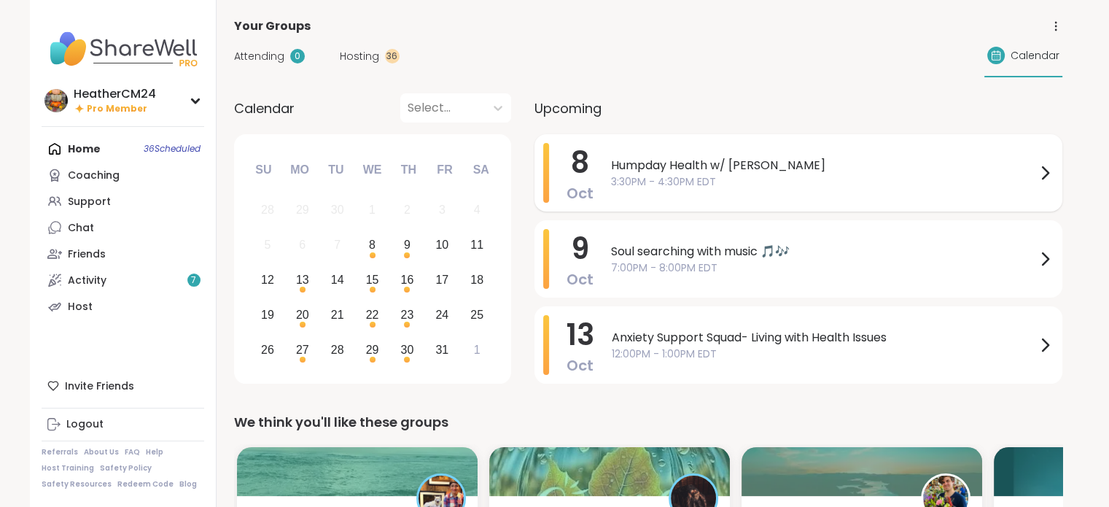
click at [647, 171] on span "Humpday Health w/ [PERSON_NAME]" at bounding box center [823, 165] width 425 height 17
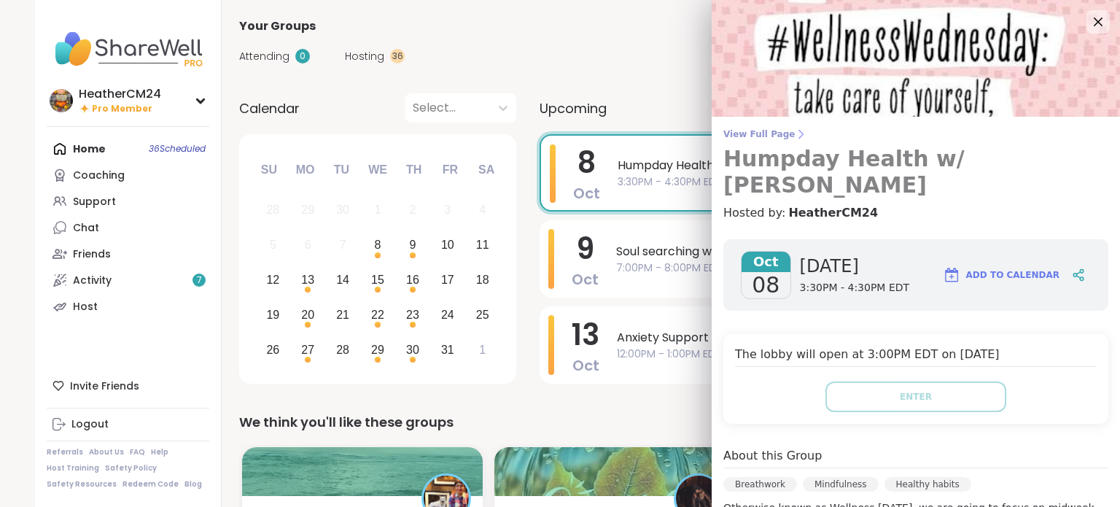
click at [757, 136] on span "View Full Page" at bounding box center [915, 134] width 385 height 12
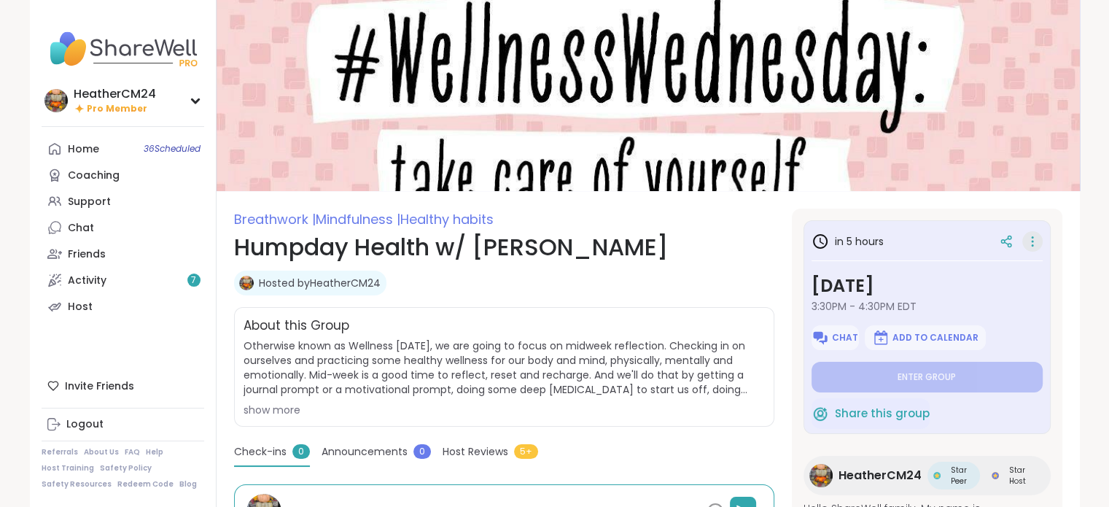
click at [1025, 238] on icon at bounding box center [1032, 241] width 15 height 20
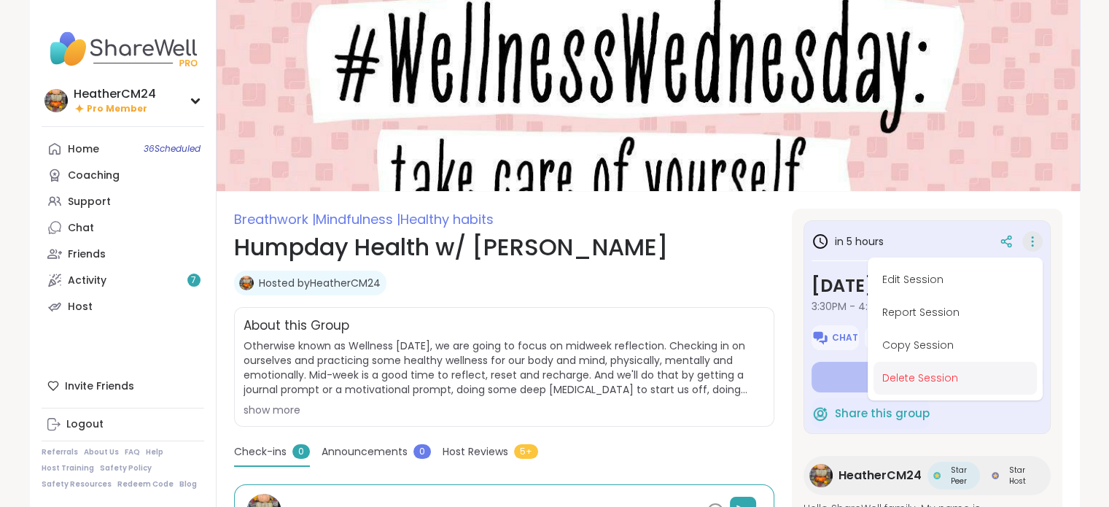
click at [915, 375] on button "Delete Session" at bounding box center [954, 378] width 163 height 33
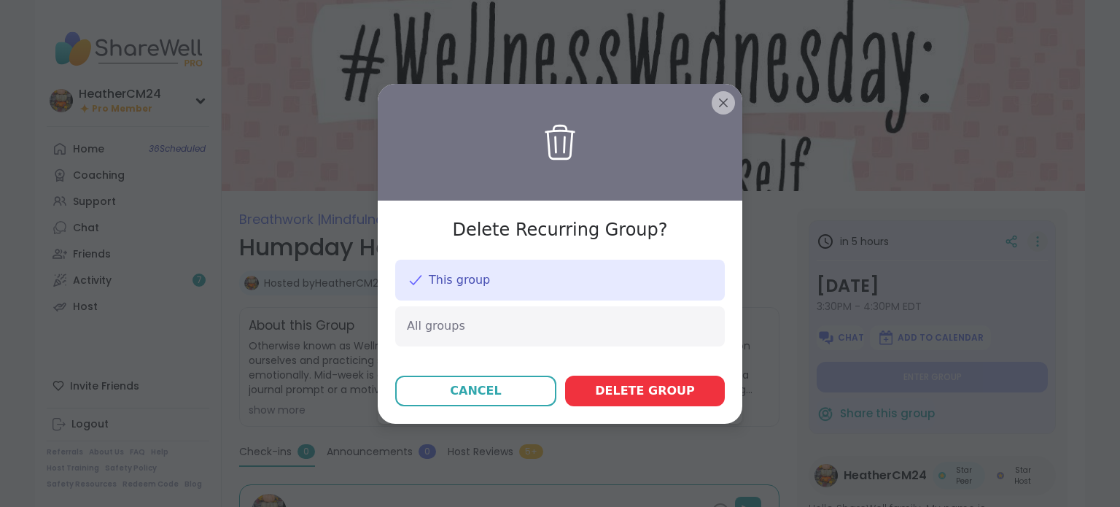
click at [689, 401] on button "Delete group" at bounding box center [645, 390] width 160 height 31
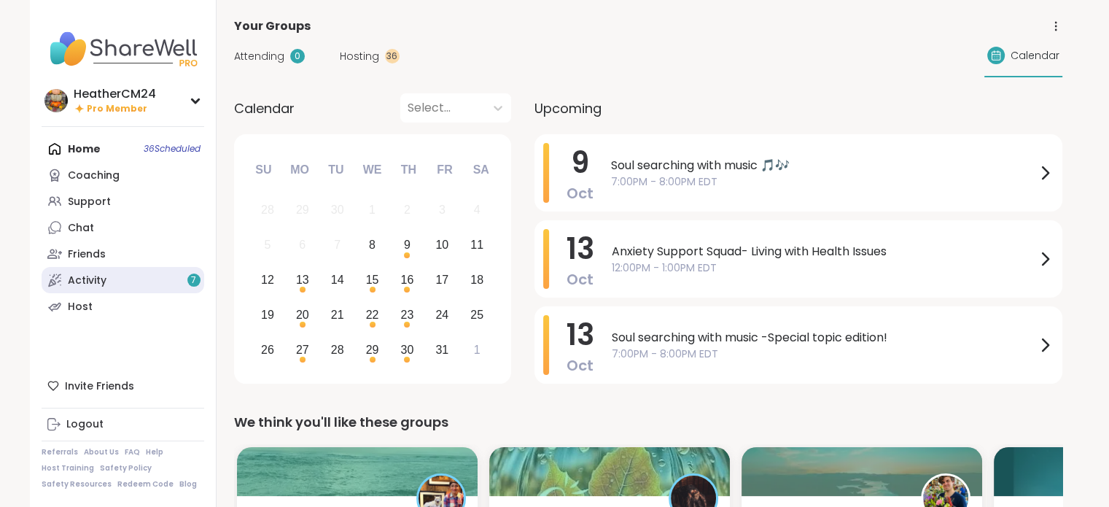
click at [102, 284] on div "Activity 7" at bounding box center [87, 280] width 39 height 15
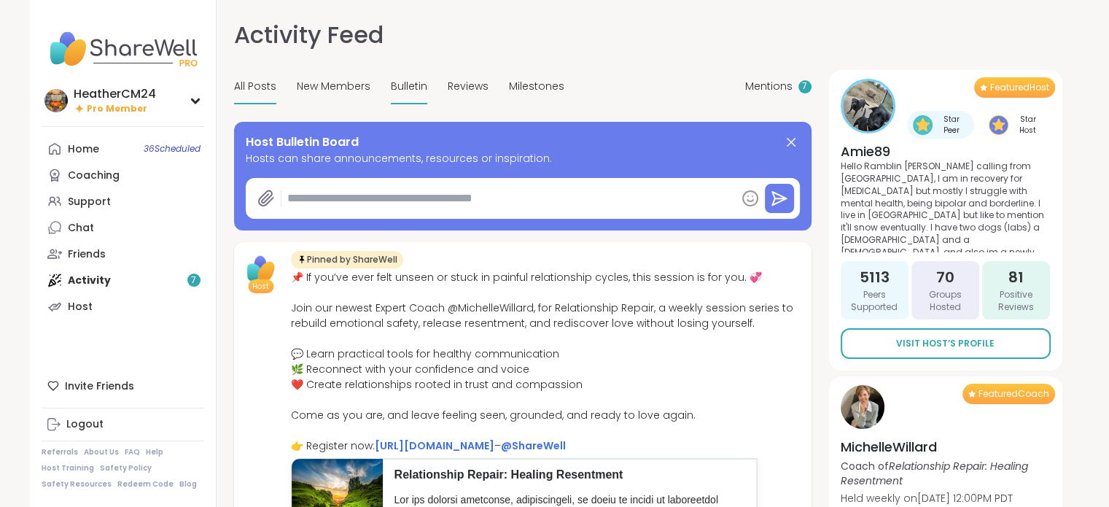
click at [417, 88] on span "Bulletin" at bounding box center [409, 86] width 36 height 15
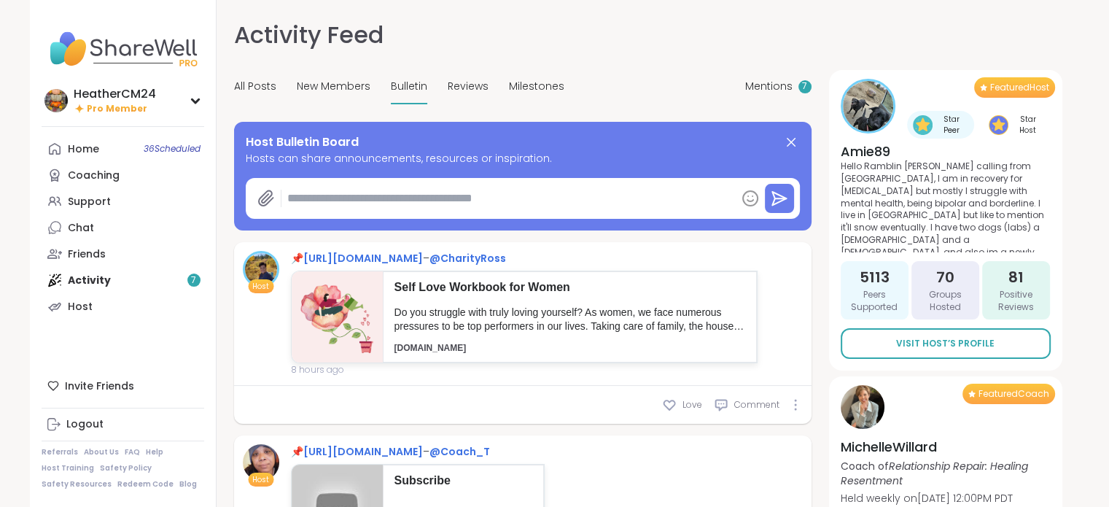
click at [347, 203] on textarea at bounding box center [508, 198] width 454 height 29
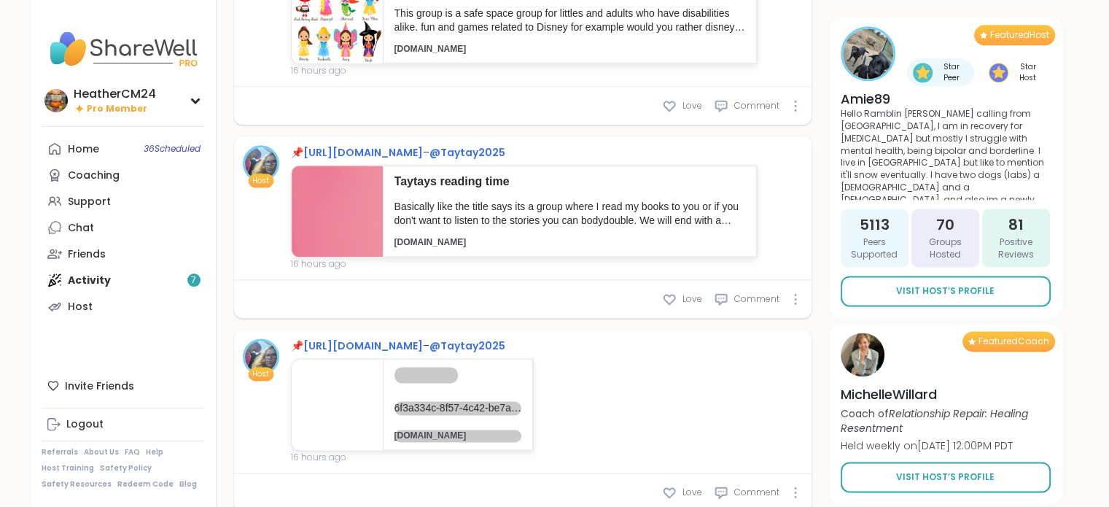
scroll to position [1875, 0]
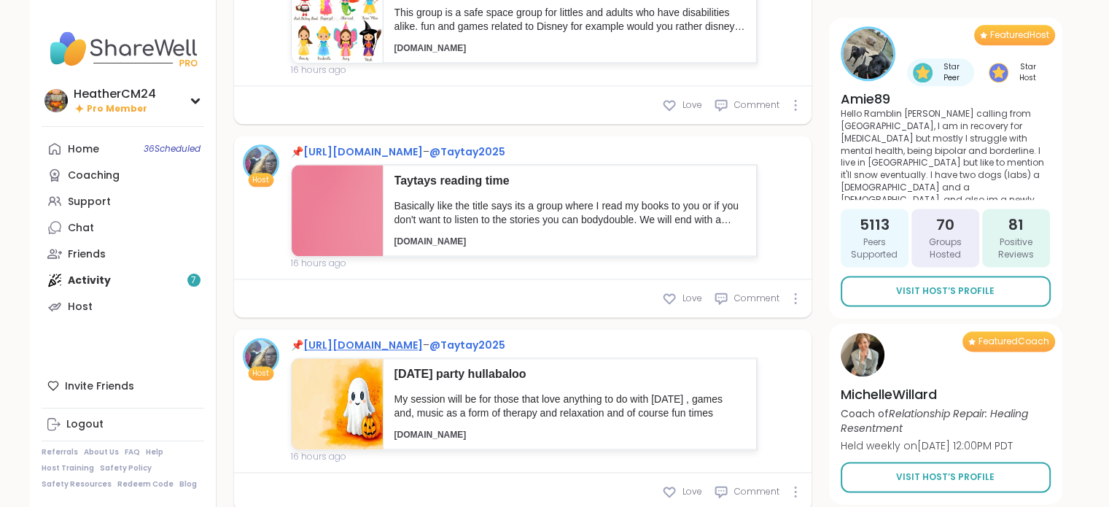
click at [399, 352] on link "[URL][DOMAIN_NAME]" at bounding box center [363, 344] width 120 height 15
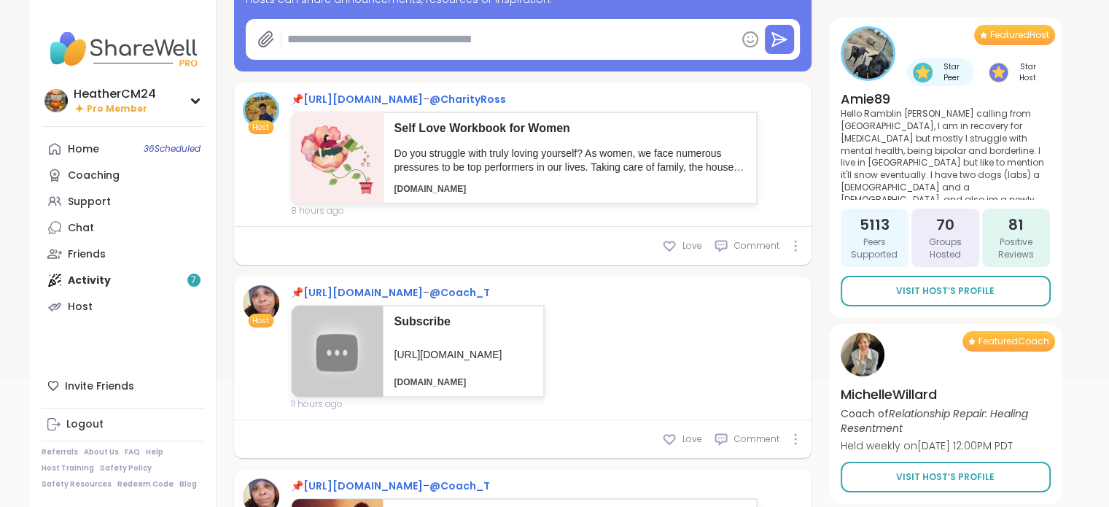
scroll to position [0, 0]
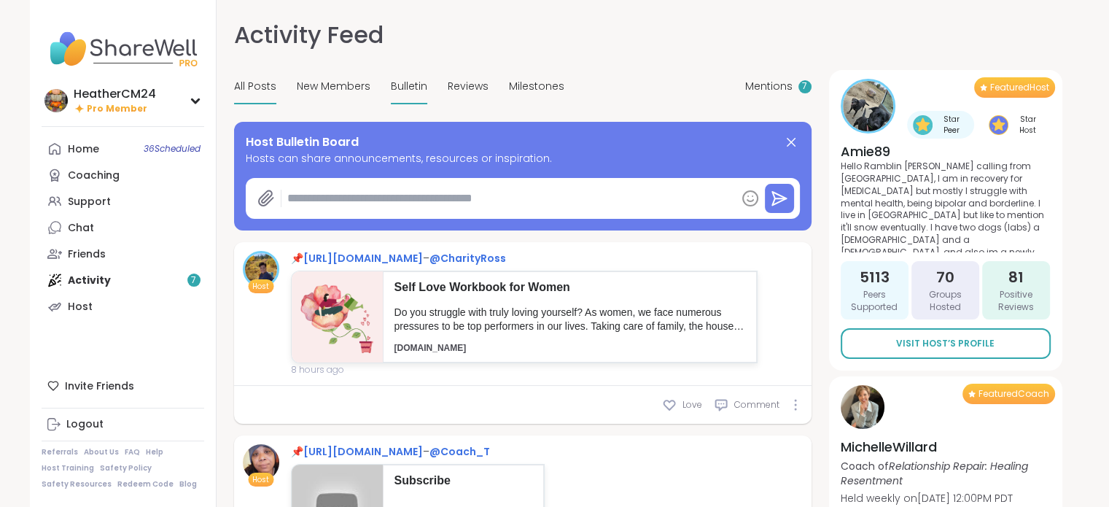
click at [264, 79] on span "All Posts" at bounding box center [255, 86] width 42 height 15
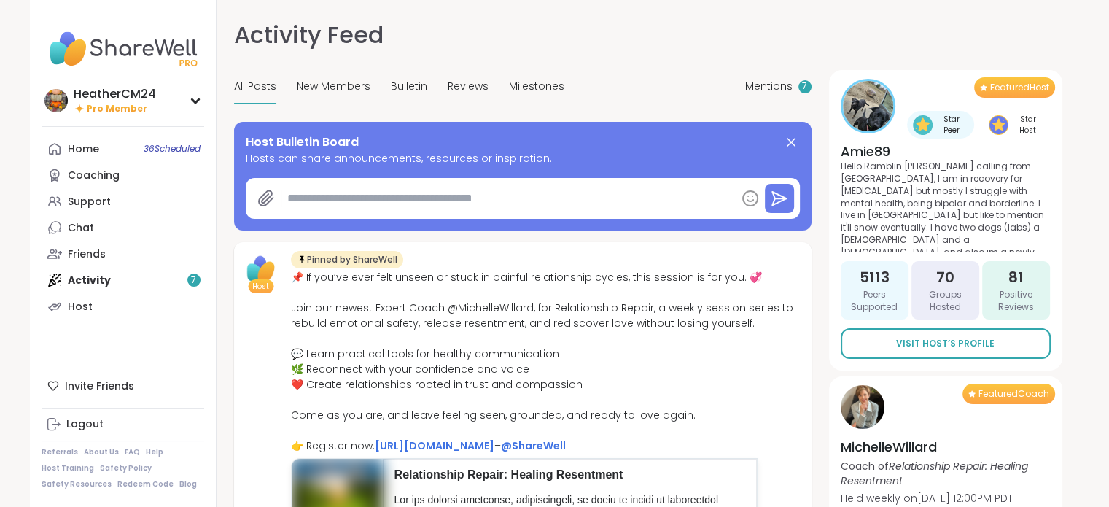
type textarea "*"
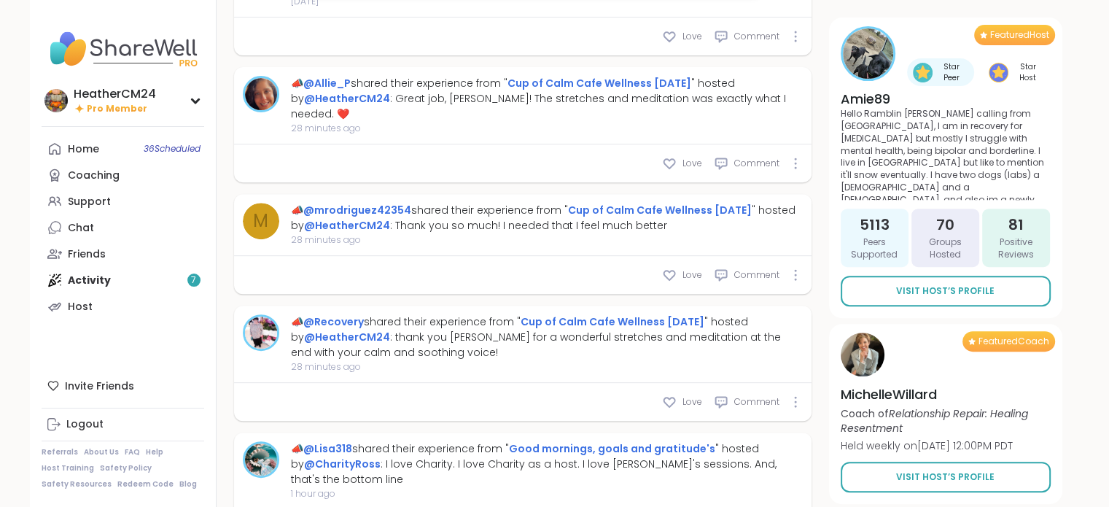
scroll to position [557, 0]
click at [100, 223] on link "Chat 1" at bounding box center [123, 227] width 163 height 26
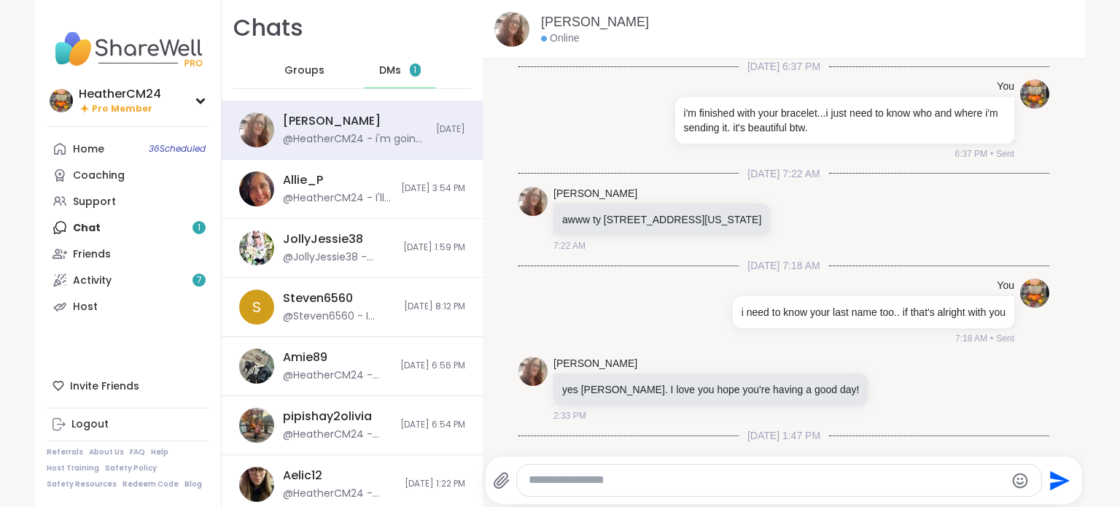
scroll to position [1404, 0]
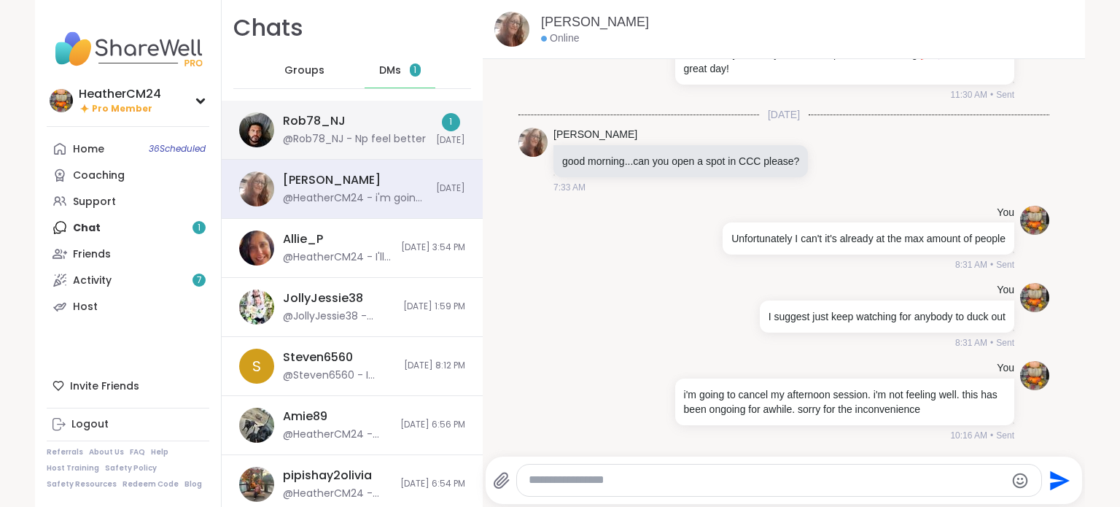
click at [314, 127] on div "Rob78_NJ" at bounding box center [314, 121] width 63 height 16
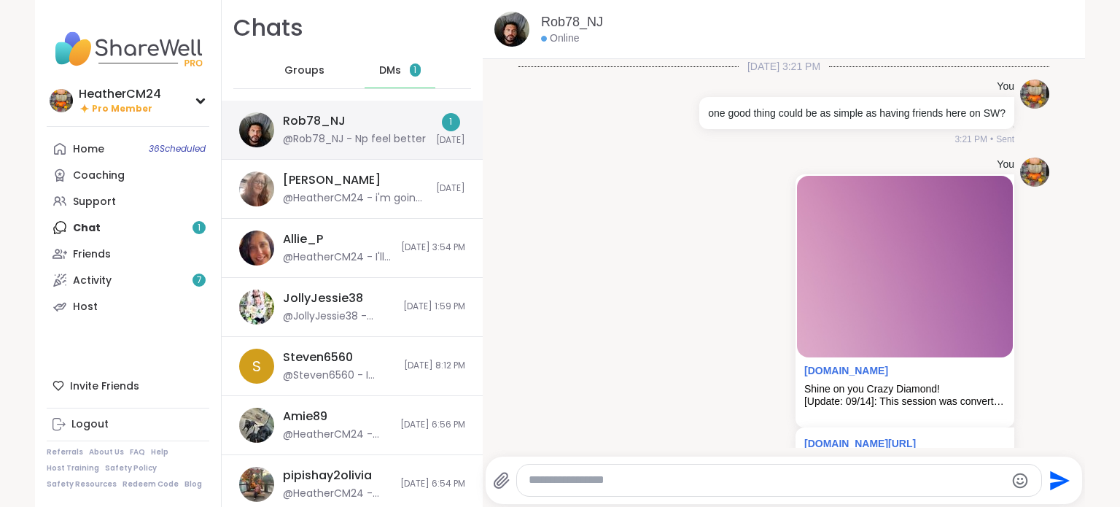
scroll to position [3467, 0]
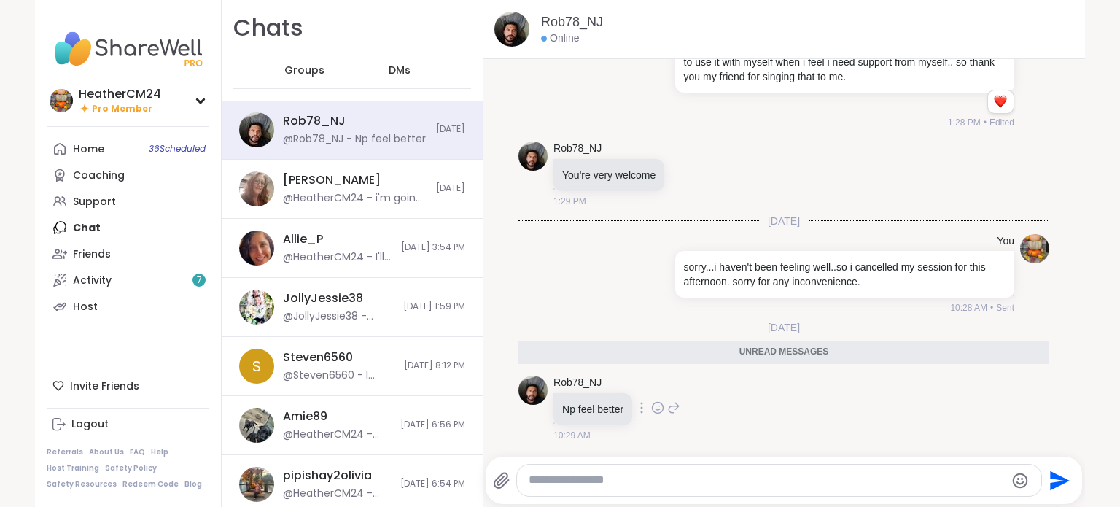
click at [651, 399] on div at bounding box center [657, 407] width 13 height 17
click at [653, 383] on div "Select Reaction: Heart" at bounding box center [657, 384] width 13 height 13
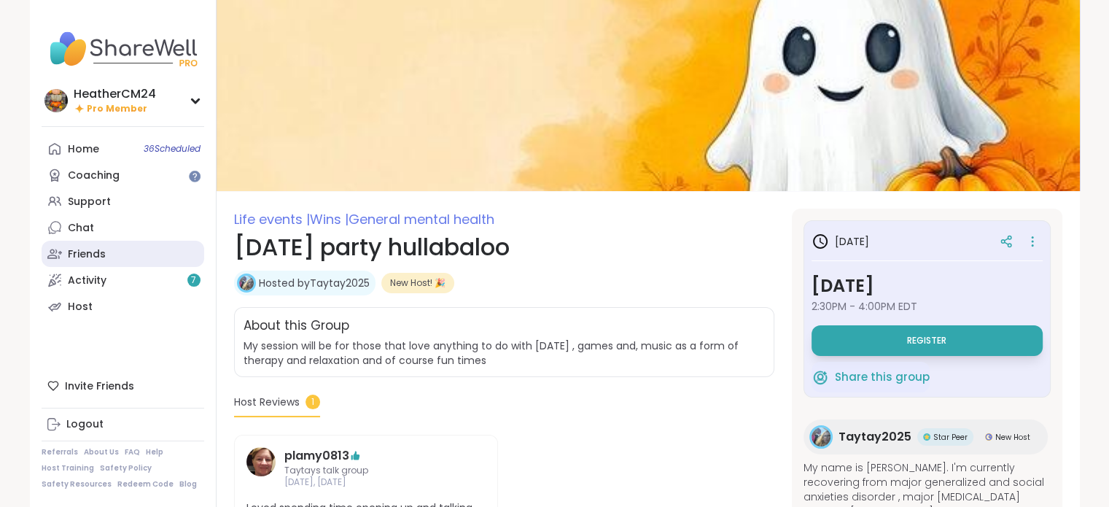
click at [105, 265] on link "Friends" at bounding box center [123, 254] width 163 height 26
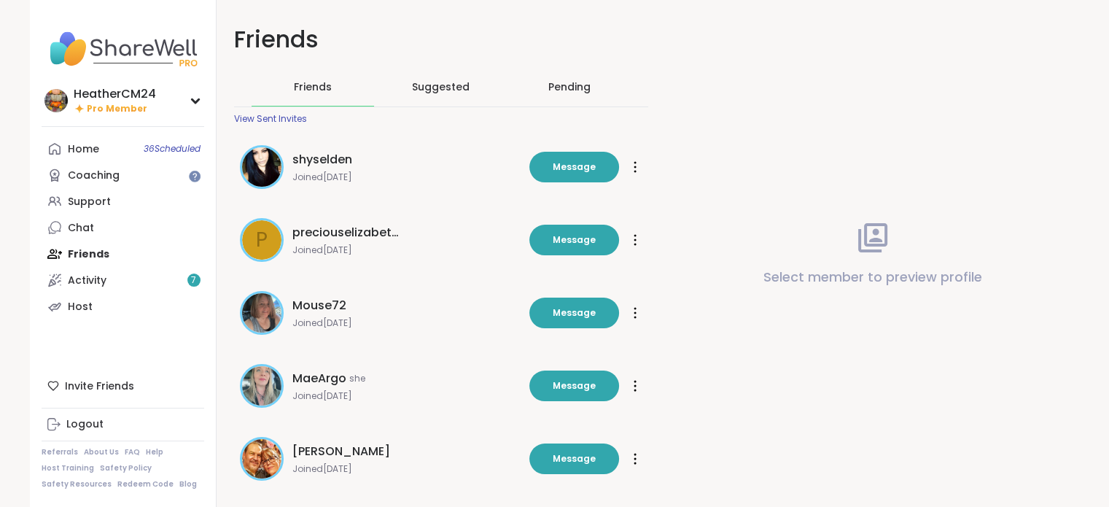
click at [85, 256] on div "Home 36 Scheduled Coaching Support Chat Friends Activity 7 Host" at bounding box center [123, 228] width 163 height 184
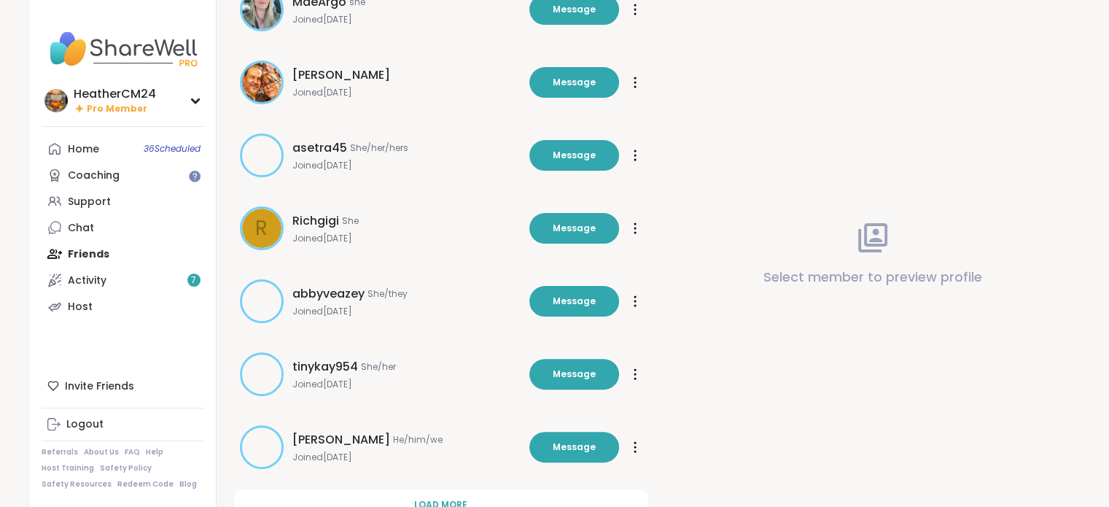
scroll to position [429, 0]
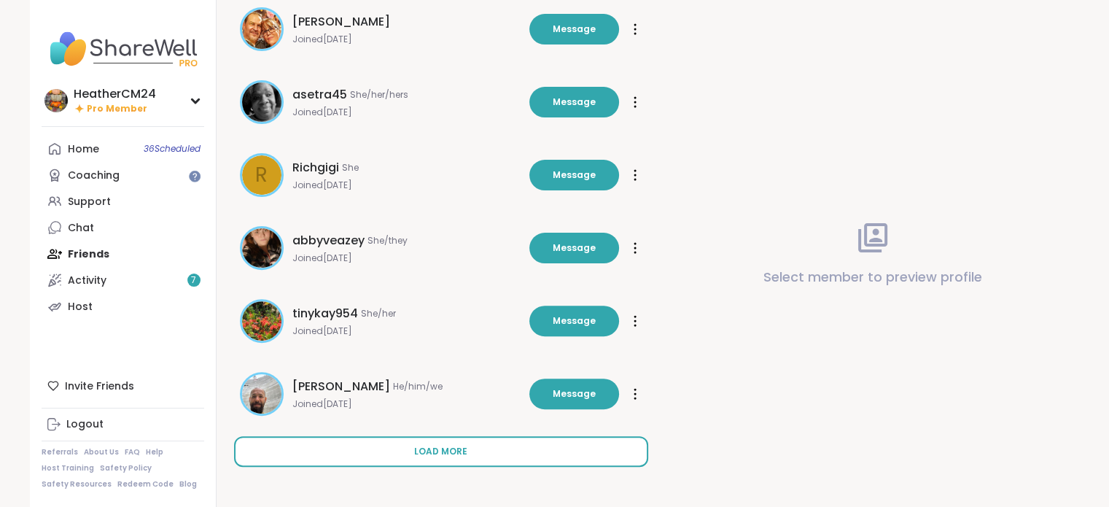
click at [436, 457] on button "Load more" at bounding box center [441, 451] width 414 height 31
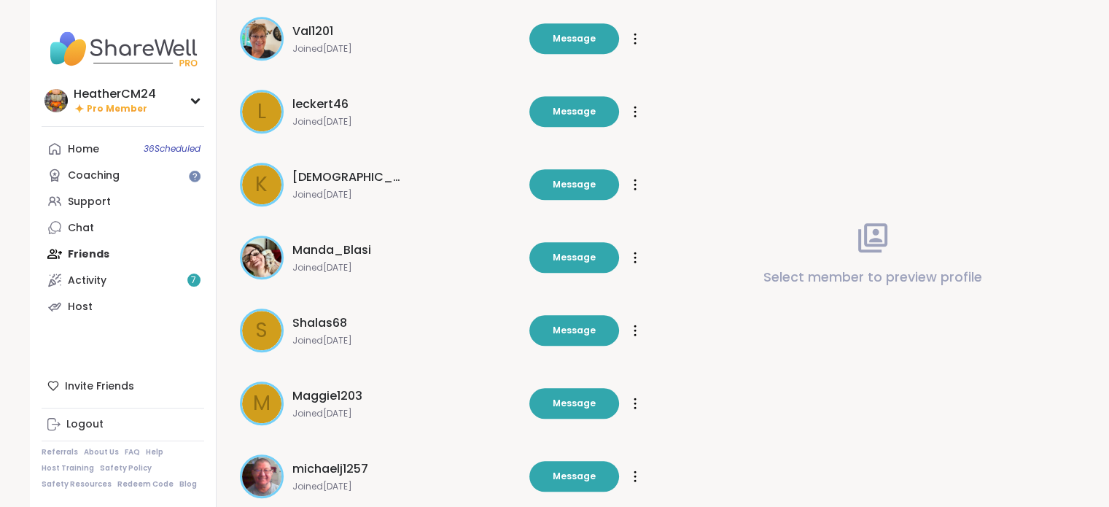
scroll to position [1158, 0]
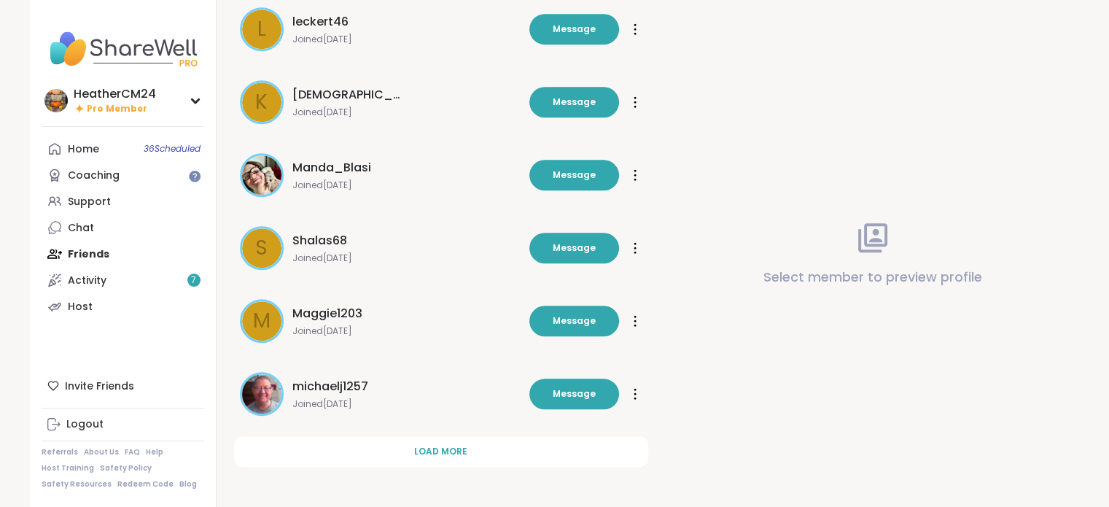
click at [436, 457] on button "Load more" at bounding box center [441, 451] width 414 height 31
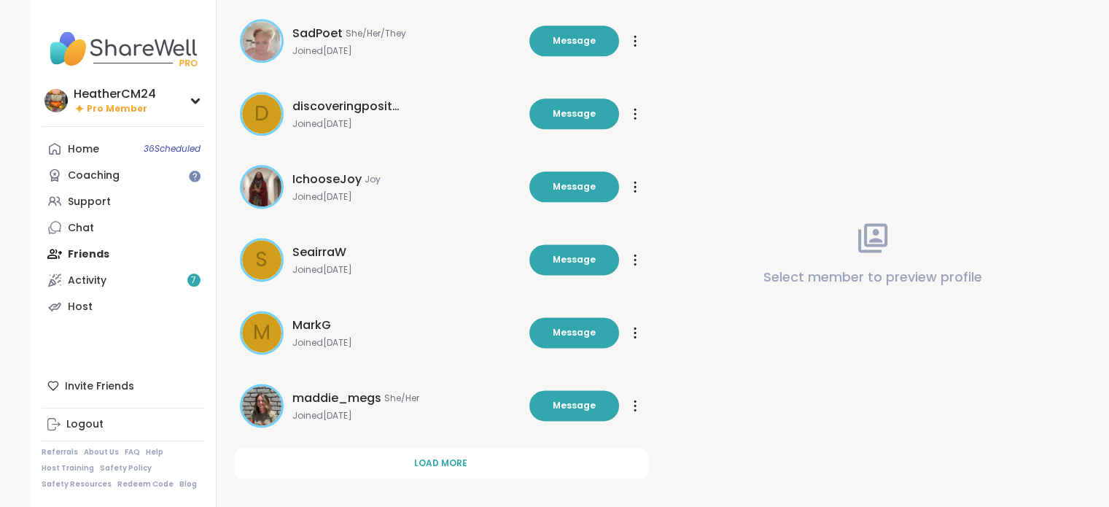
scroll to position [1887, 0]
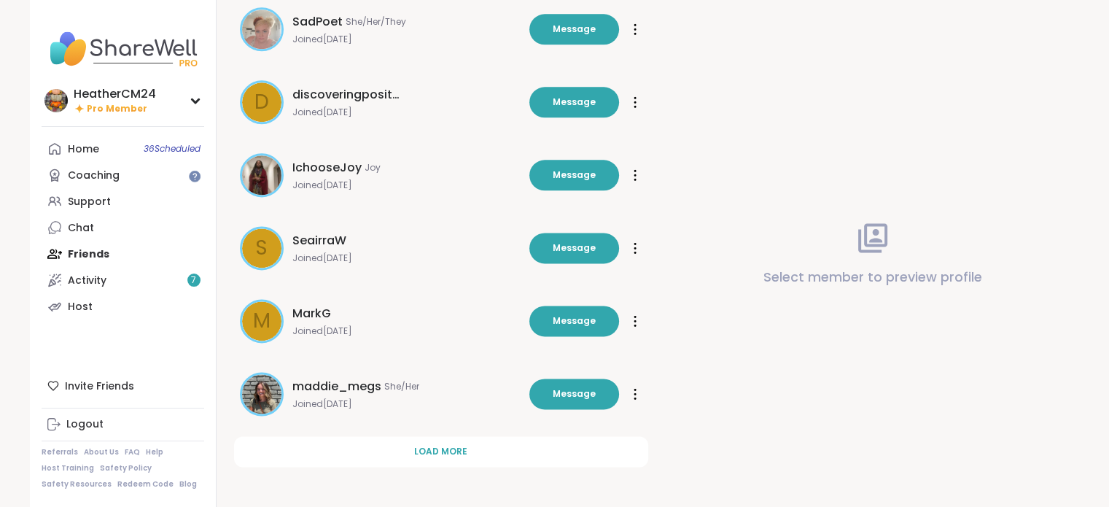
click at [436, 457] on button "Load more" at bounding box center [441, 451] width 414 height 31
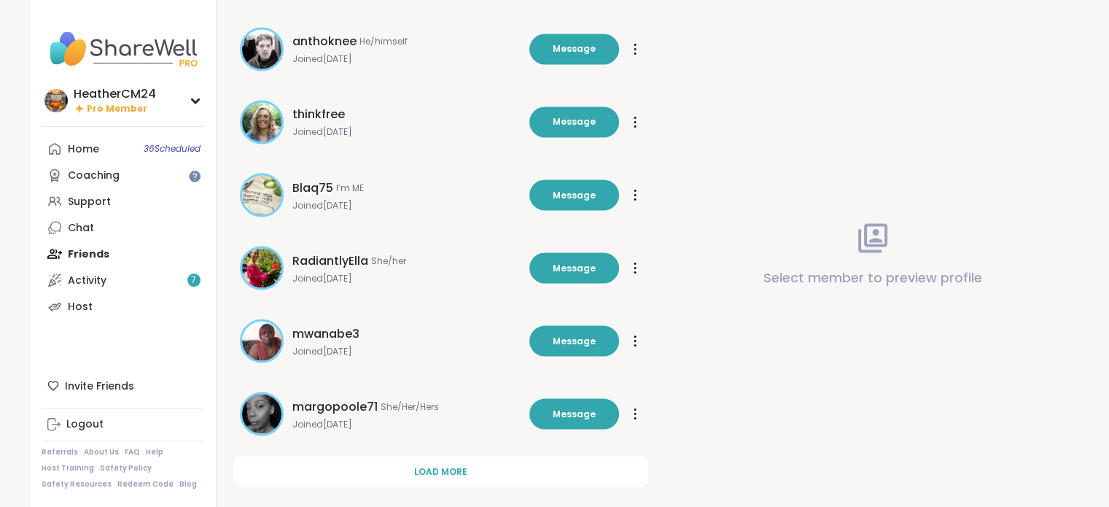
scroll to position [2616, 0]
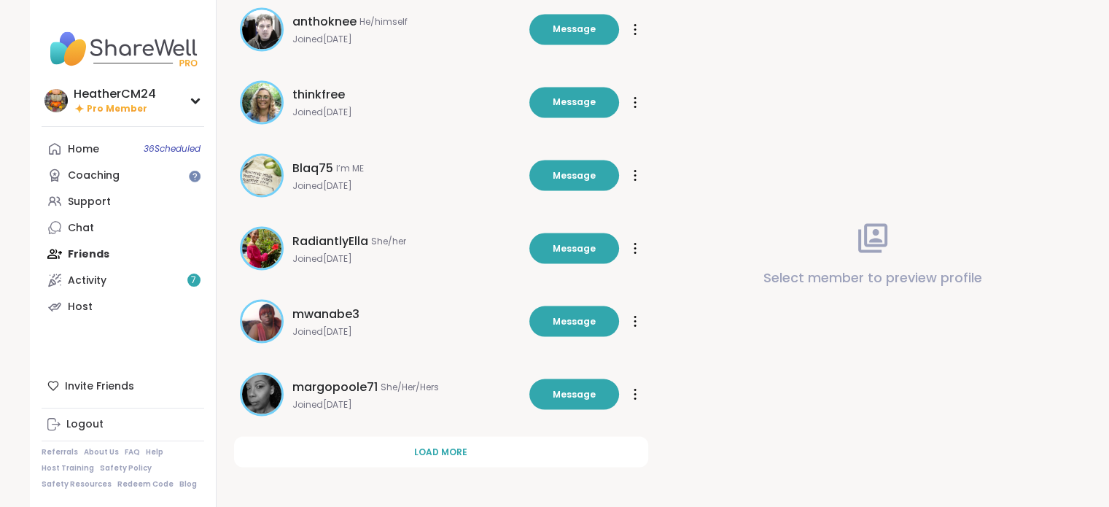
click at [436, 445] on span "Load more" at bounding box center [440, 451] width 53 height 13
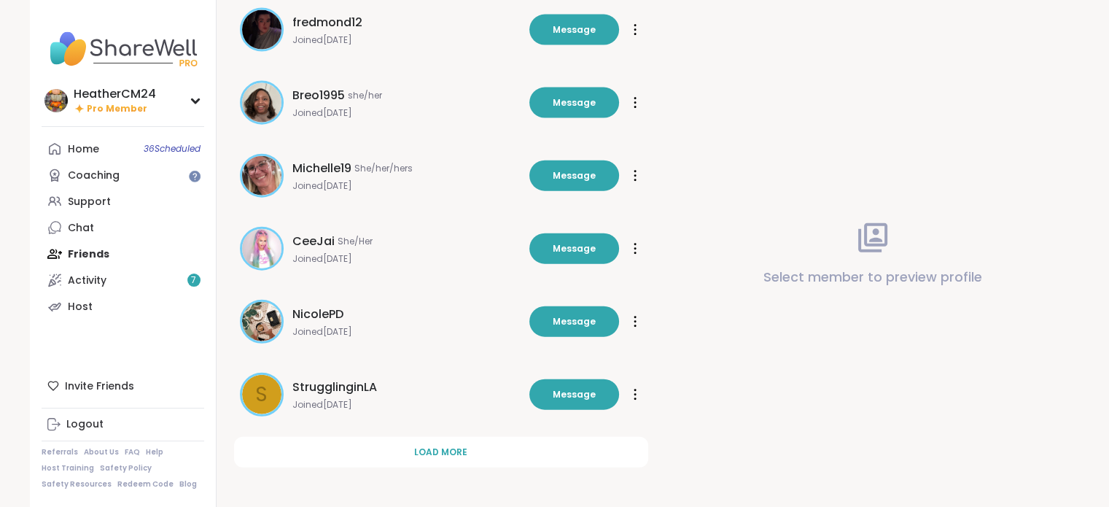
scroll to position [3345, 0]
click at [436, 442] on button "Load more" at bounding box center [441, 451] width 414 height 31
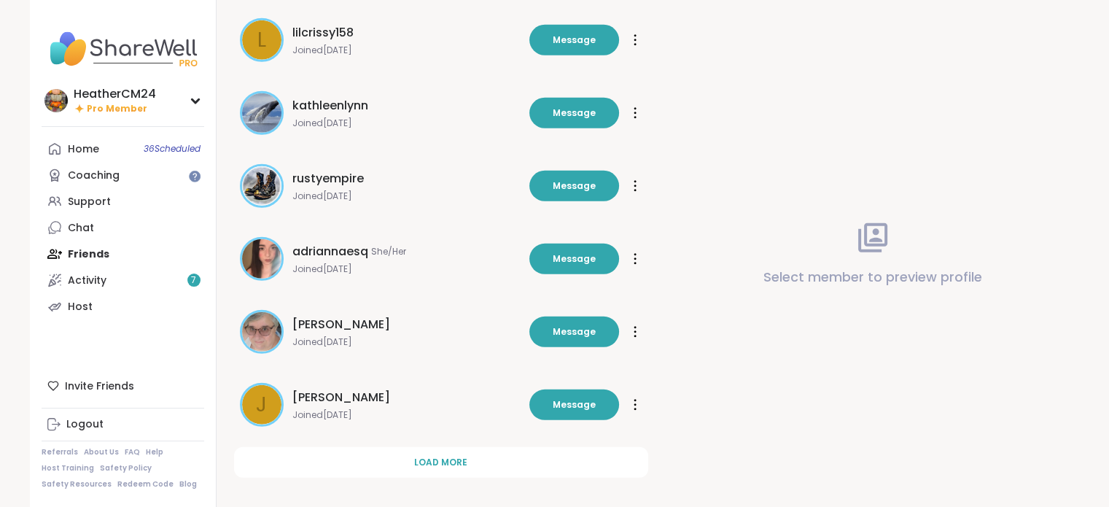
scroll to position [4074, 0]
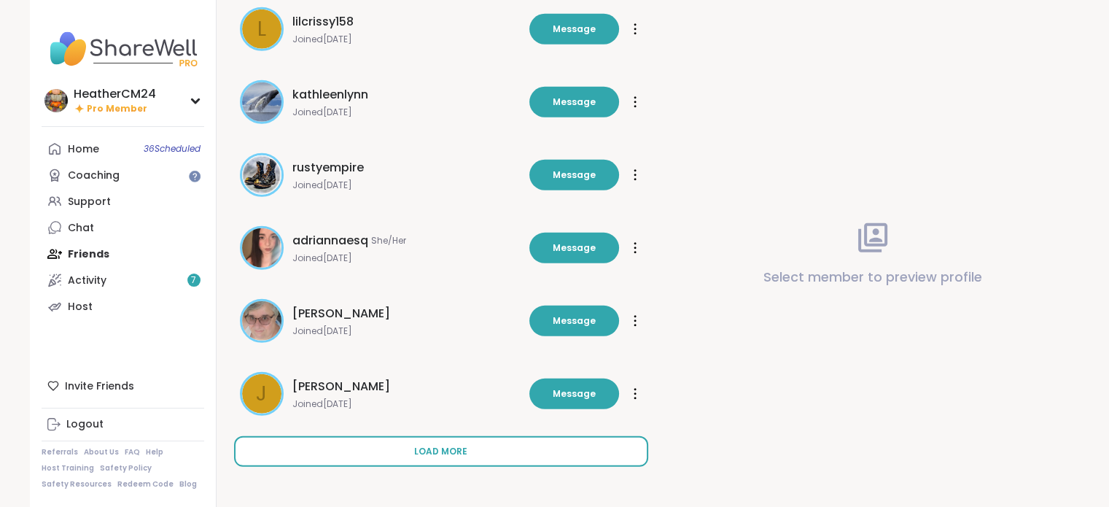
click at [436, 448] on span "Load more" at bounding box center [440, 451] width 53 height 13
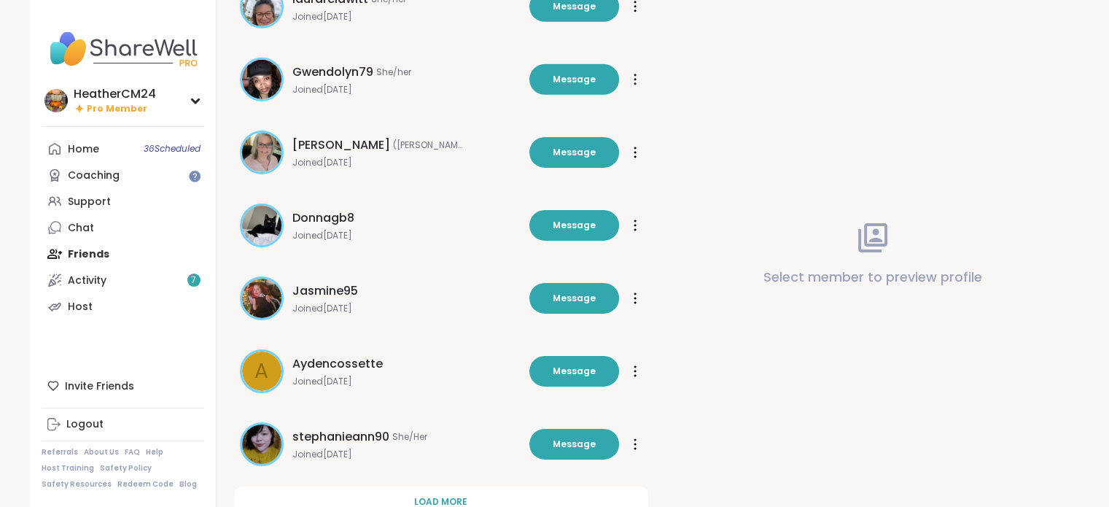
scroll to position [4802, 0]
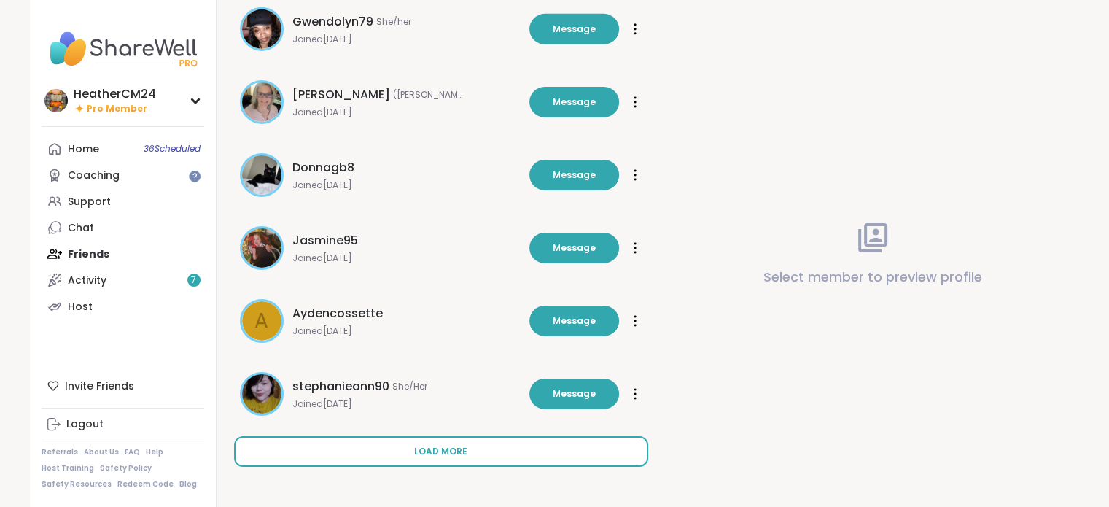
click at [433, 462] on button "Load more" at bounding box center [441, 451] width 414 height 31
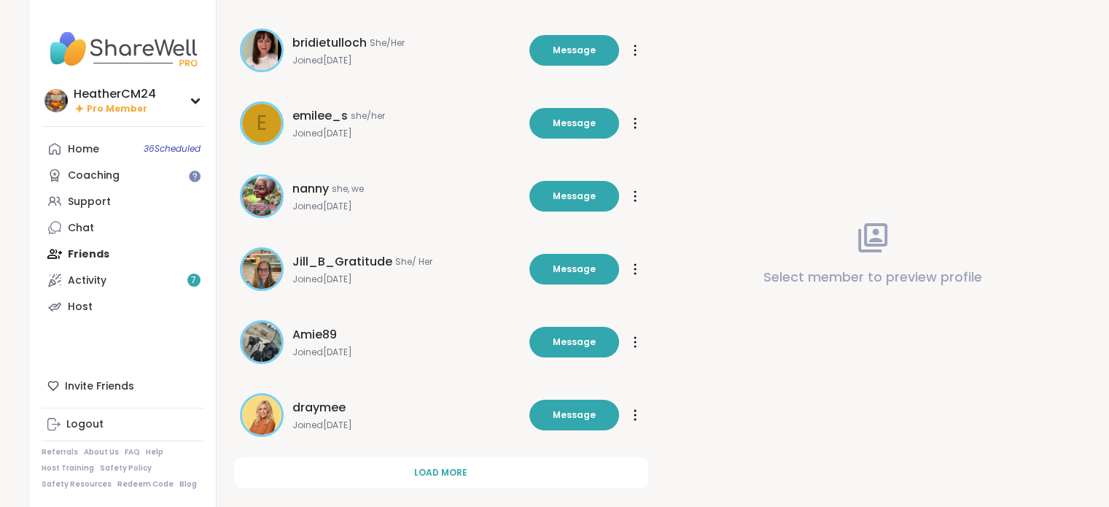
scroll to position [5516, 0]
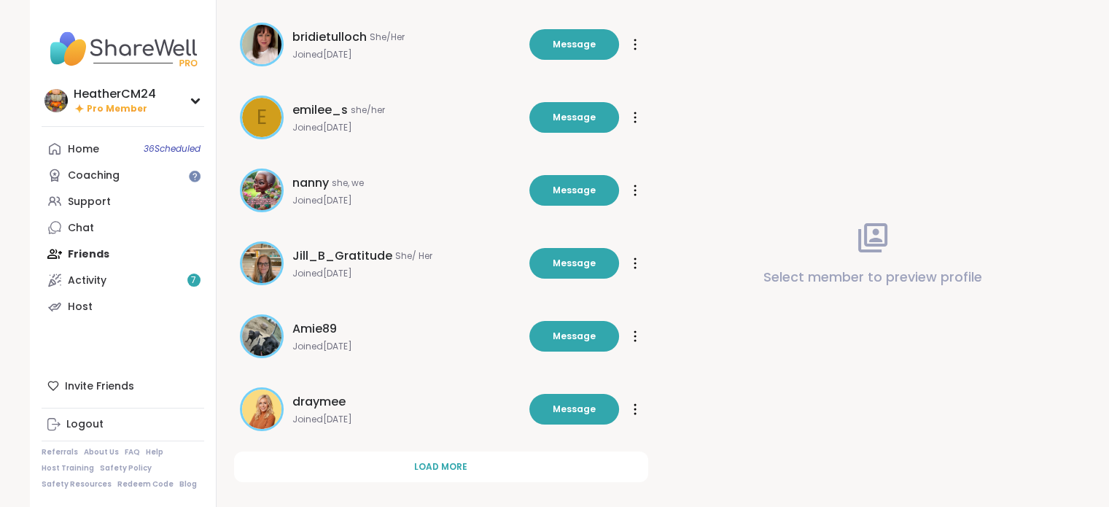
click at [433, 462] on span "Load more" at bounding box center [440, 466] width 53 height 13
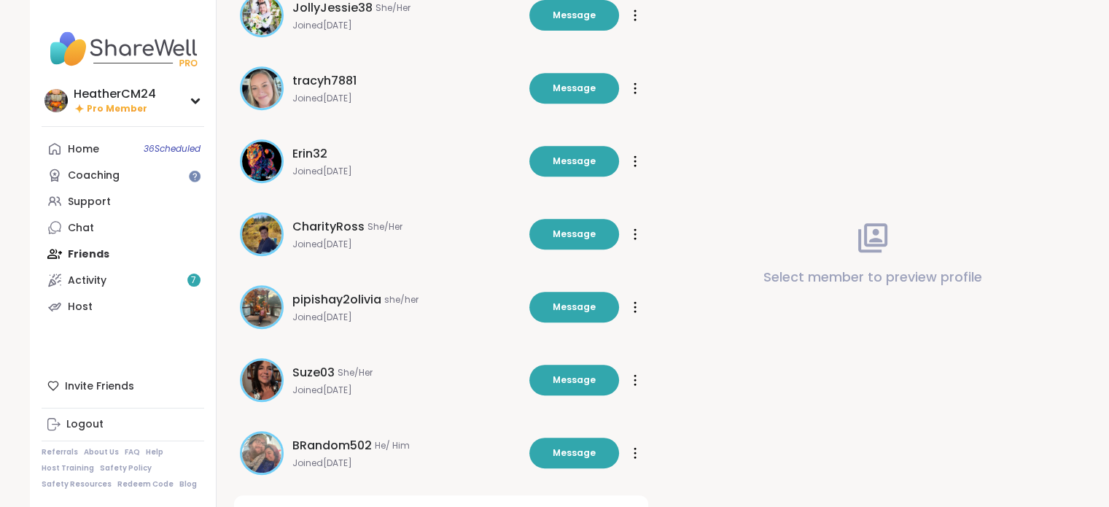
scroll to position [6260, 0]
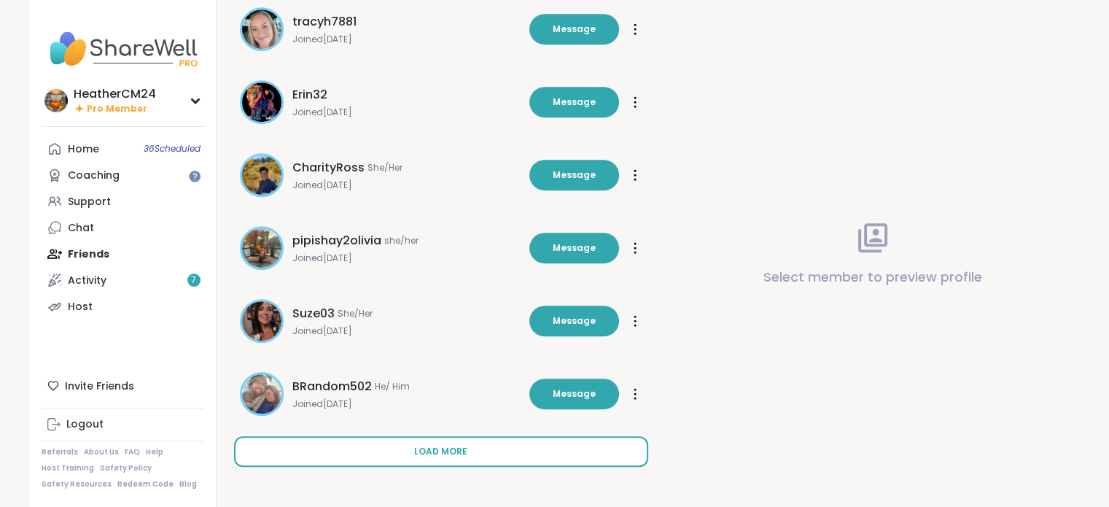
click at [437, 448] on span "Load more" at bounding box center [440, 451] width 53 height 13
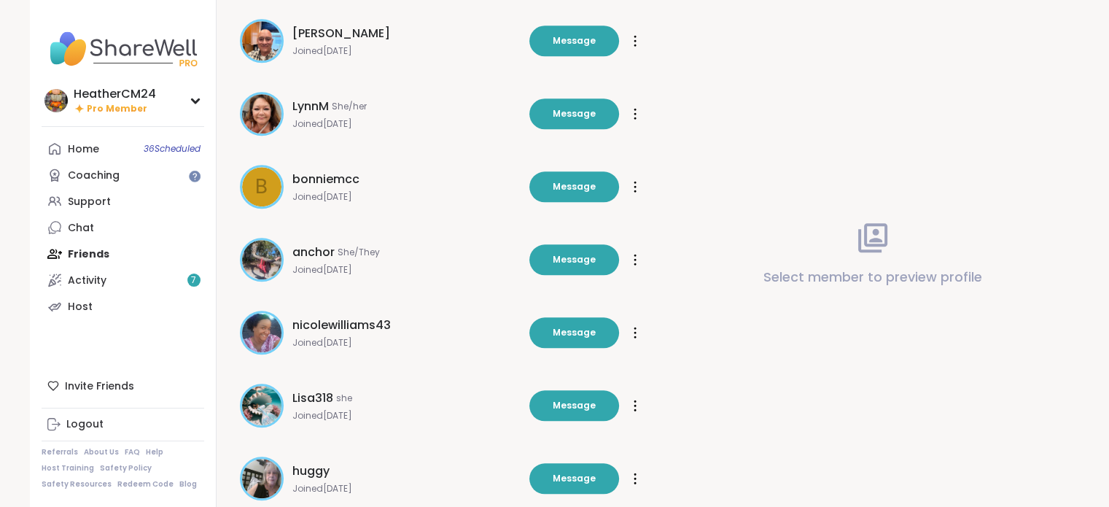
scroll to position [6989, 0]
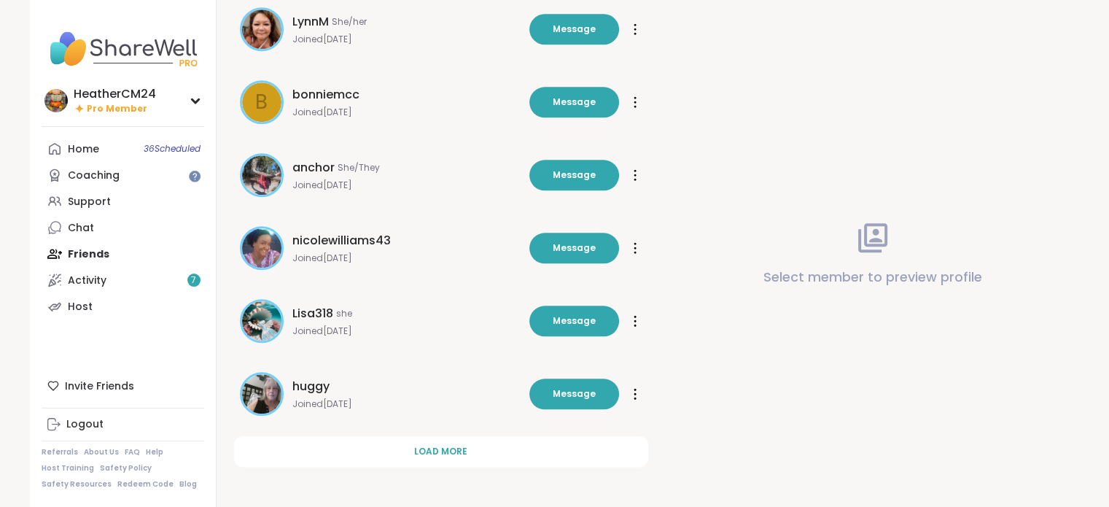
click at [437, 448] on span "Load more" at bounding box center [440, 451] width 53 height 13
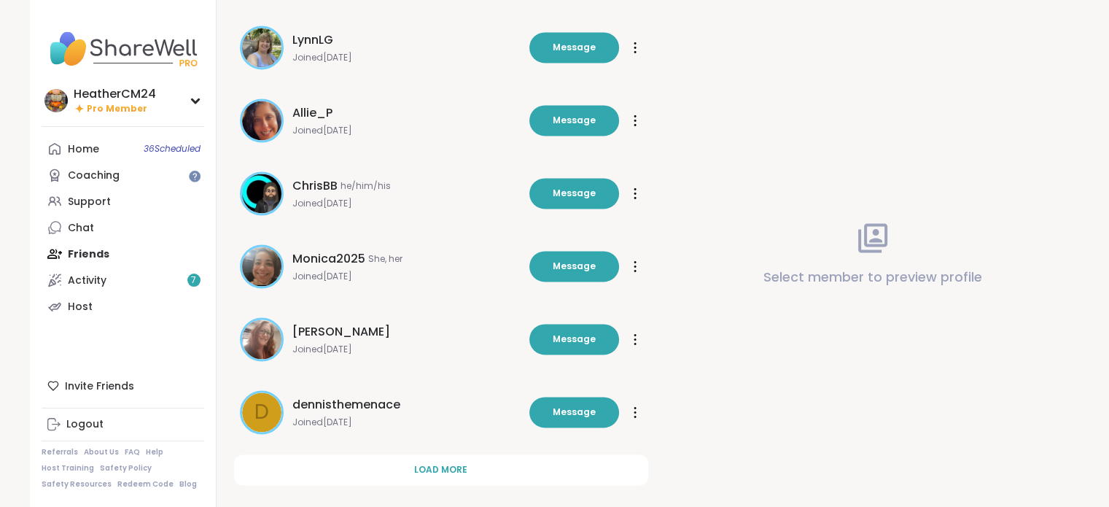
scroll to position [7718, 0]
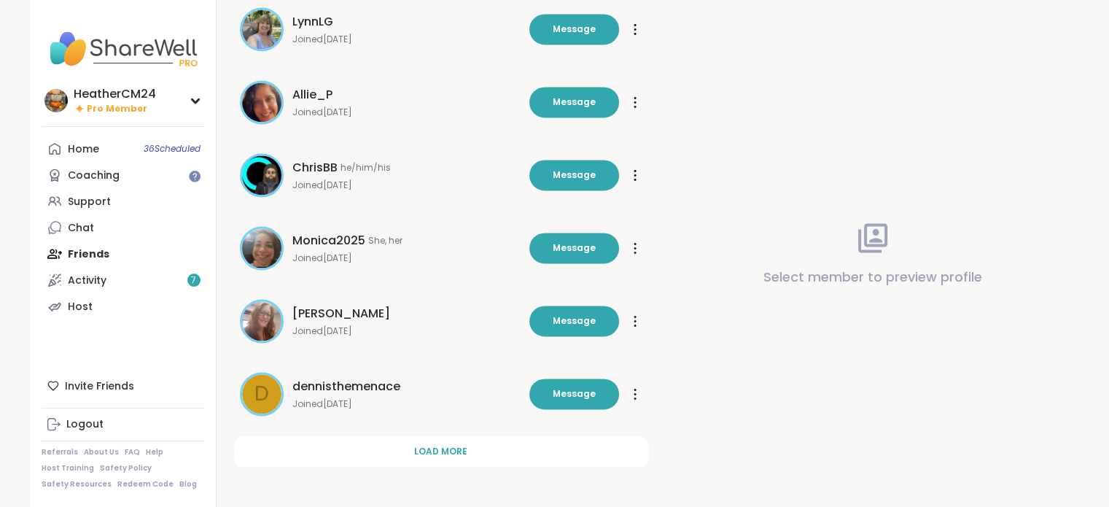
click at [437, 448] on span "Load more" at bounding box center [440, 451] width 53 height 13
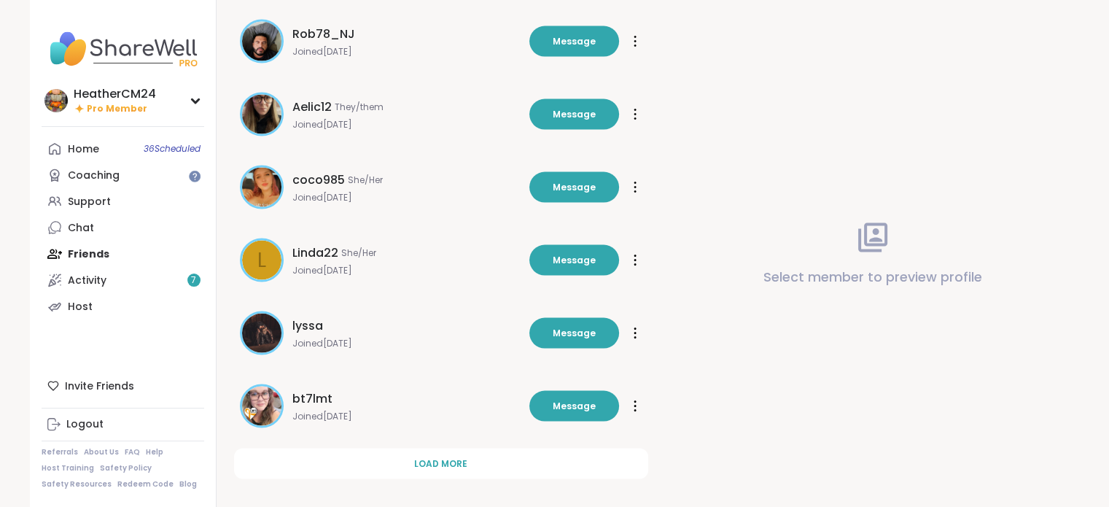
scroll to position [8447, 0]
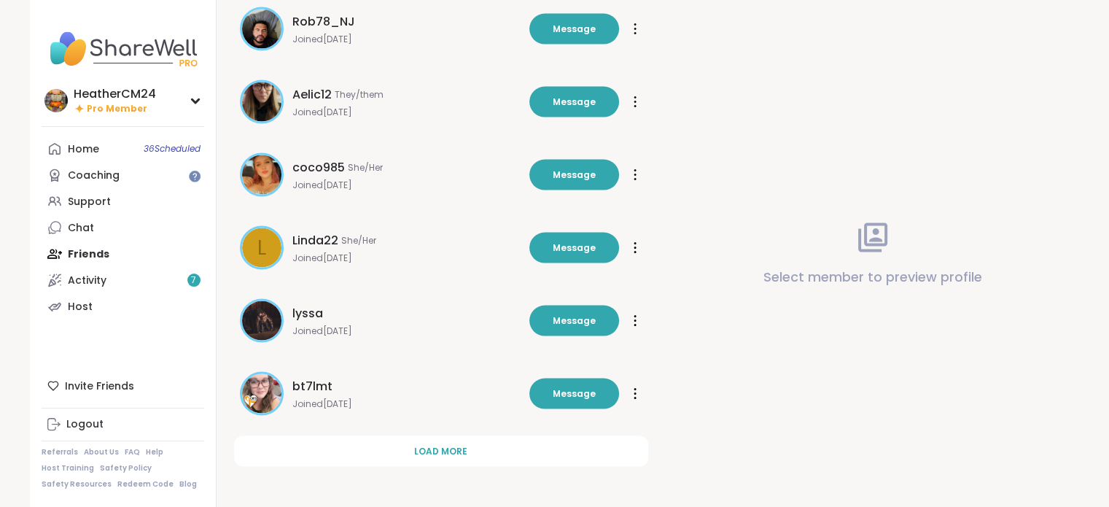
click at [437, 448] on span "Load more" at bounding box center [440, 451] width 53 height 13
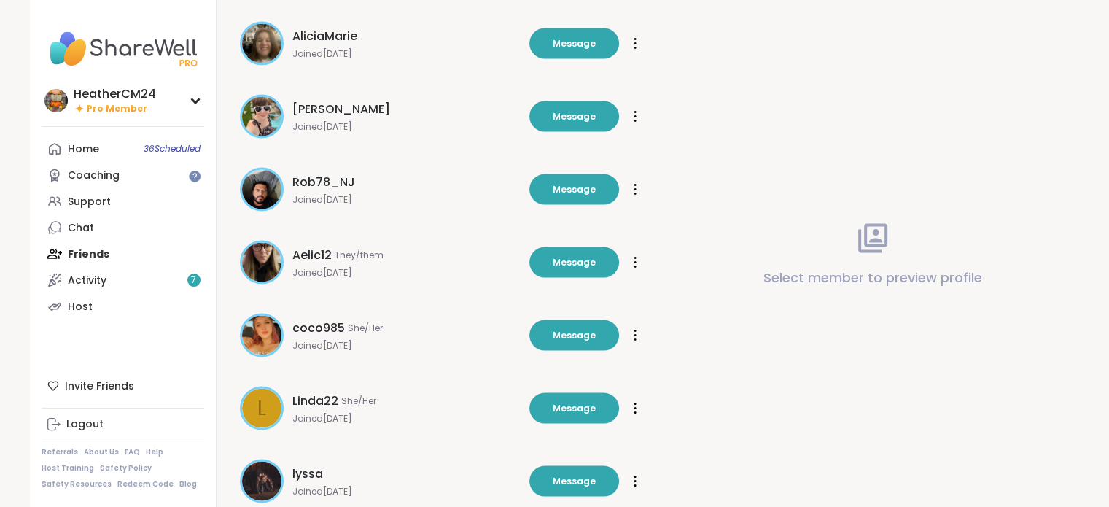
scroll to position [8291, 0]
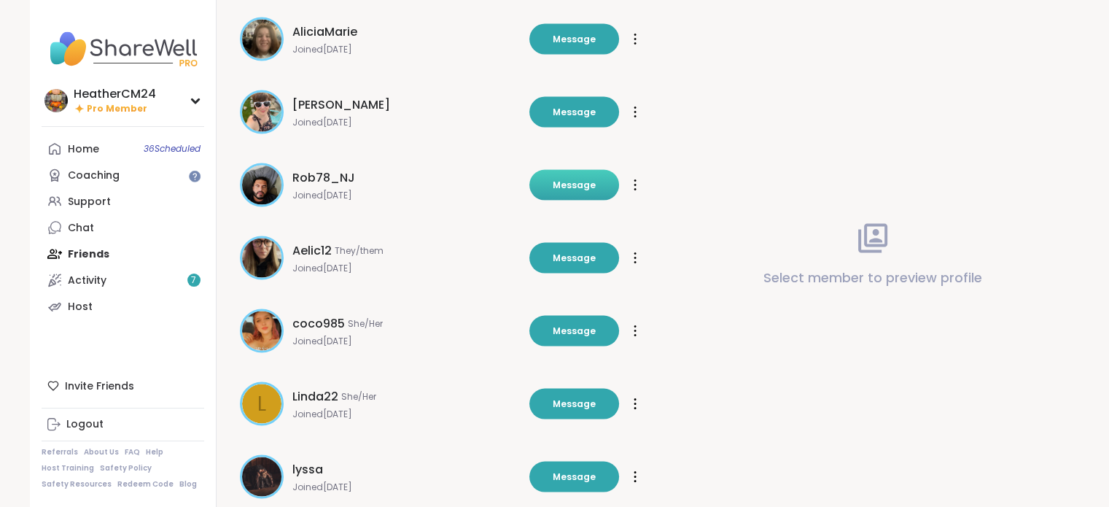
click at [582, 187] on span "Message" at bounding box center [573, 184] width 43 height 13
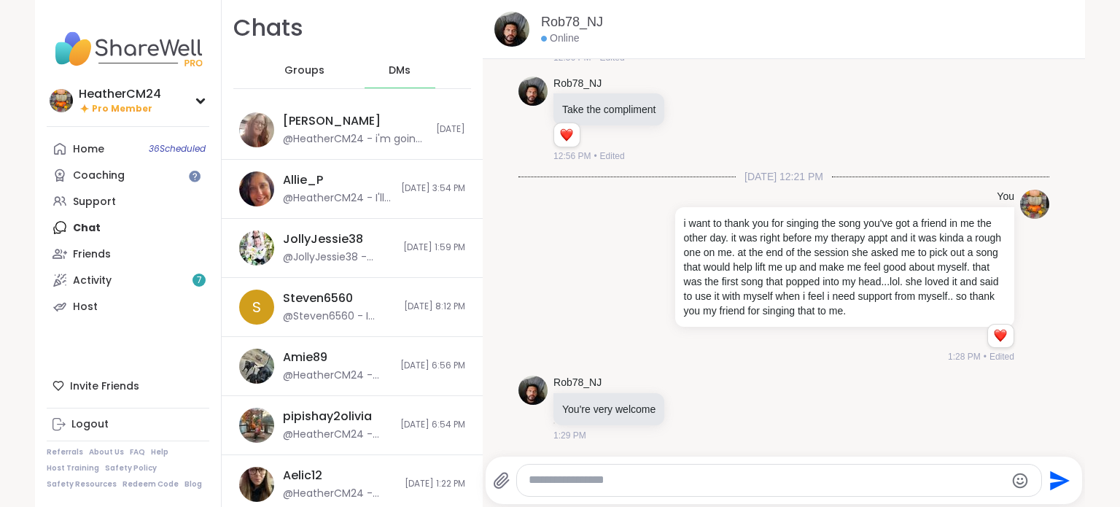
click at [616, 480] on textarea "Type your message" at bounding box center [766, 479] width 476 height 15
click at [597, 481] on textarea "**********" at bounding box center [767, 479] width 476 height 15
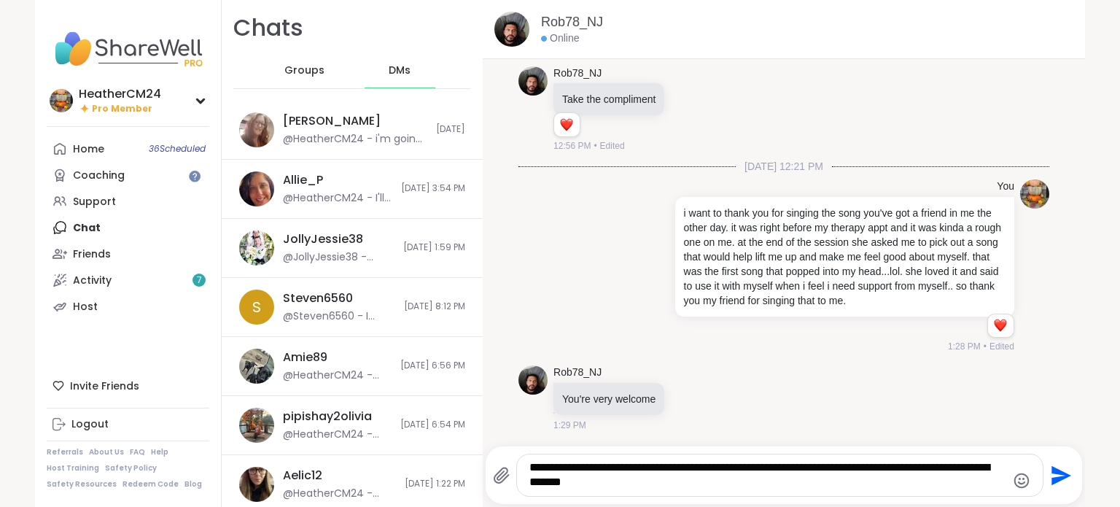
type textarea "**********"
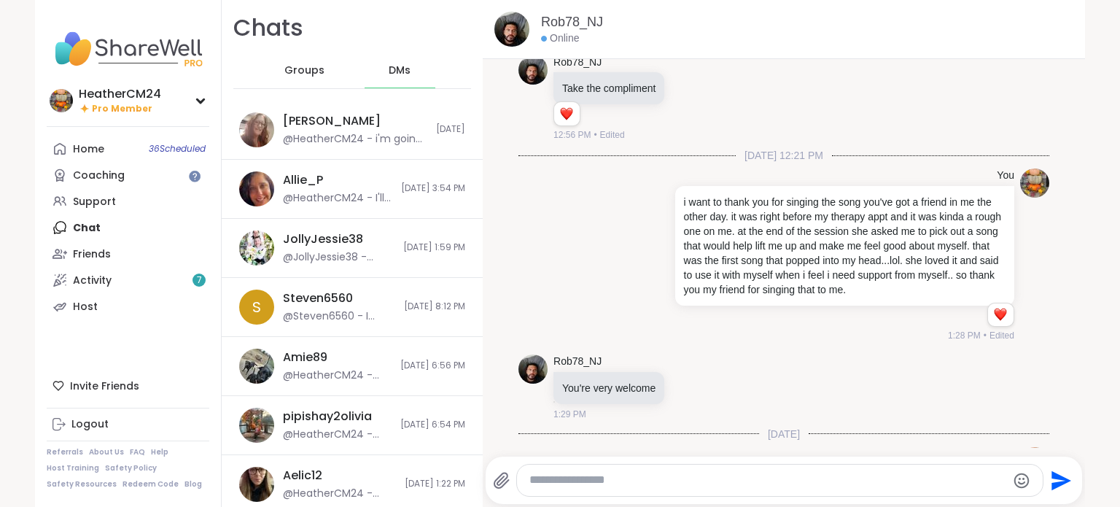
scroll to position [3341, 0]
